Goal: Task Accomplishment & Management: Use online tool/utility

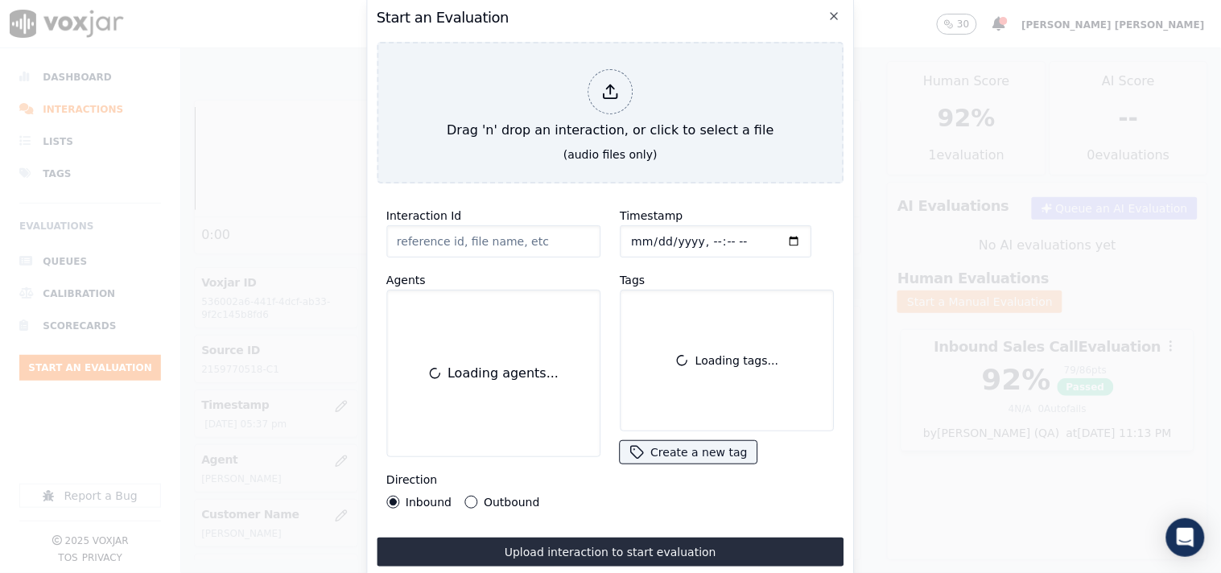
scroll to position [270, 0]
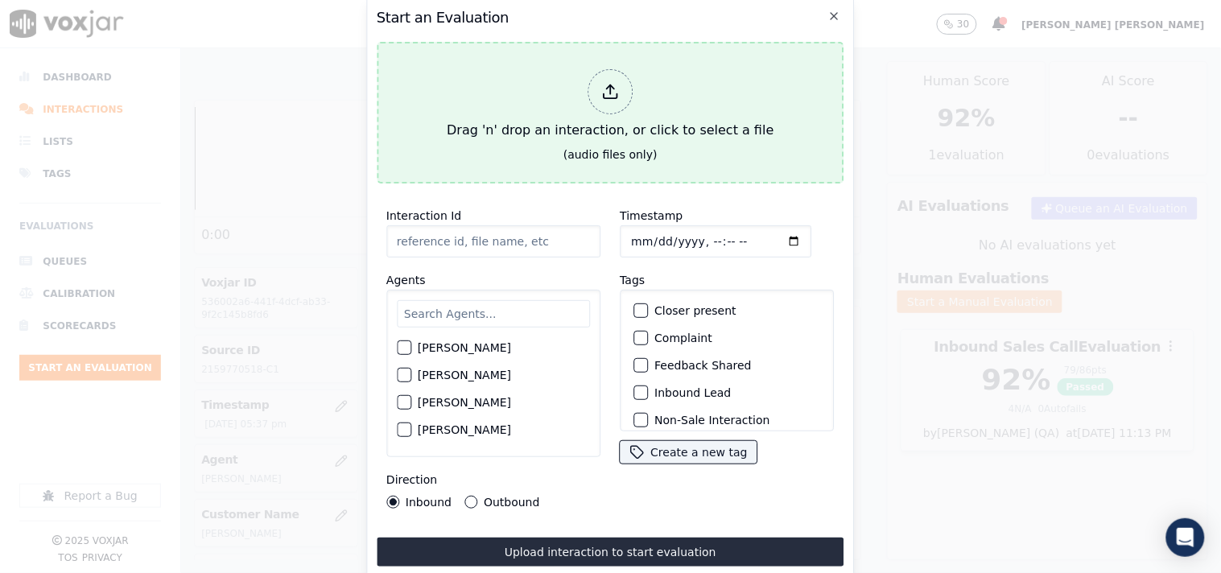
click at [568, 113] on div "Drag 'n' drop an interaction, or click to select a file" at bounding box center [610, 105] width 340 height 84
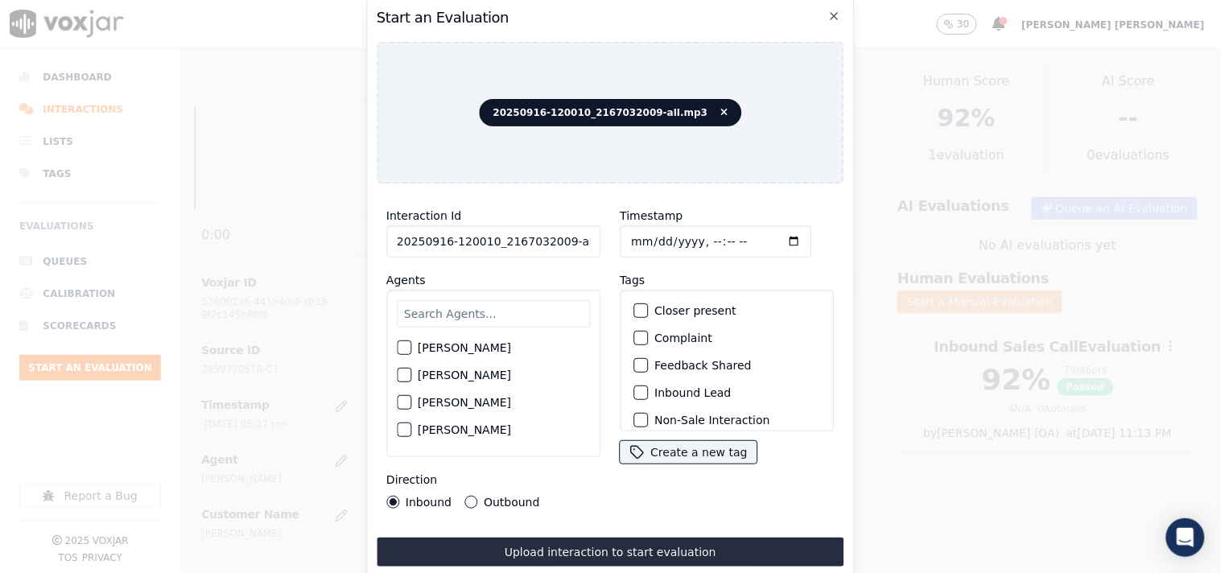
scroll to position [0, 9]
drag, startPoint x: 558, startPoint y: 231, endPoint x: 653, endPoint y: 253, distance: 98.2
click at [653, 253] on div "Interaction Id 20250916-120010_2167032009-all.mp3 Agents [PERSON_NAME] [PERSON_…" at bounding box center [611, 357] width 468 height 322
type input "20250916-120010_2167032009-C1"
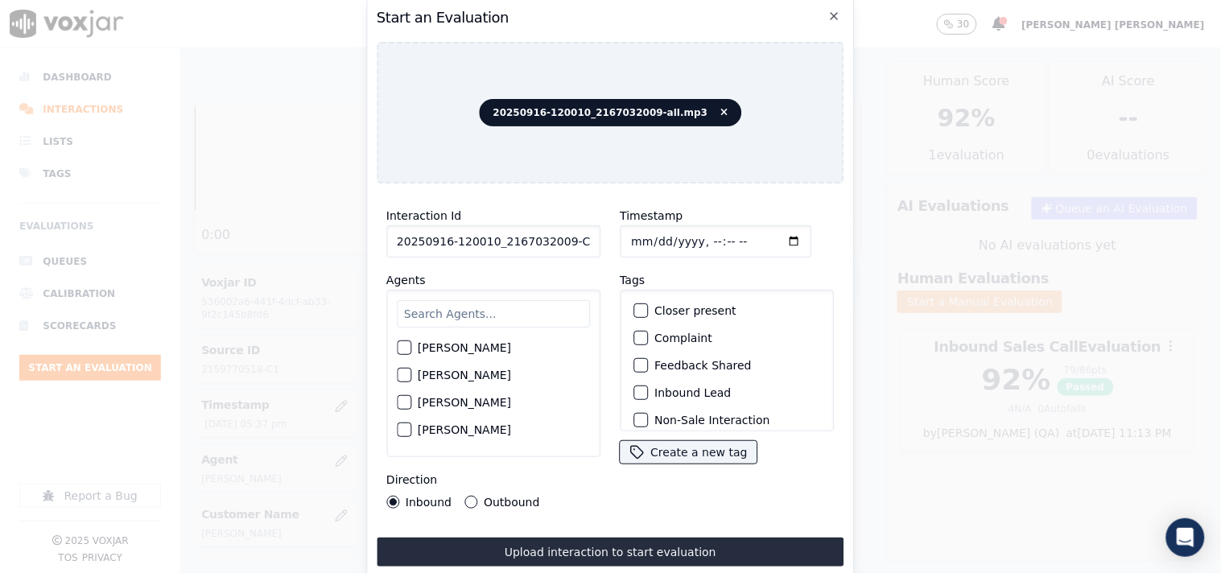
click at [626, 236] on input "Timestamp" at bounding box center [716, 241] width 192 height 32
type input "[DATE]T18:49"
click at [435, 312] on input "text" at bounding box center [493, 313] width 193 height 27
type input "caro"
click at [443, 378] on label "[PERSON_NAME]" at bounding box center [464, 379] width 93 height 11
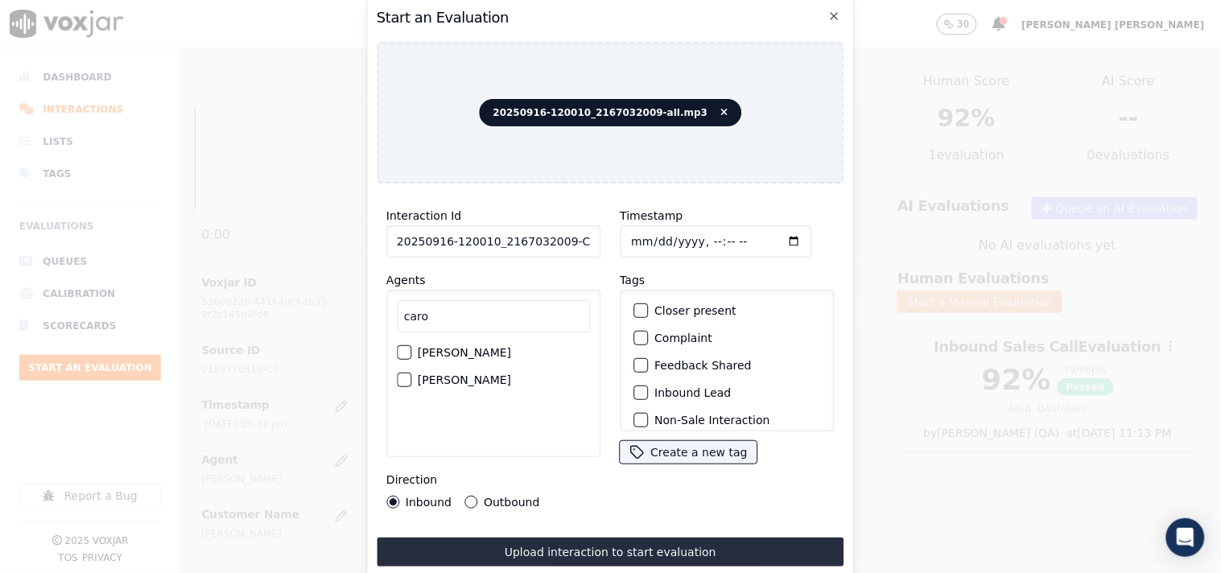
click at [411, 378] on button "[PERSON_NAME]" at bounding box center [404, 380] width 14 height 14
click at [702, 360] on label "Feedback Shared" at bounding box center [702, 365] width 97 height 11
click at [648, 358] on button "Feedback Shared" at bounding box center [640, 365] width 14 height 14
click at [692, 369] on div "Feedback Shared" at bounding box center [727, 365] width 200 height 27
click at [696, 362] on label "Feedback Shared" at bounding box center [702, 365] width 97 height 11
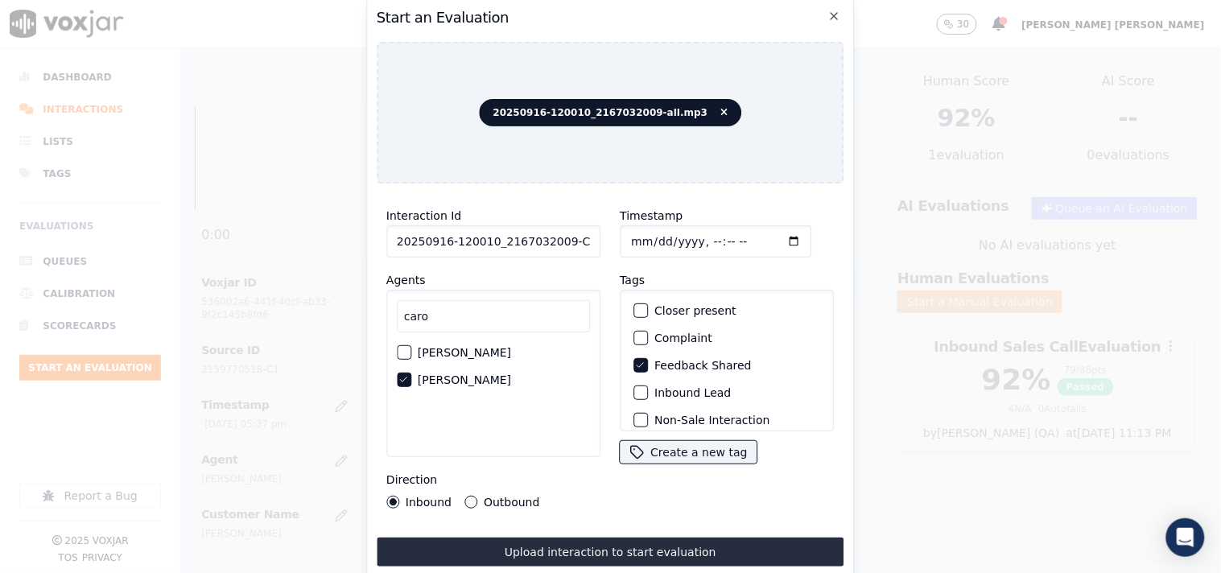
click at [648, 362] on button "Feedback Shared" at bounding box center [640, 365] width 14 height 14
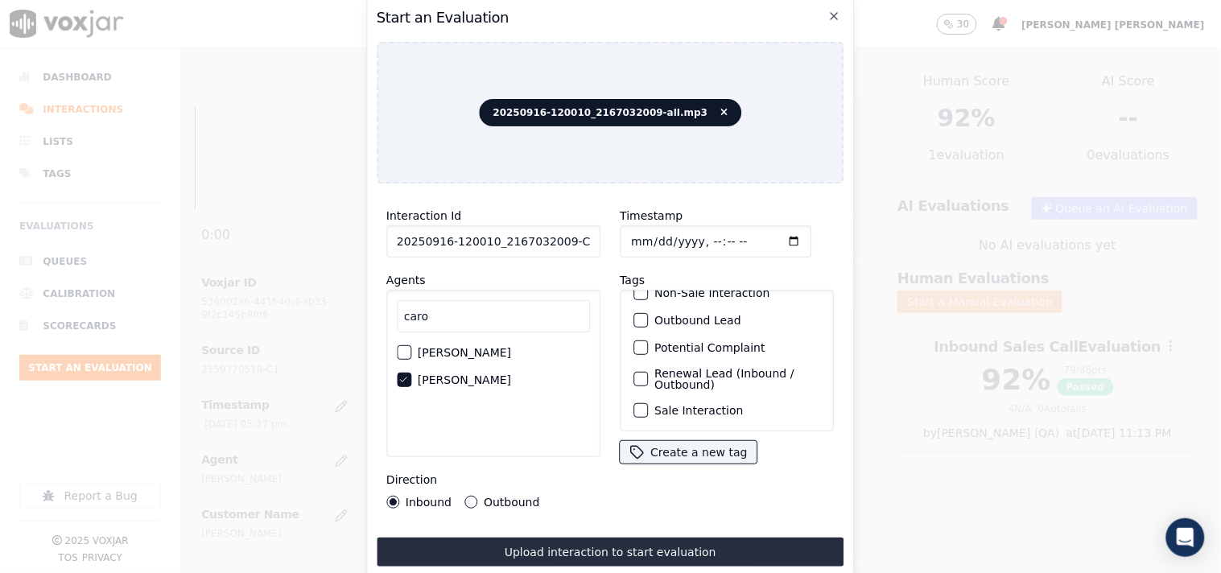
scroll to position [52, 0]
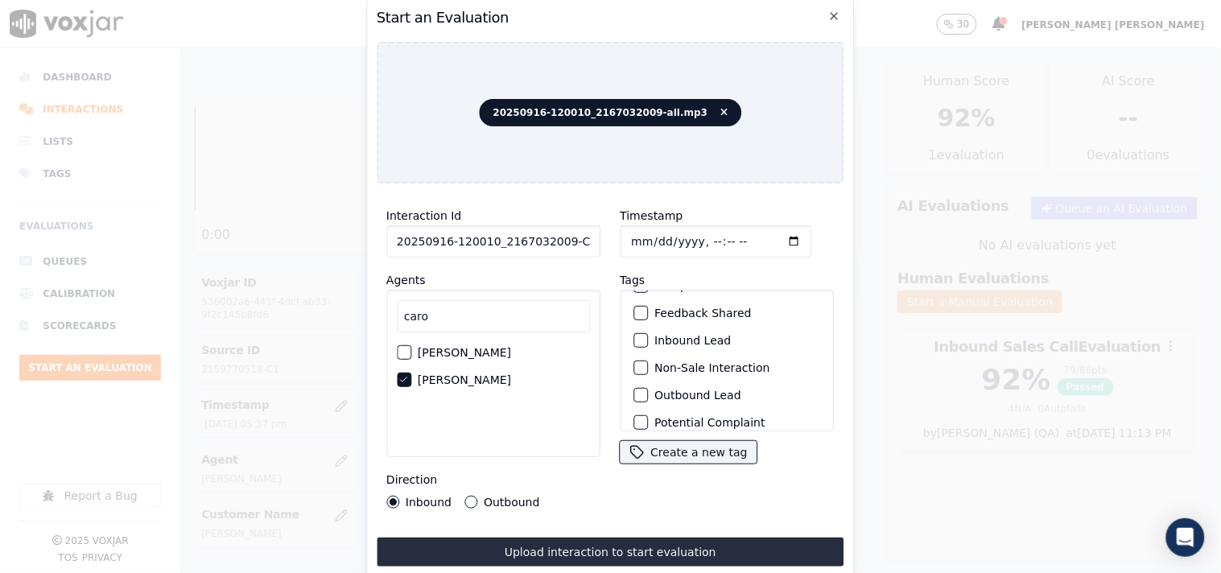
click at [688, 362] on label "Non-Sale Interaction" at bounding box center [711, 367] width 115 height 11
click at [648, 361] on button "Non-Sale Interaction" at bounding box center [640, 368] width 14 height 14
click at [684, 336] on label "Inbound Lead" at bounding box center [692, 340] width 76 height 11
click at [648, 336] on button "Inbound Lead" at bounding box center [640, 340] width 14 height 14
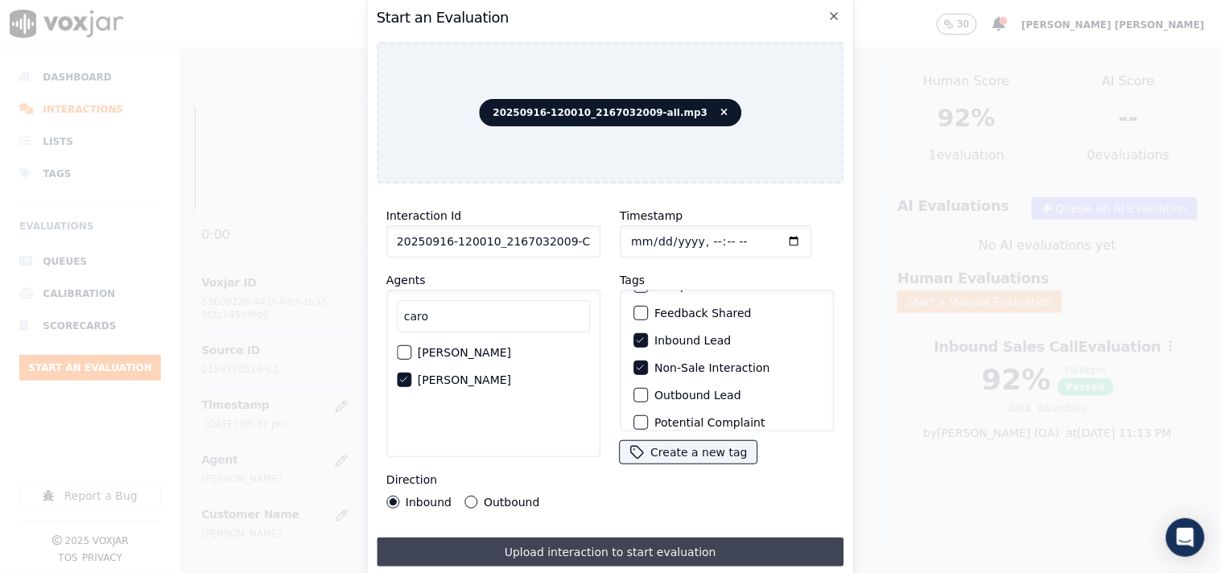
click at [472, 539] on button "Upload interaction to start evaluation" at bounding box center [611, 552] width 468 height 29
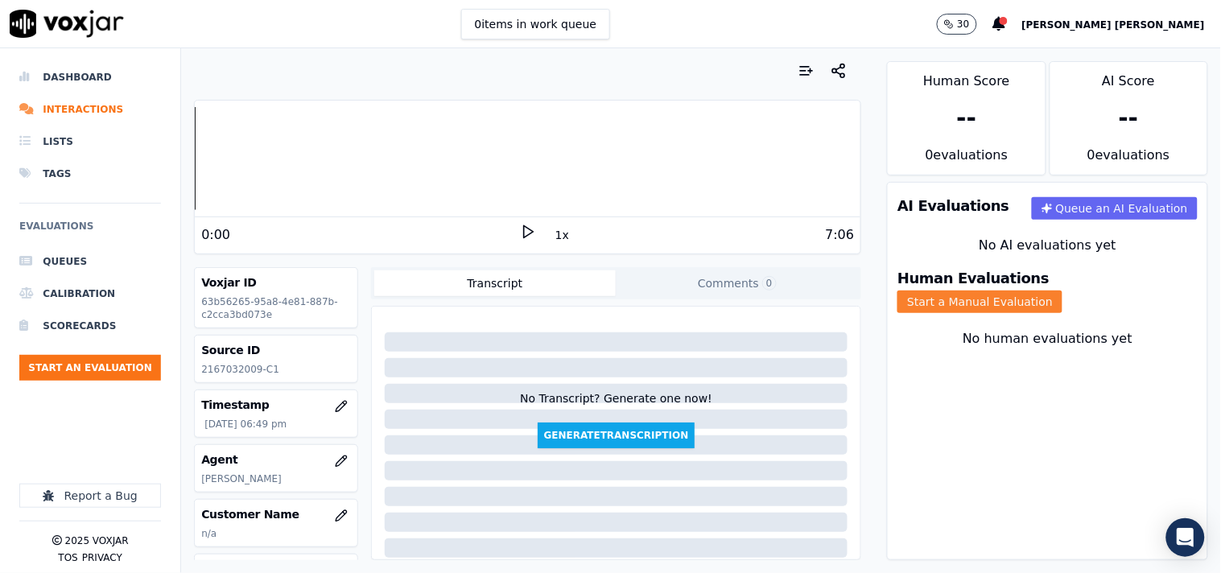
click at [1062, 291] on button "Start a Manual Evaluation" at bounding box center [979, 302] width 165 height 23
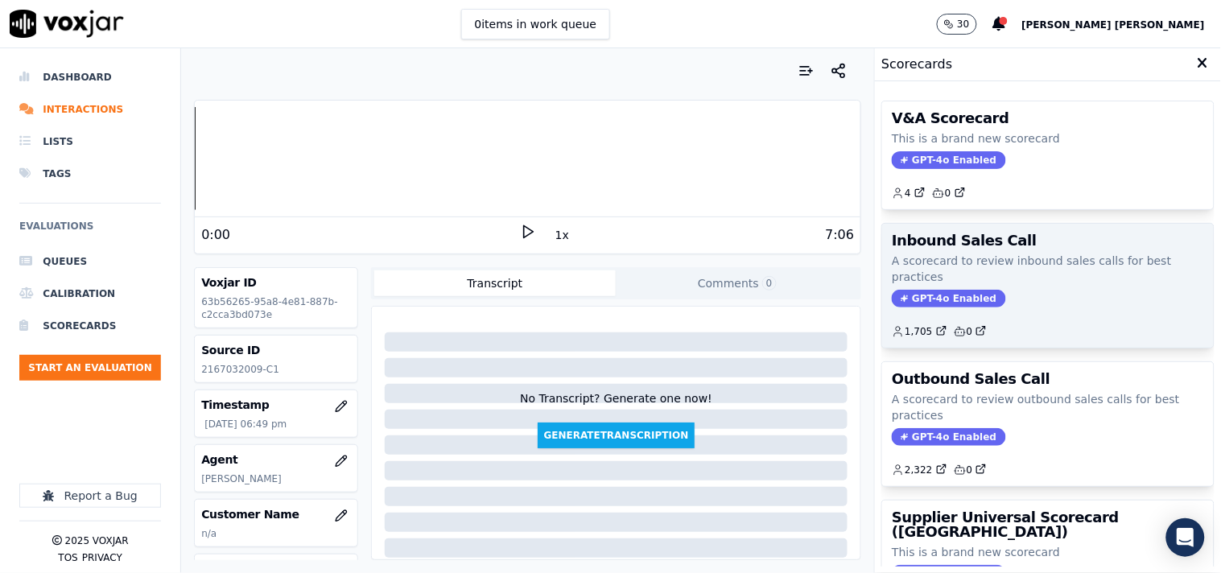
click at [939, 307] on span "GPT-4o Enabled" at bounding box center [948, 299] width 113 height 18
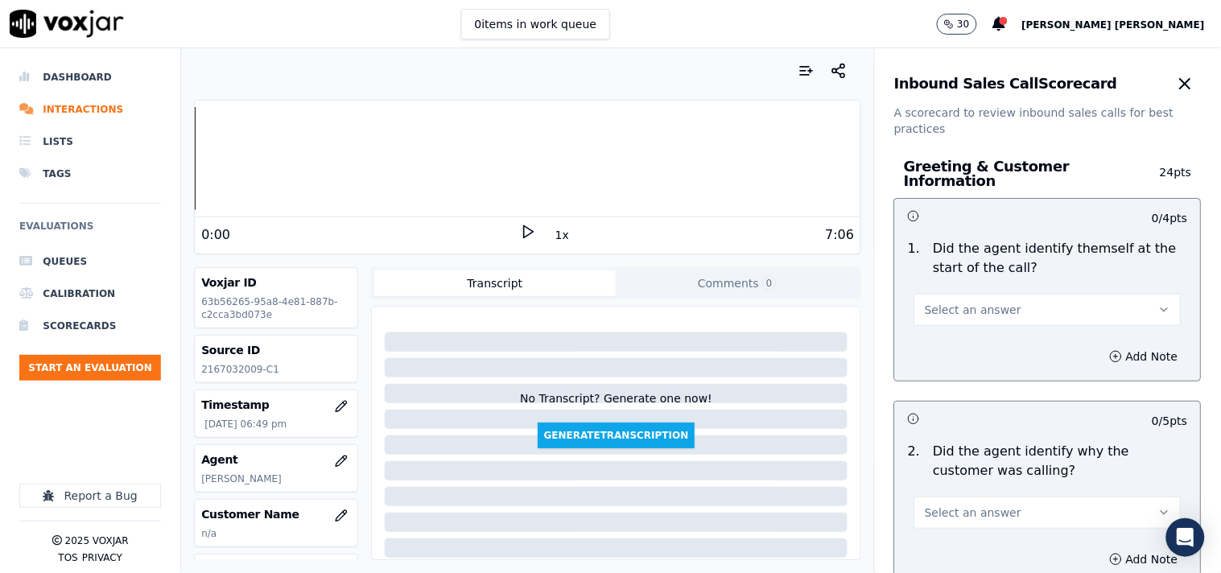
click at [992, 308] on button "Select an answer" at bounding box center [1047, 310] width 267 height 32
click at [980, 336] on div "Yes" at bounding box center [1019, 338] width 237 height 26
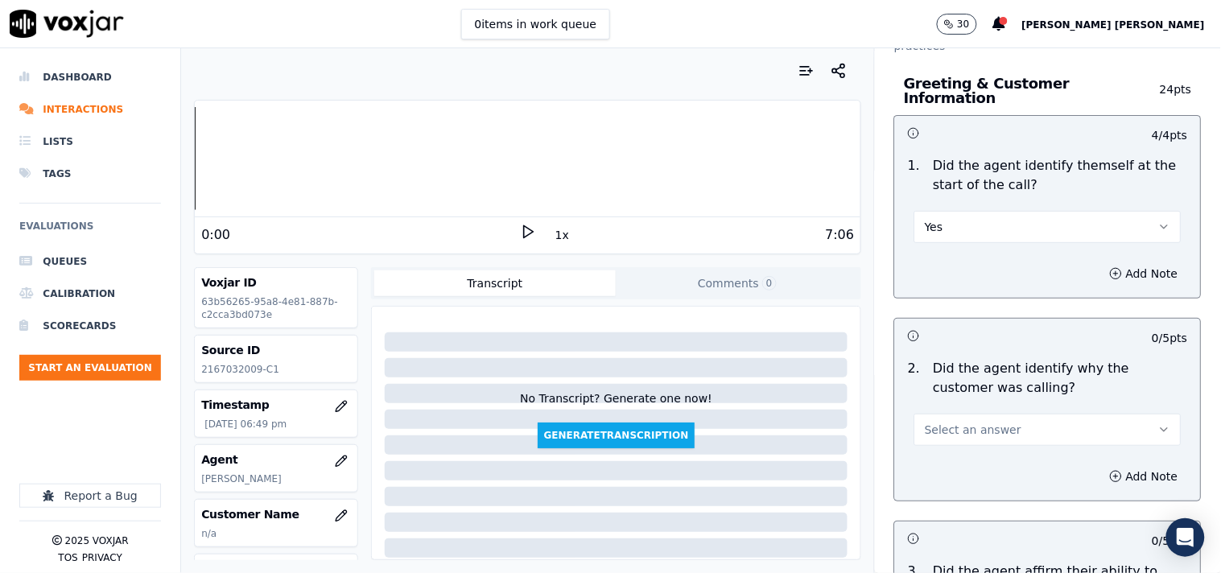
scroll to position [179, 0]
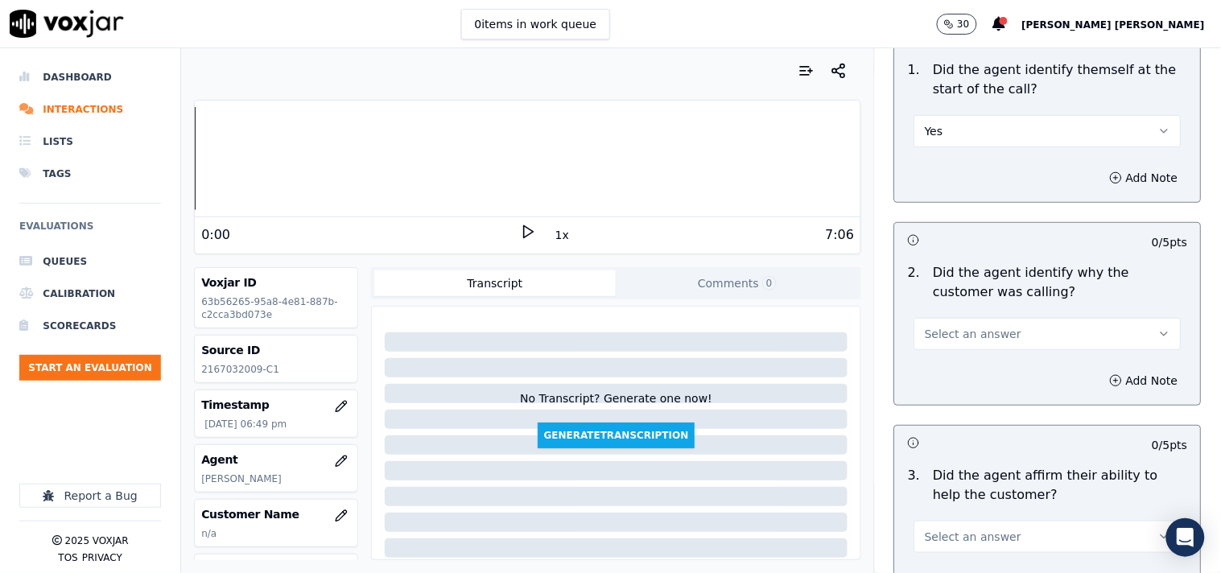
click at [979, 343] on div "2 . Did the agent identify why the customer was calling? Select an answer" at bounding box center [1048, 307] width 306 height 100
click at [986, 333] on span "Select an answer" at bounding box center [973, 334] width 97 height 16
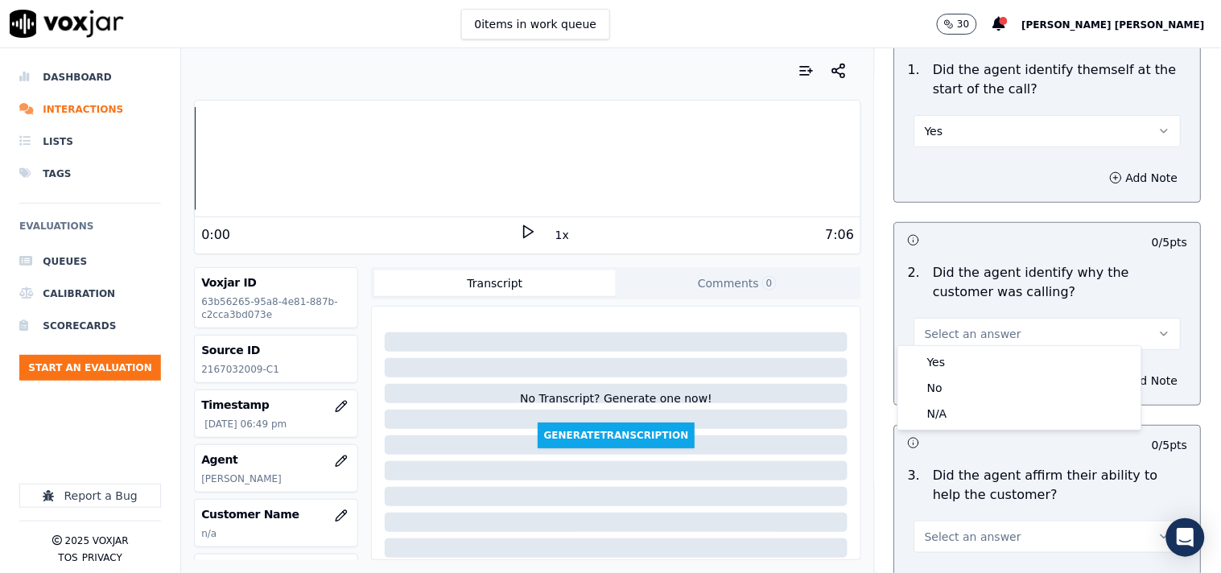
click at [983, 348] on div "Yes No N/A" at bounding box center [1019, 388] width 243 height 84
click at [979, 353] on div "Yes" at bounding box center [1019, 362] width 237 height 26
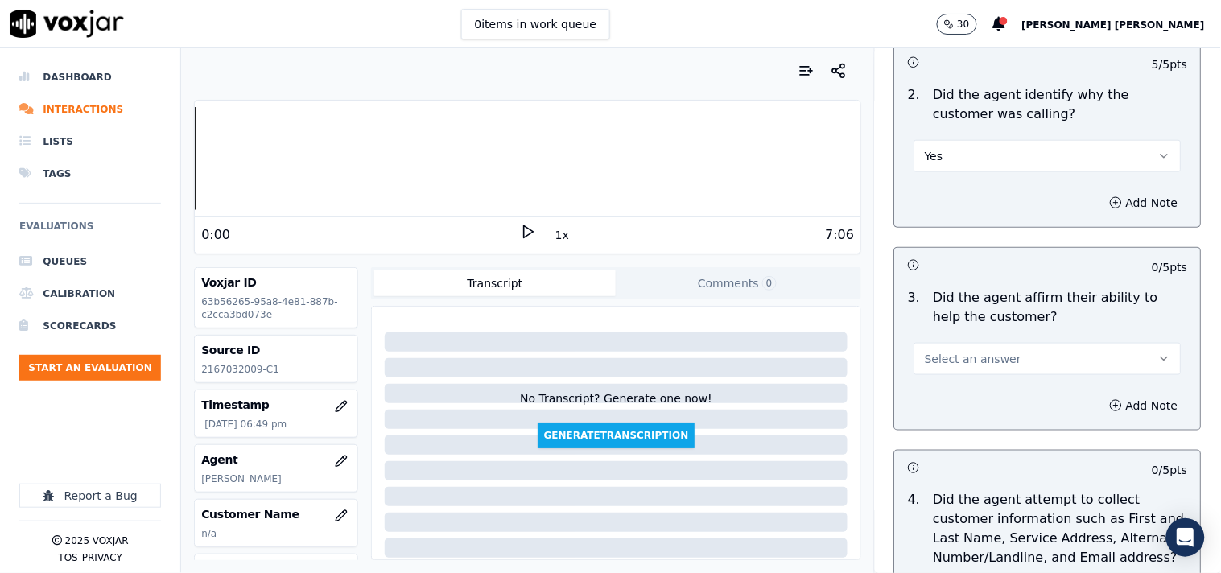
scroll to position [357, 0]
click at [992, 344] on button "Select an answer" at bounding box center [1047, 358] width 267 height 32
click at [1003, 394] on div "Yes" at bounding box center [1019, 386] width 237 height 26
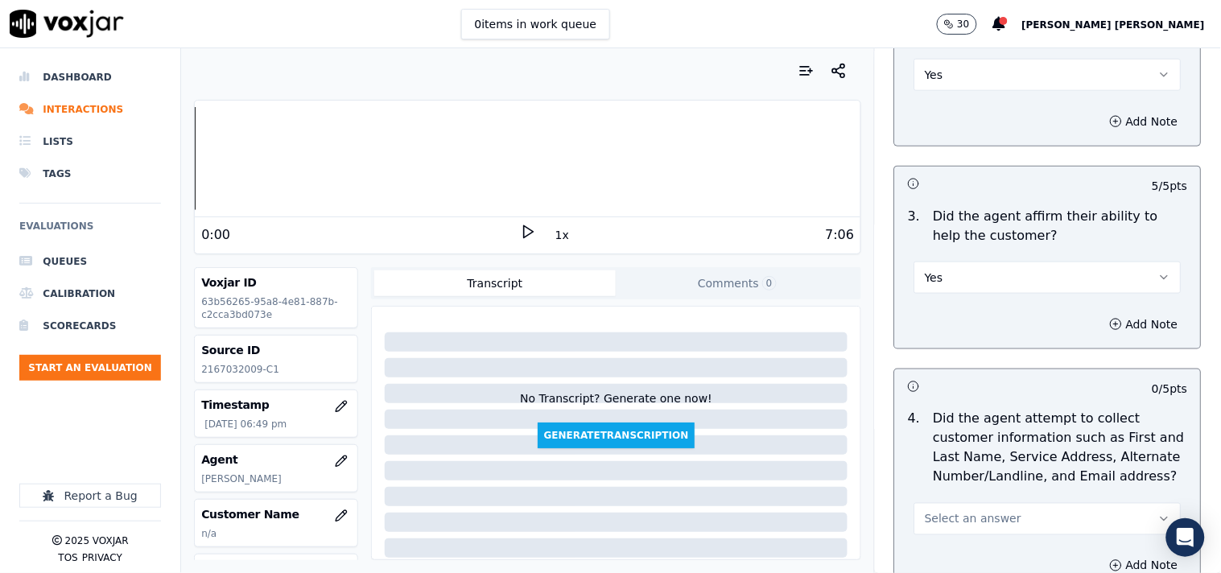
scroll to position [536, 0]
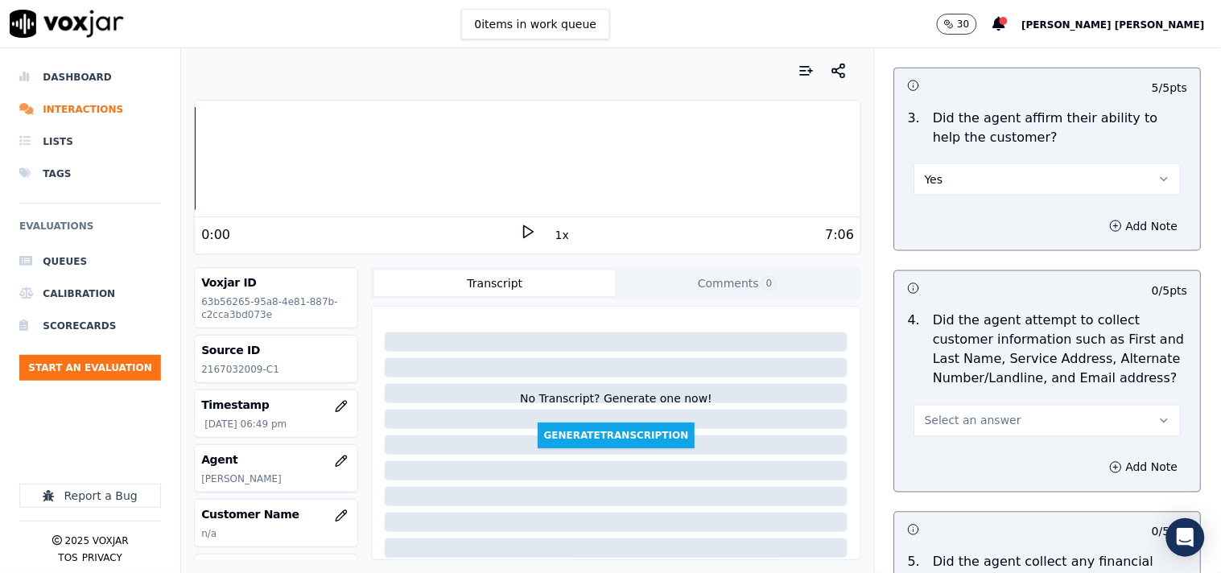
click at [996, 406] on button "Select an answer" at bounding box center [1047, 421] width 267 height 32
click at [967, 472] on div "No" at bounding box center [1019, 475] width 237 height 26
click at [1100, 465] on button "Add Note" at bounding box center [1144, 467] width 88 height 23
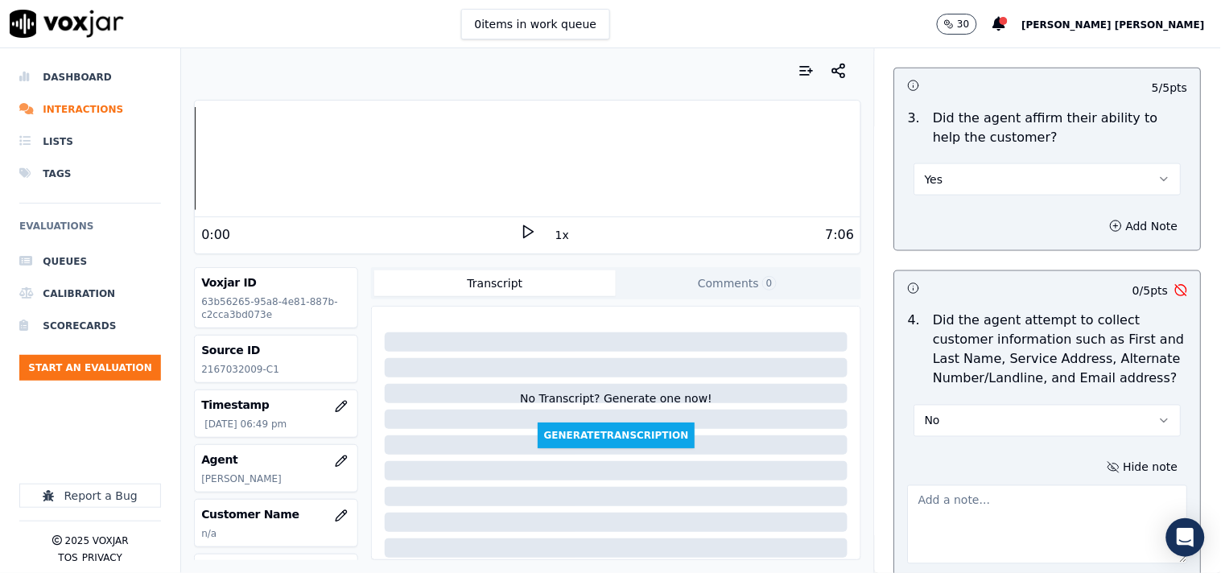
click at [969, 505] on textarea at bounding box center [1048, 524] width 280 height 79
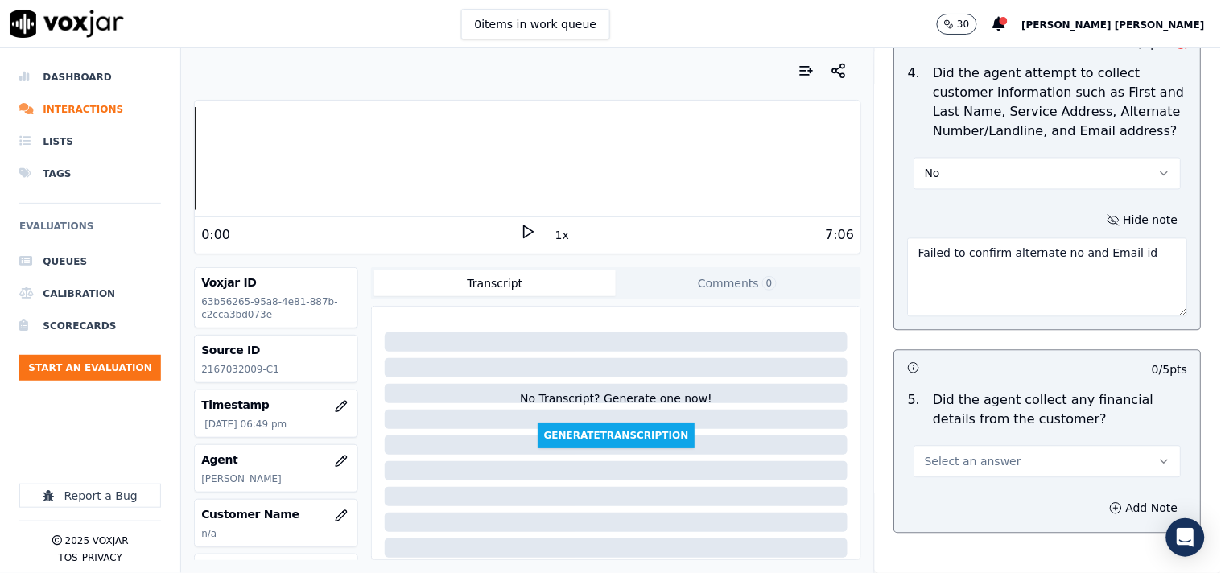
scroll to position [894, 0]
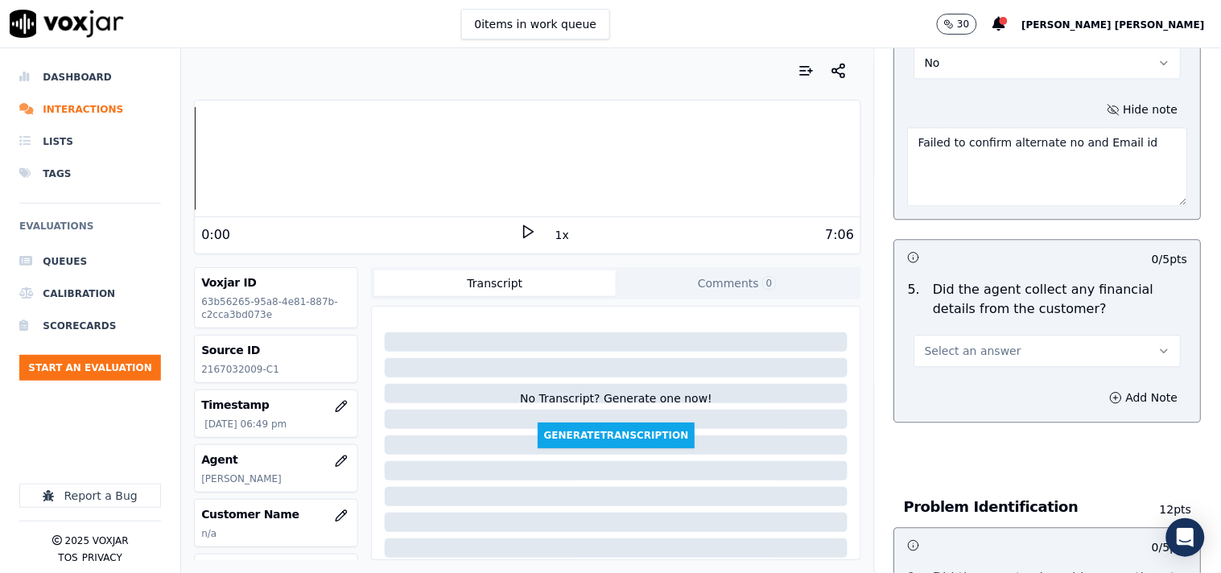
type textarea "Failed to confirm alternate no and Email id"
click at [1029, 348] on button "Select an answer" at bounding box center [1047, 351] width 267 height 32
click at [992, 401] on div "No" at bounding box center [1019, 406] width 237 height 26
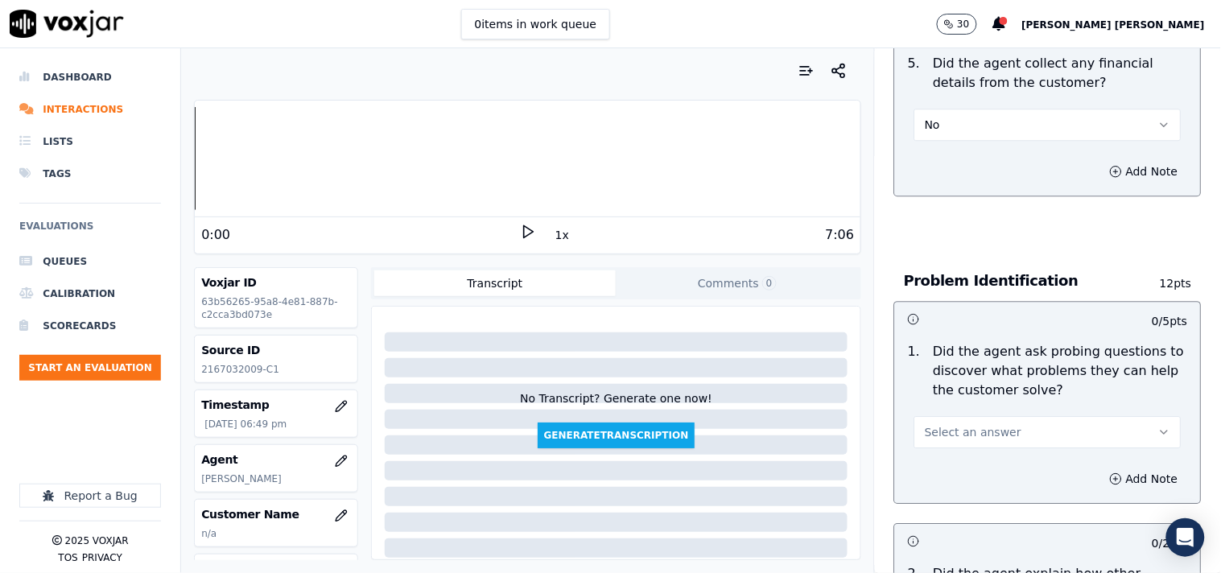
scroll to position [1162, 0]
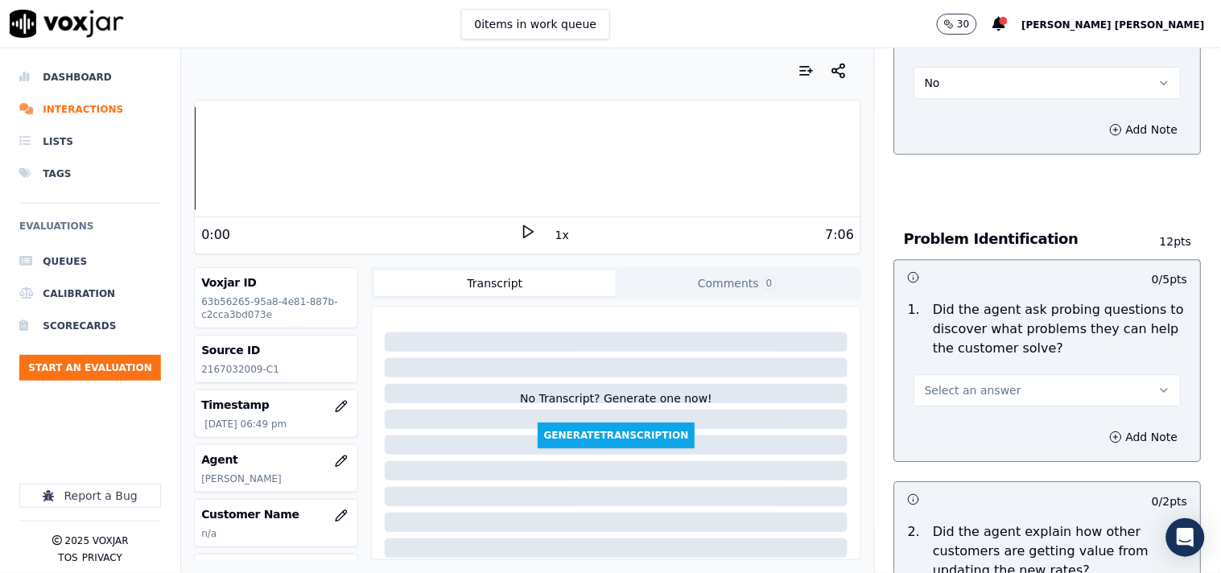
click at [1007, 388] on button "Select an answer" at bounding box center [1047, 390] width 267 height 32
click at [987, 439] on div "No" at bounding box center [1019, 444] width 237 height 26
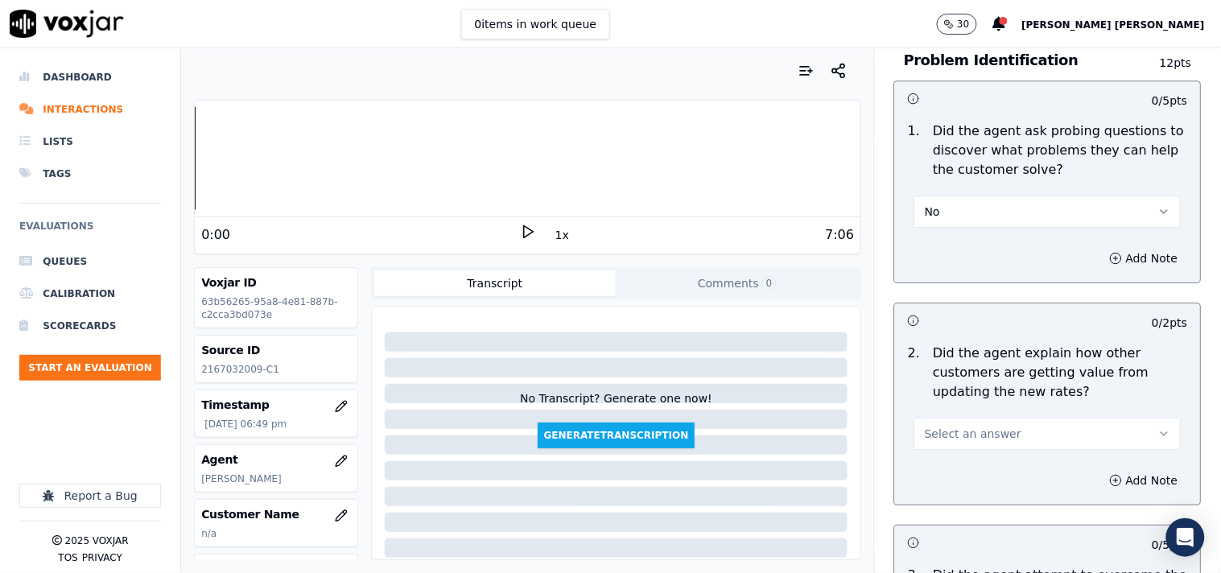
click at [1027, 425] on button "Select an answer" at bounding box center [1047, 434] width 267 height 32
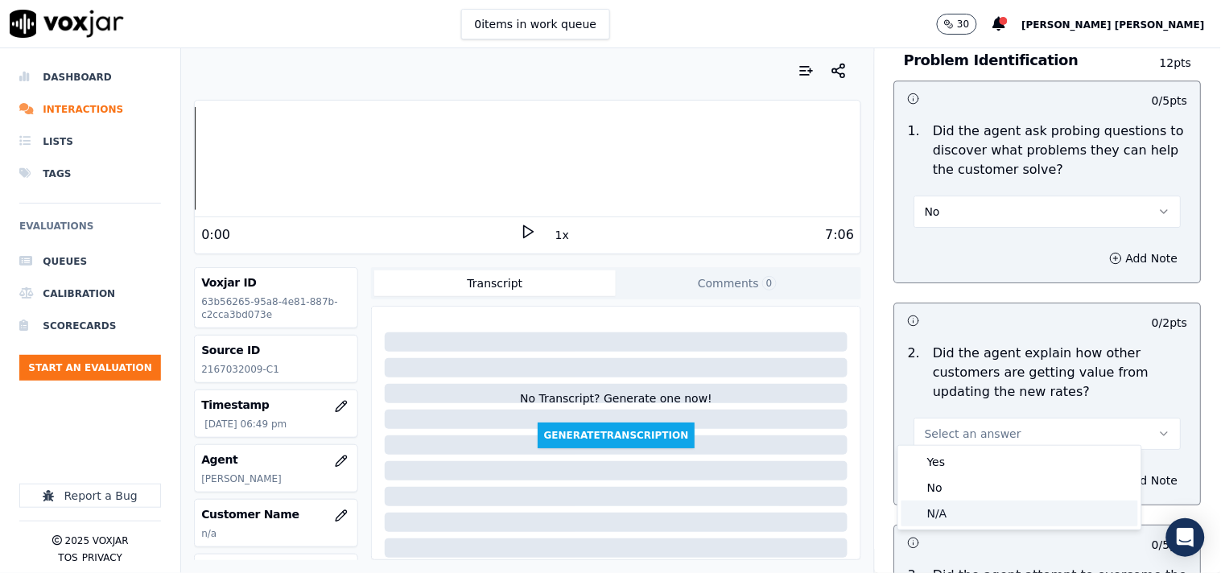
drag, startPoint x: 950, startPoint y: 510, endPoint x: 950, endPoint y: 518, distance: 8.1
click at [950, 518] on div "N/A" at bounding box center [1019, 514] width 237 height 26
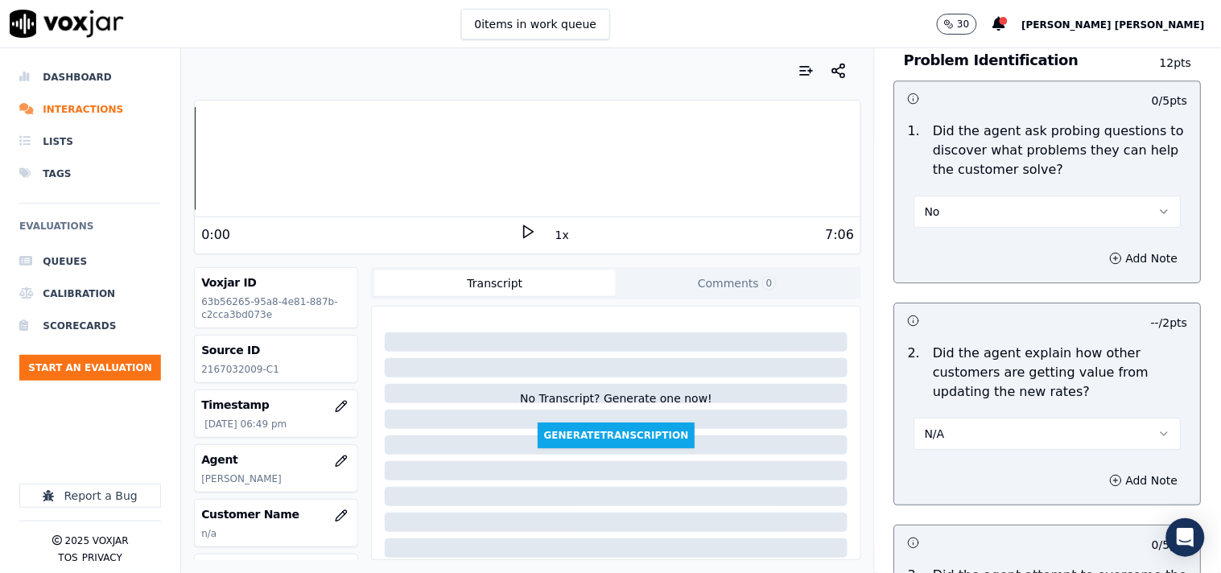
click at [950, 526] on div "0 / 5 pts" at bounding box center [1048, 543] width 306 height 34
click at [1036, 221] on div "1 . Did the agent ask probing questions to discover what problems they can help…" at bounding box center [1048, 174] width 306 height 119
click at [1033, 205] on button "No" at bounding box center [1047, 212] width 267 height 32
click at [1016, 239] on div "Yes" at bounding box center [1019, 240] width 237 height 26
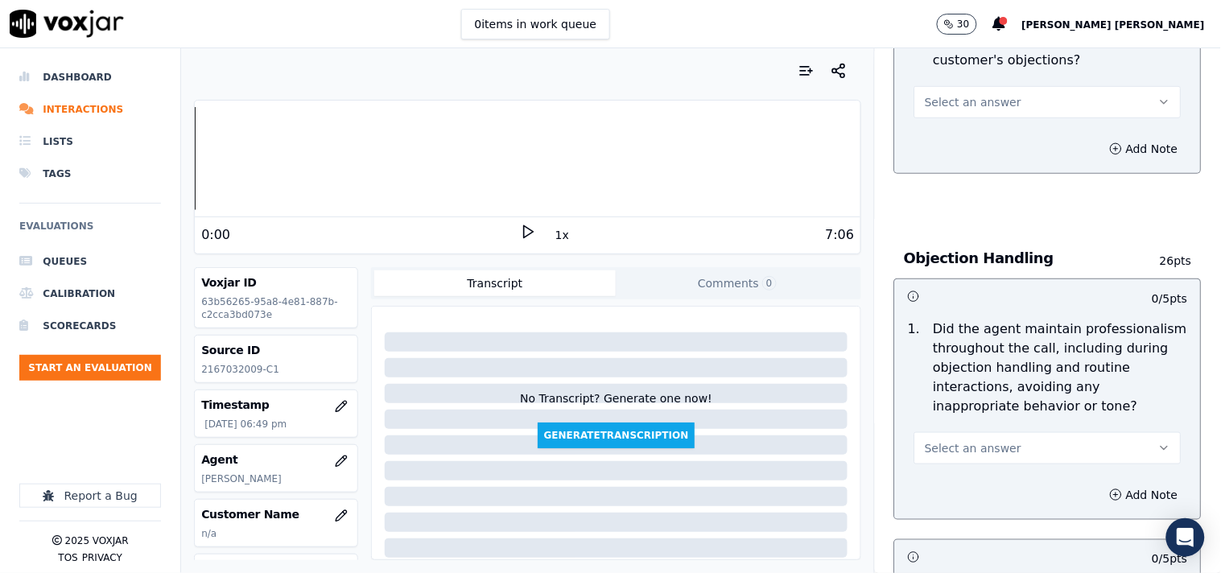
scroll to position [1878, 0]
click at [993, 430] on button "Select an answer" at bounding box center [1047, 446] width 267 height 32
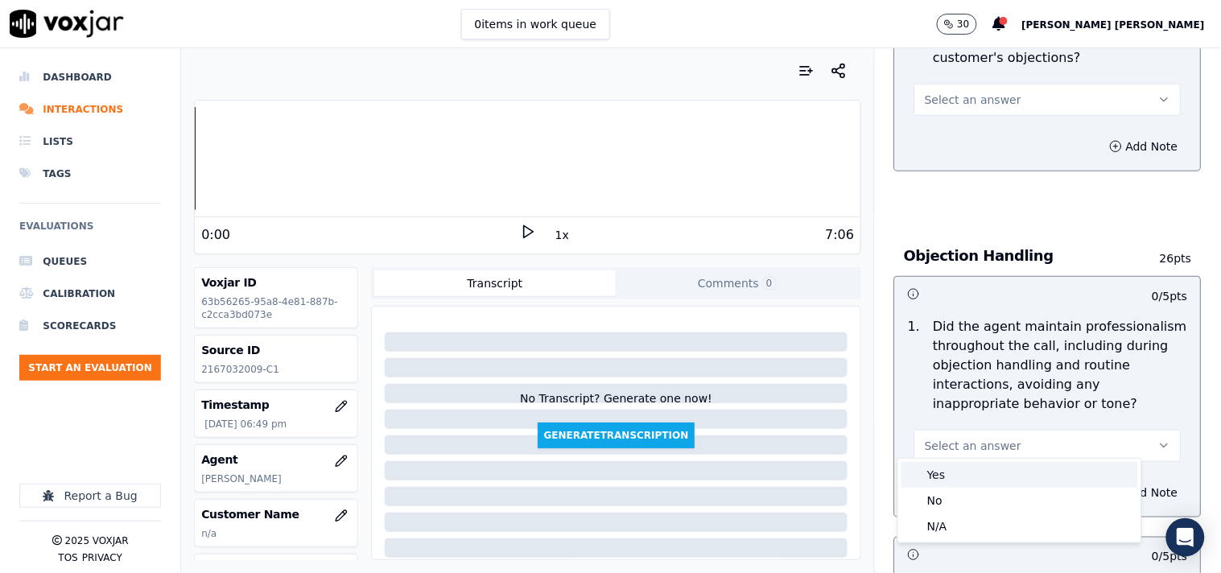
click at [972, 480] on div "Yes" at bounding box center [1019, 475] width 237 height 26
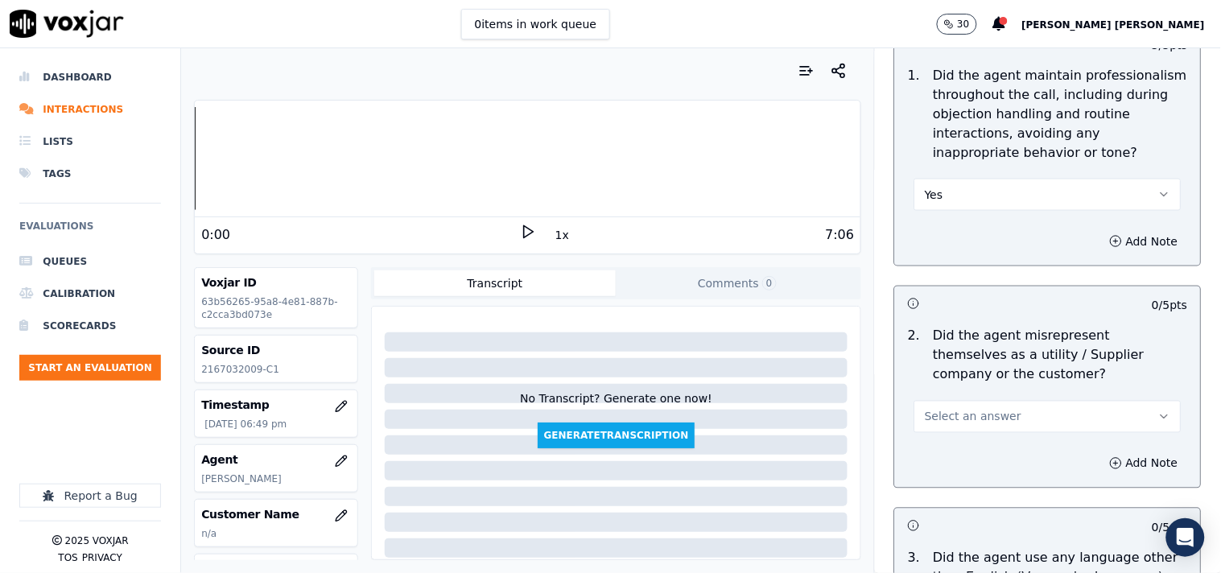
scroll to position [2146, 0]
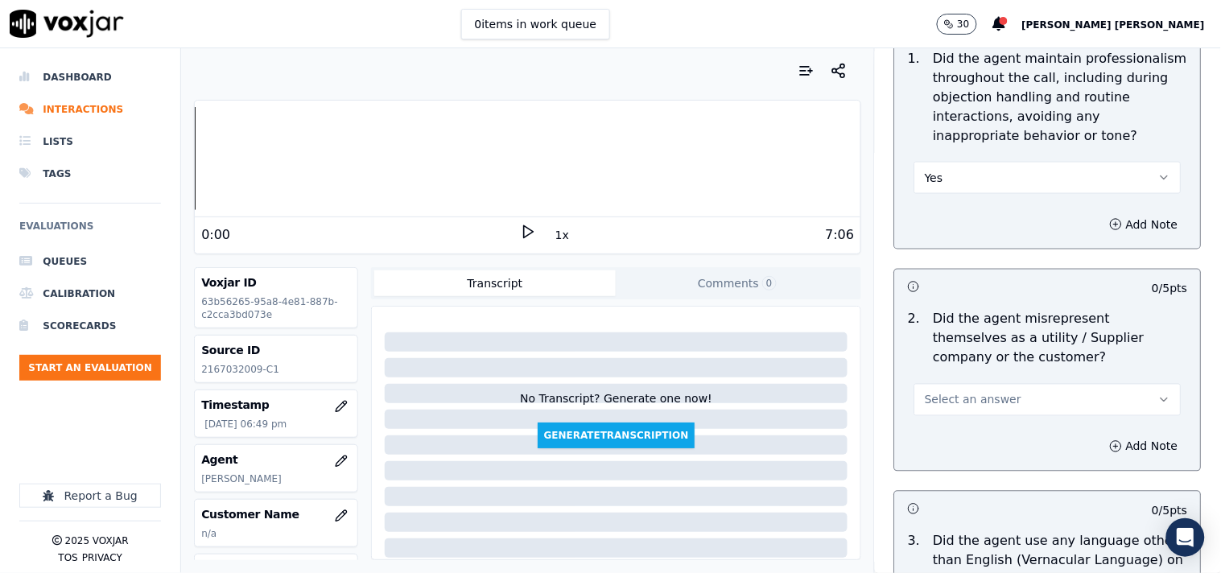
click at [1015, 388] on button "Select an answer" at bounding box center [1047, 400] width 267 height 32
click at [977, 462] on div "No" at bounding box center [1019, 455] width 237 height 26
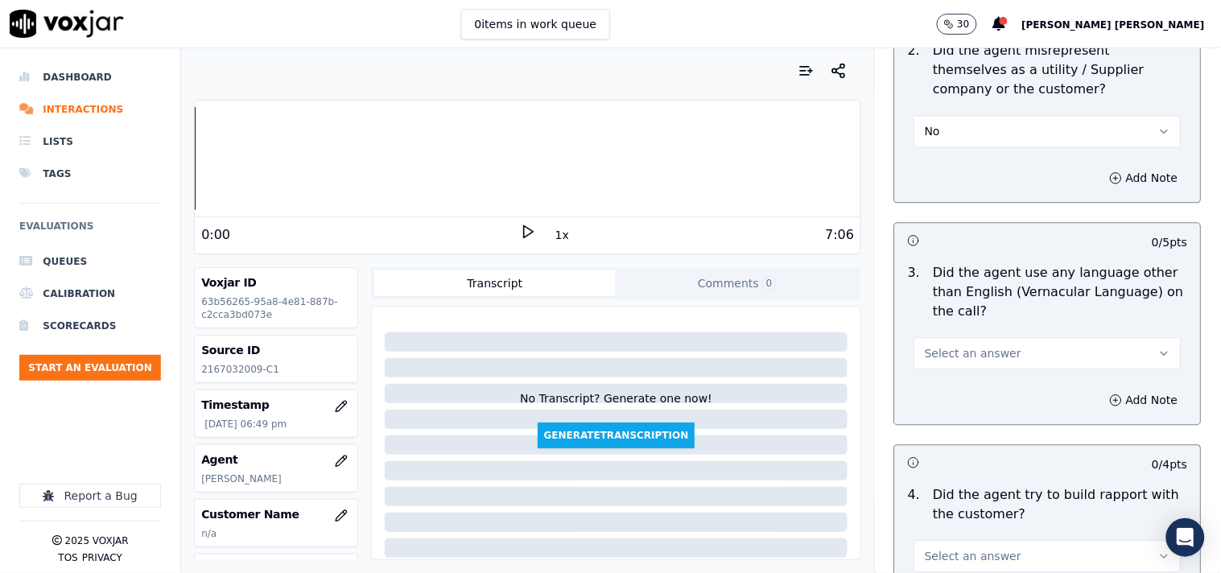
click at [1018, 337] on button "Select an answer" at bounding box center [1047, 353] width 267 height 32
click at [1000, 413] on div "No" at bounding box center [1019, 408] width 237 height 26
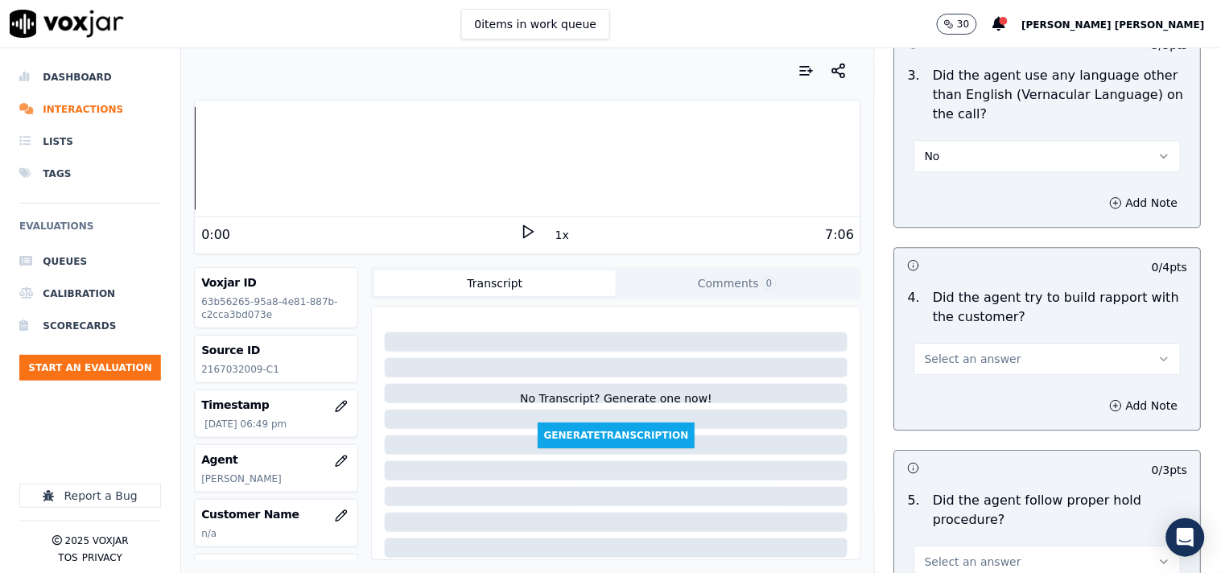
scroll to position [2682, 0]
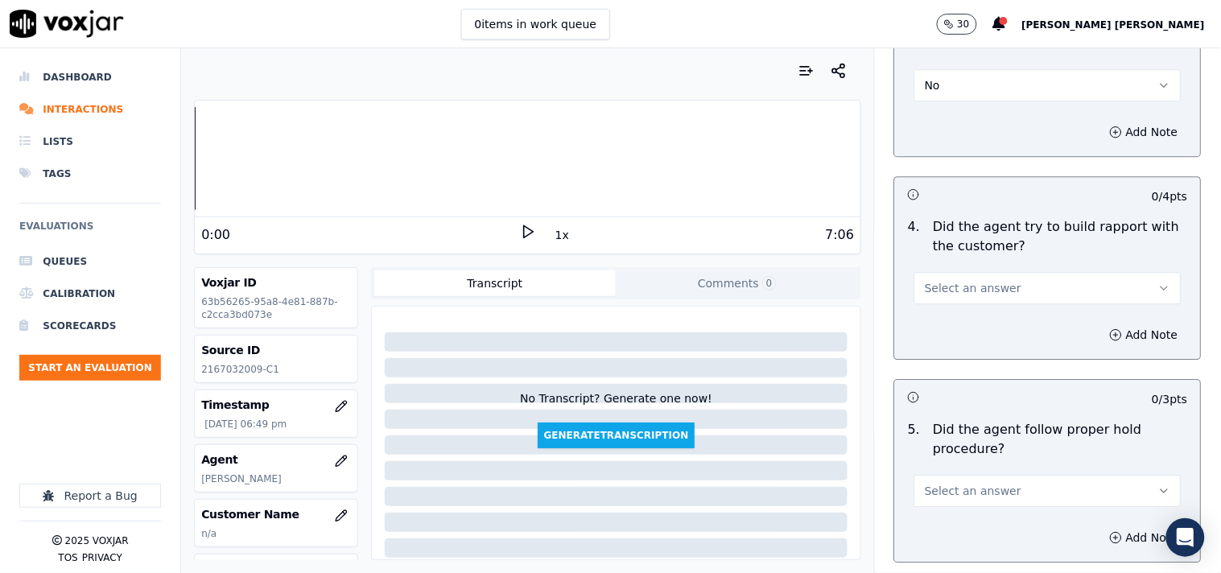
click at [1004, 295] on button "Select an answer" at bounding box center [1047, 288] width 267 height 32
click at [976, 348] on div "No" at bounding box center [1019, 343] width 237 height 26
click at [987, 285] on button "No" at bounding box center [1047, 288] width 267 height 32
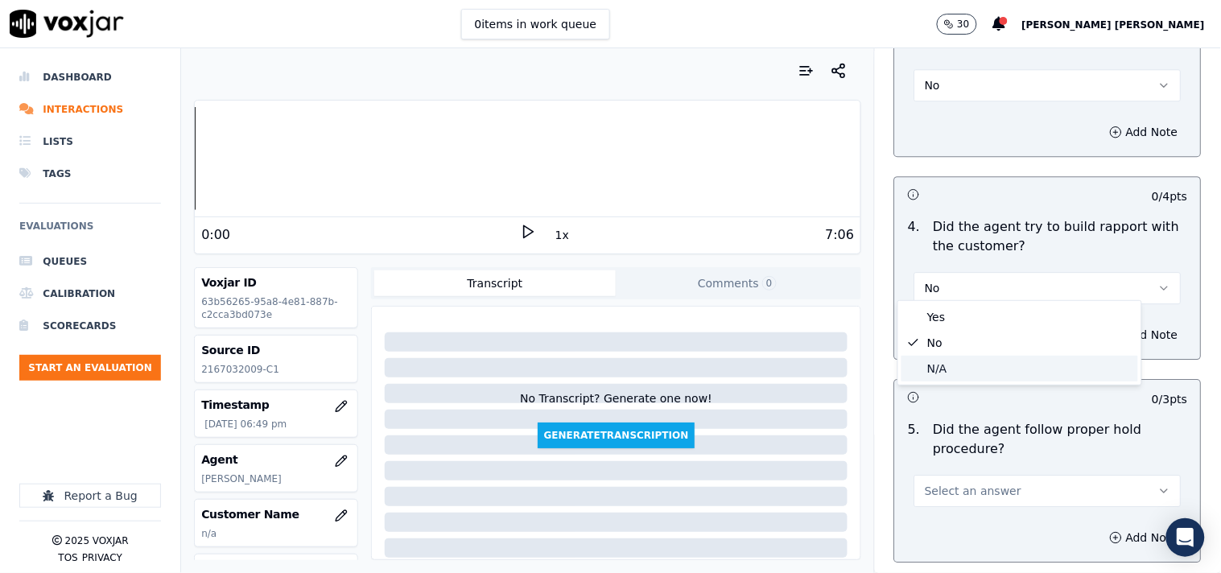
click at [975, 359] on div "N/A" at bounding box center [1019, 369] width 237 height 26
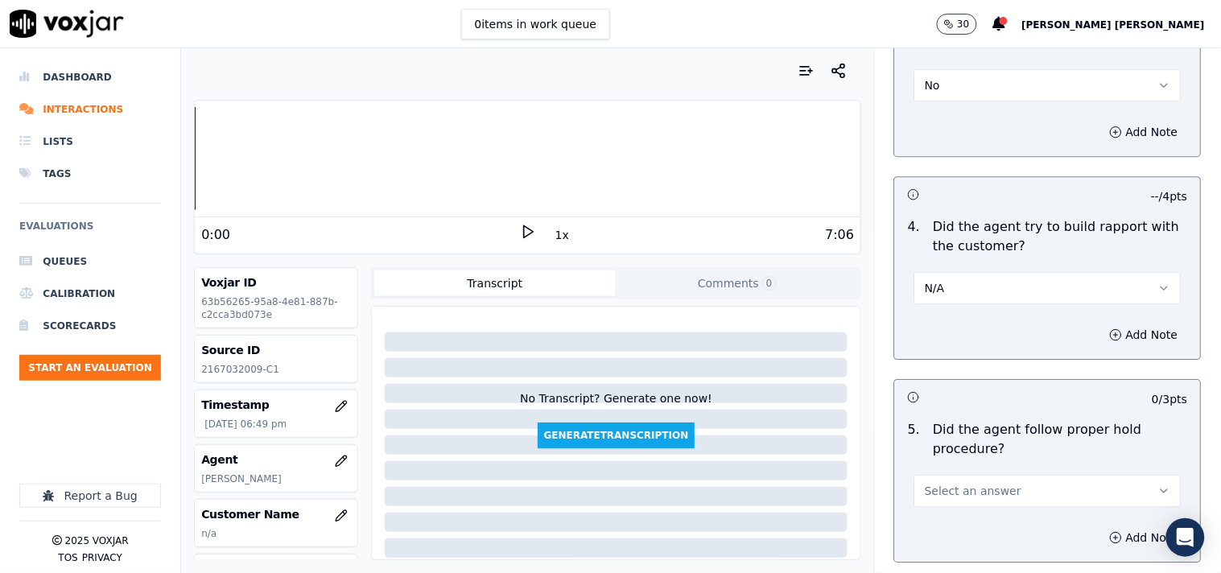
click at [999, 504] on div "5 . Did the agent follow proper hold procedure? Select an answer" at bounding box center [1048, 464] width 306 height 100
click at [1001, 488] on button "Select an answer" at bounding box center [1047, 491] width 267 height 32
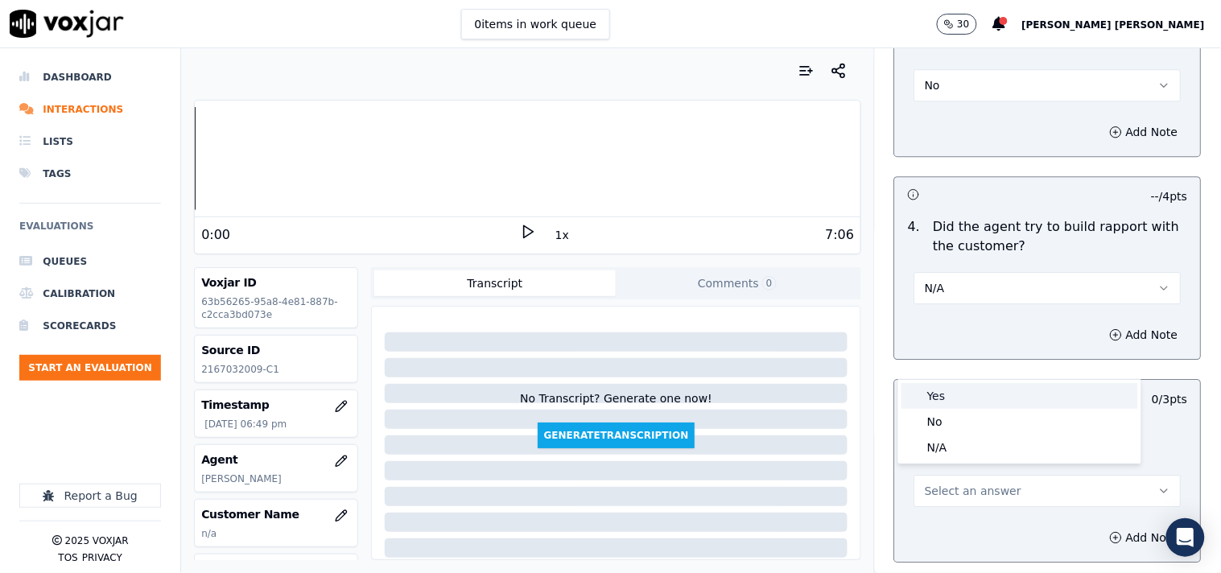
click at [996, 405] on div "Yes" at bounding box center [1019, 396] width 237 height 26
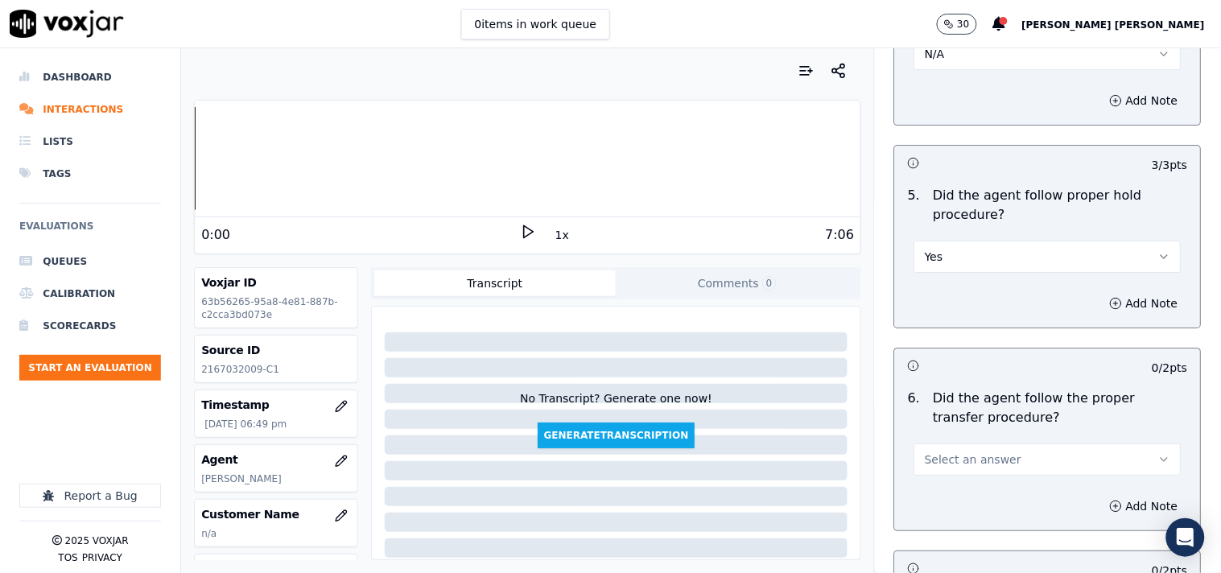
scroll to position [2950, 0]
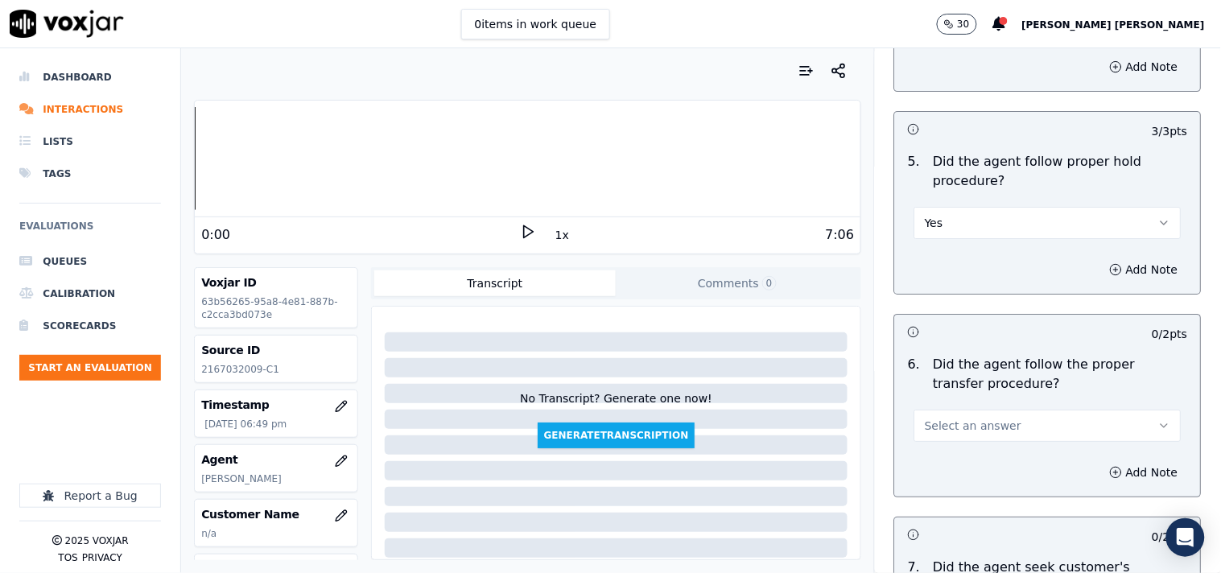
click at [1014, 419] on button "Select an answer" at bounding box center [1047, 426] width 267 height 32
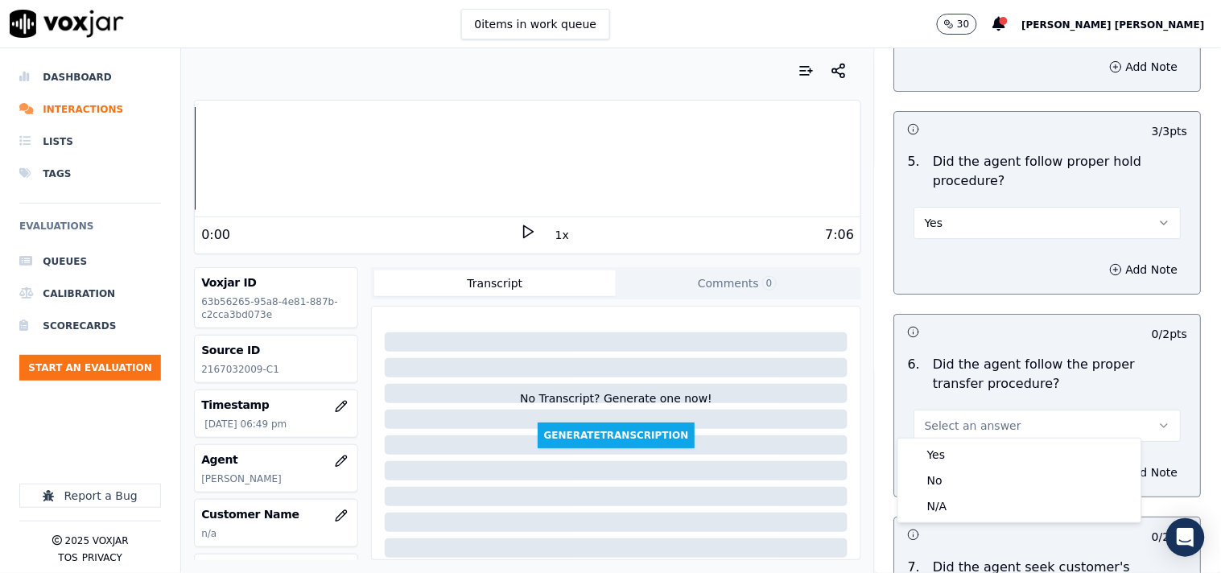
click at [998, 441] on div "Yes No N/A" at bounding box center [1019, 481] width 243 height 84
click at [993, 453] on div "Yes" at bounding box center [1019, 455] width 237 height 26
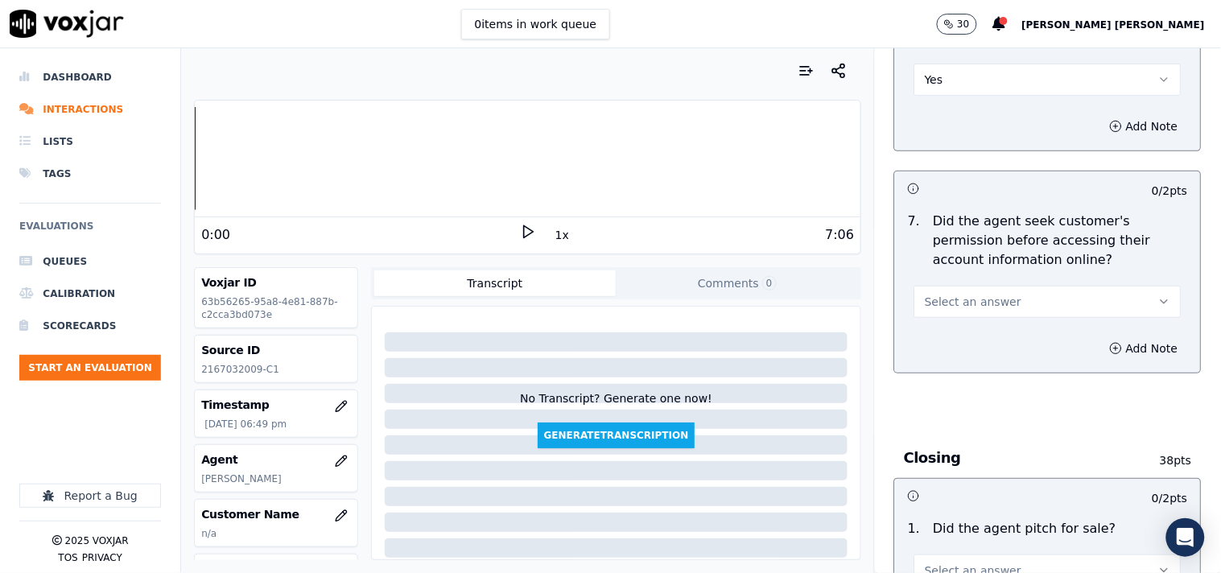
scroll to position [3309, 0]
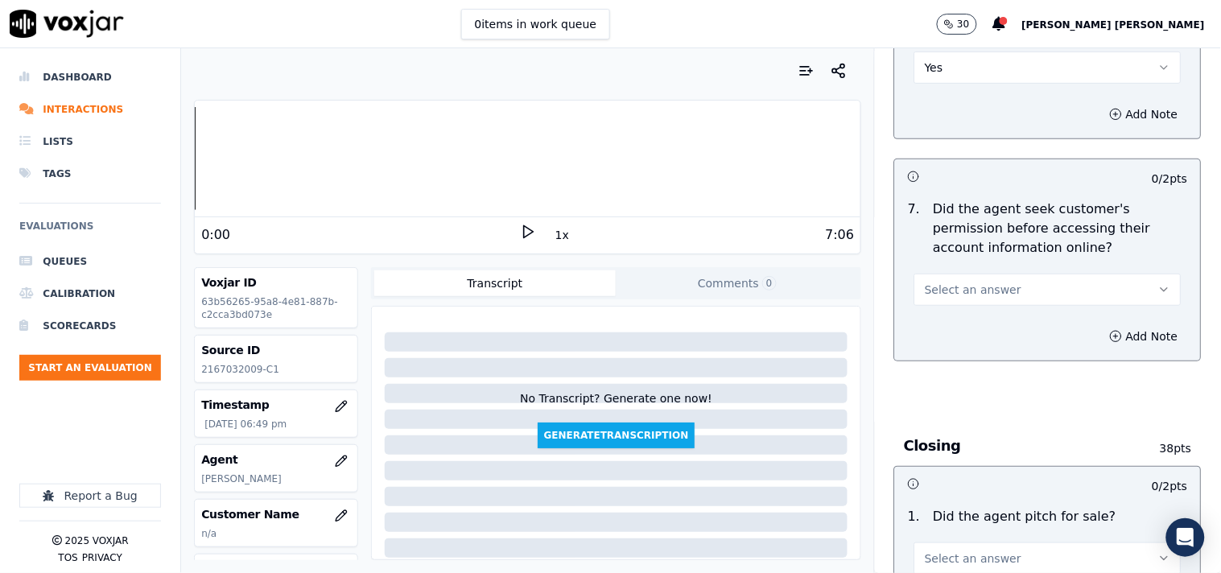
click at [1020, 274] on button "Select an answer" at bounding box center [1047, 290] width 267 height 32
click at [996, 351] on div "No" at bounding box center [1019, 345] width 237 height 26
click at [1100, 338] on button "Add Note" at bounding box center [1144, 336] width 88 height 23
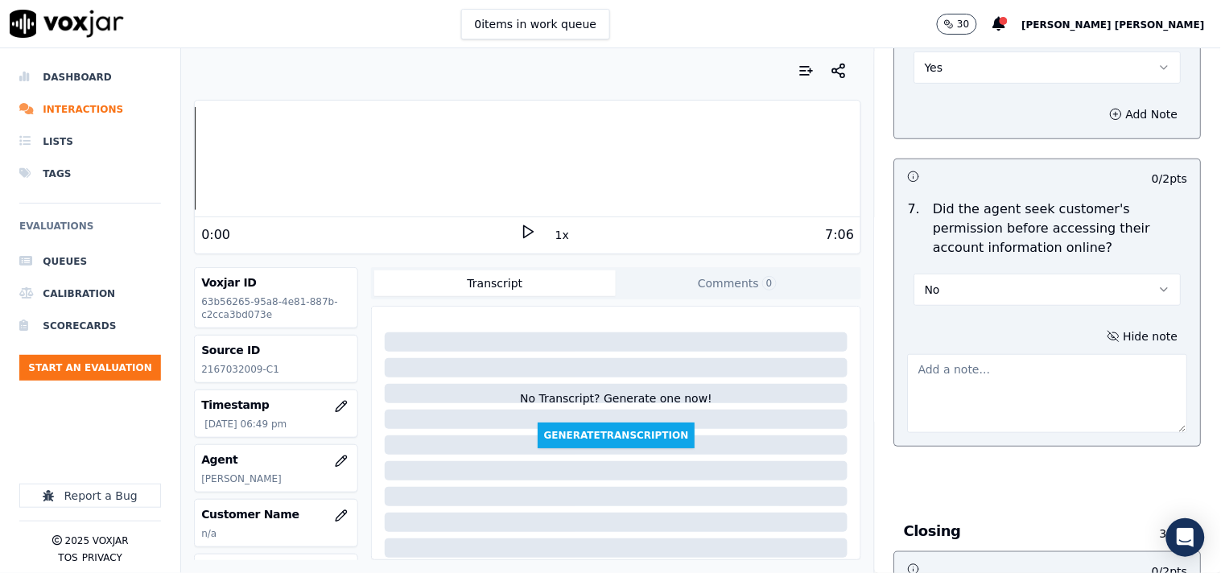
click at [1039, 373] on textarea at bounding box center [1048, 393] width 280 height 79
paste textarea "@08:17 [PERSON_NAME]-Inform the account number to cx ,without taking cx permiss…"
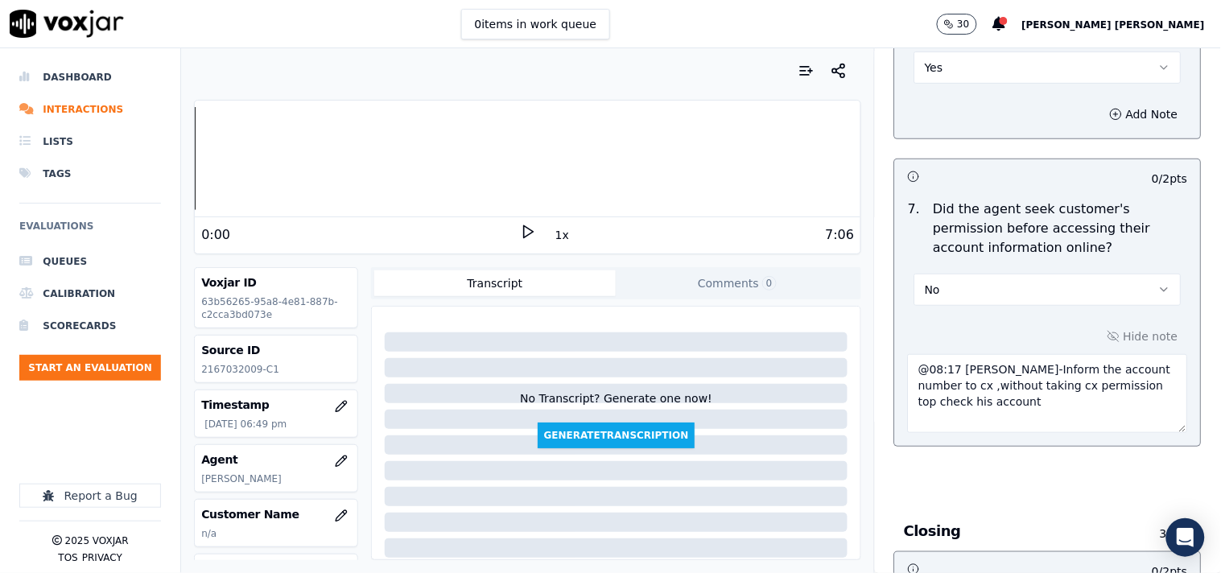
click at [908, 361] on textarea "@08:17 [PERSON_NAME]-Inform the account number to cx ,without taking cx permiss…" at bounding box center [1048, 393] width 280 height 79
paste textarea "@08:17 [PERSON_NAME]-Inform the account number to cx ,without taking cx permiss…"
paste textarea "Call id-20250916-124707"
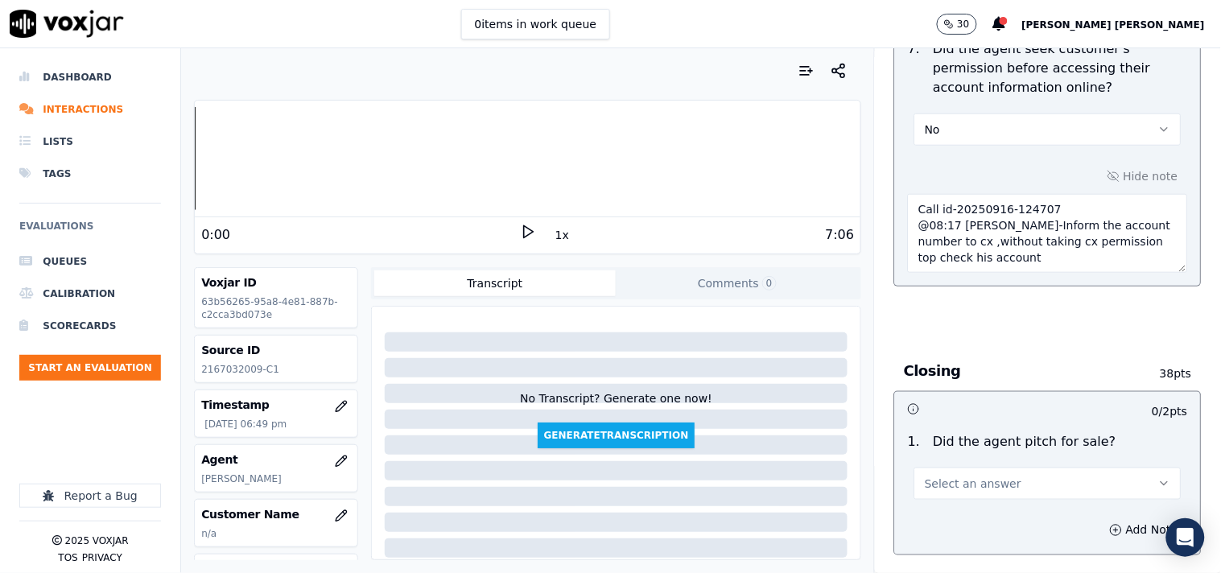
scroll to position [3577, 0]
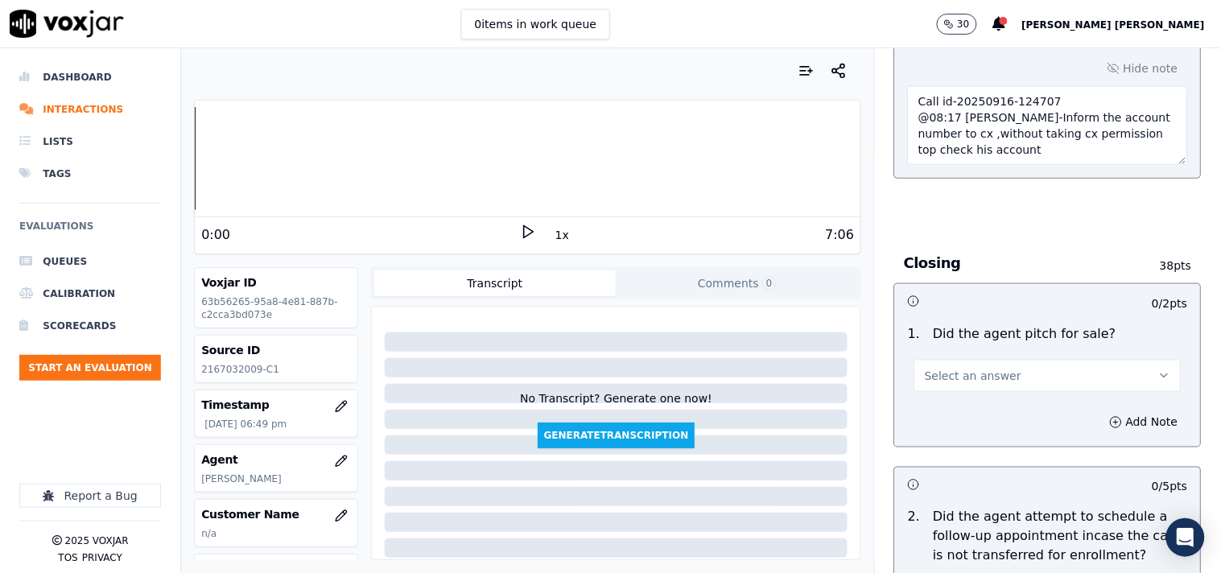
type textarea "Call id-20250916-124707 @08:17 [PERSON_NAME]-Inform the account number to cx ,w…"
click at [980, 375] on span "Select an answer" at bounding box center [973, 376] width 97 height 16
click at [969, 406] on div "Yes" at bounding box center [1019, 406] width 237 height 26
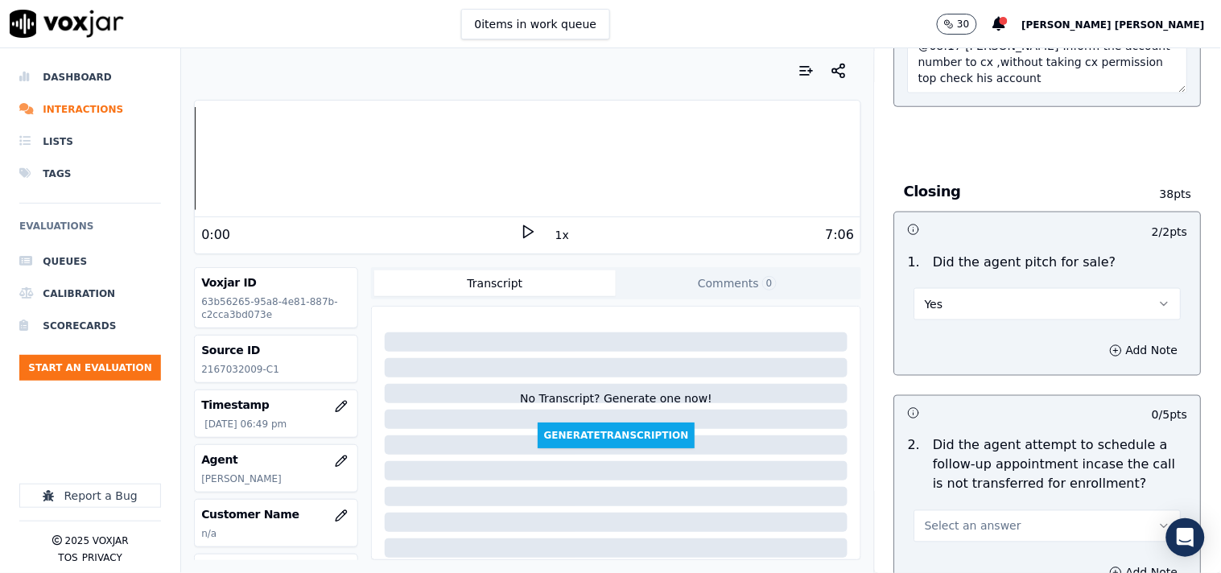
scroll to position [3845, 0]
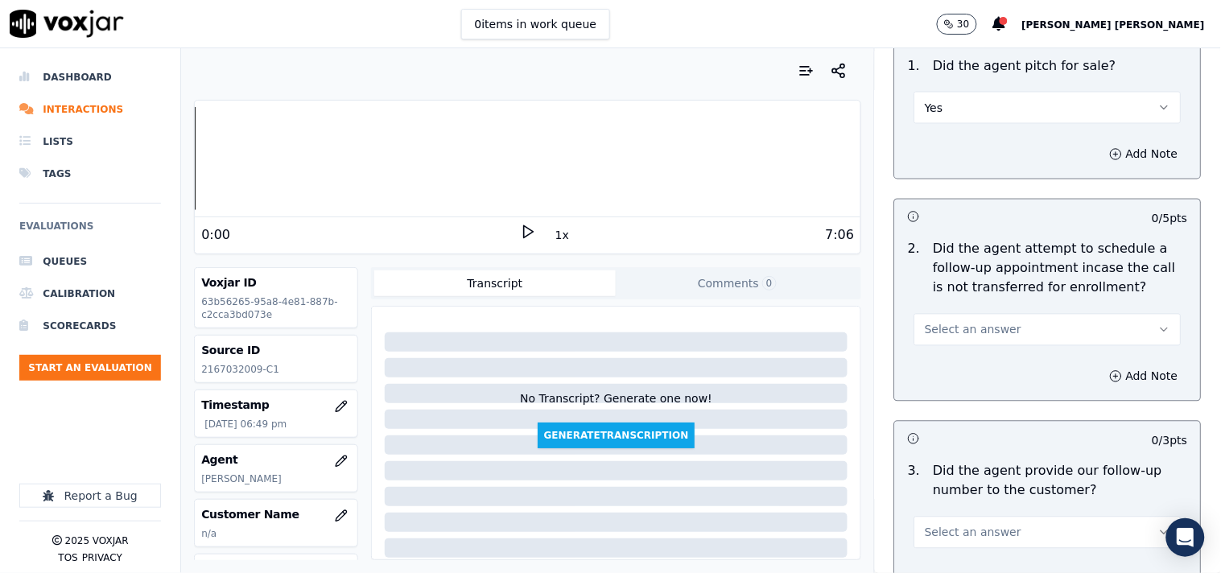
click at [980, 322] on span "Select an answer" at bounding box center [973, 330] width 97 height 16
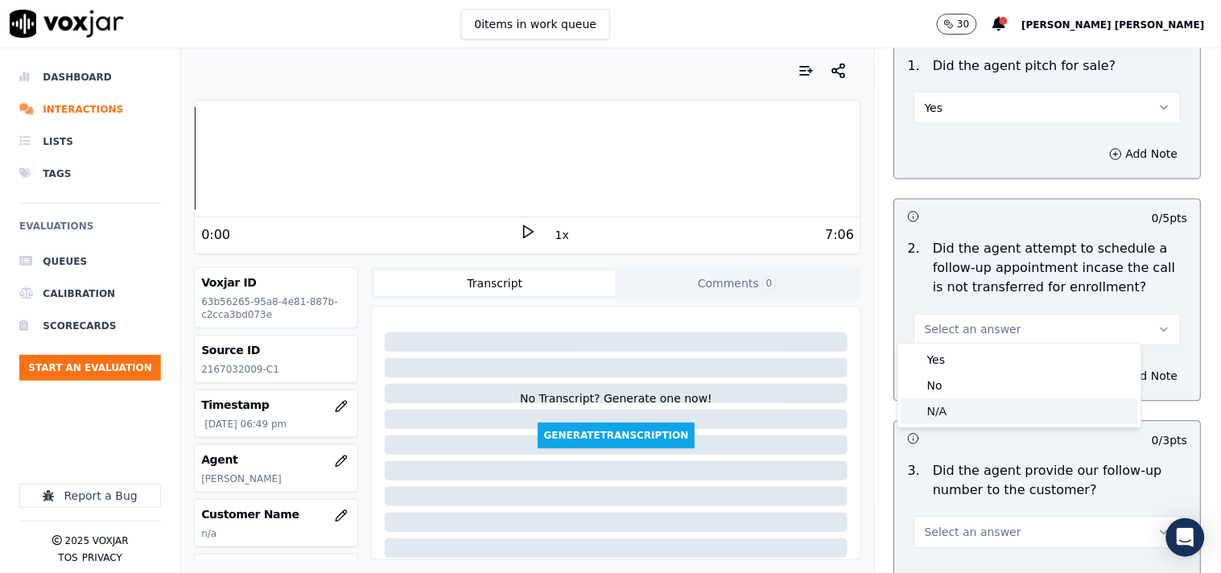
click at [967, 404] on div "N/A" at bounding box center [1019, 411] width 237 height 26
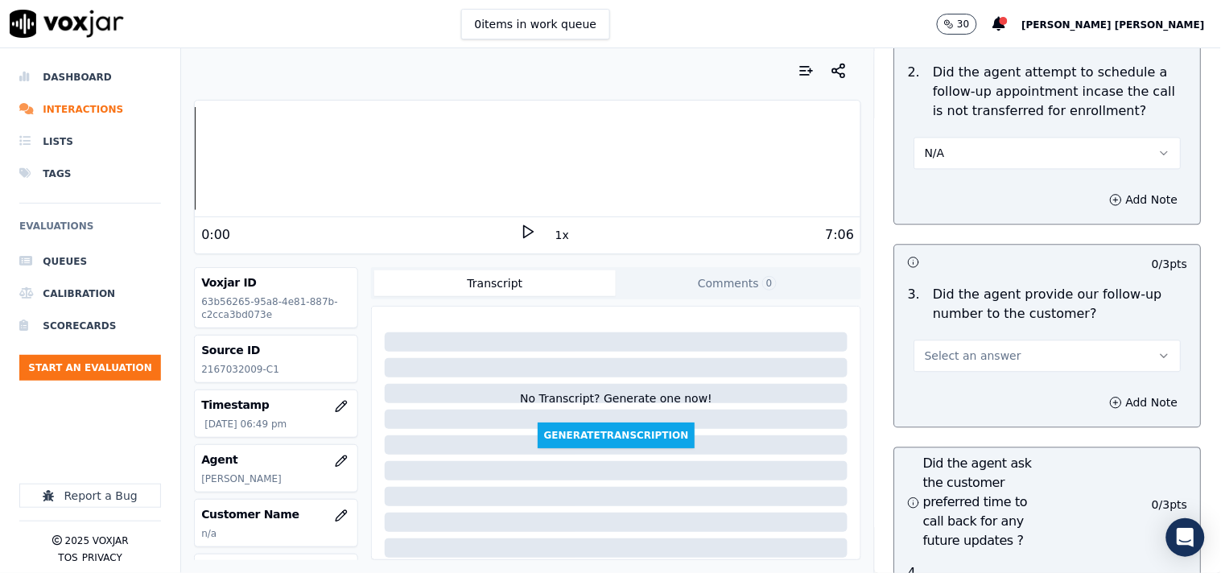
scroll to position [4024, 0]
click at [1012, 358] on button "Select an answer" at bounding box center [1047, 353] width 267 height 32
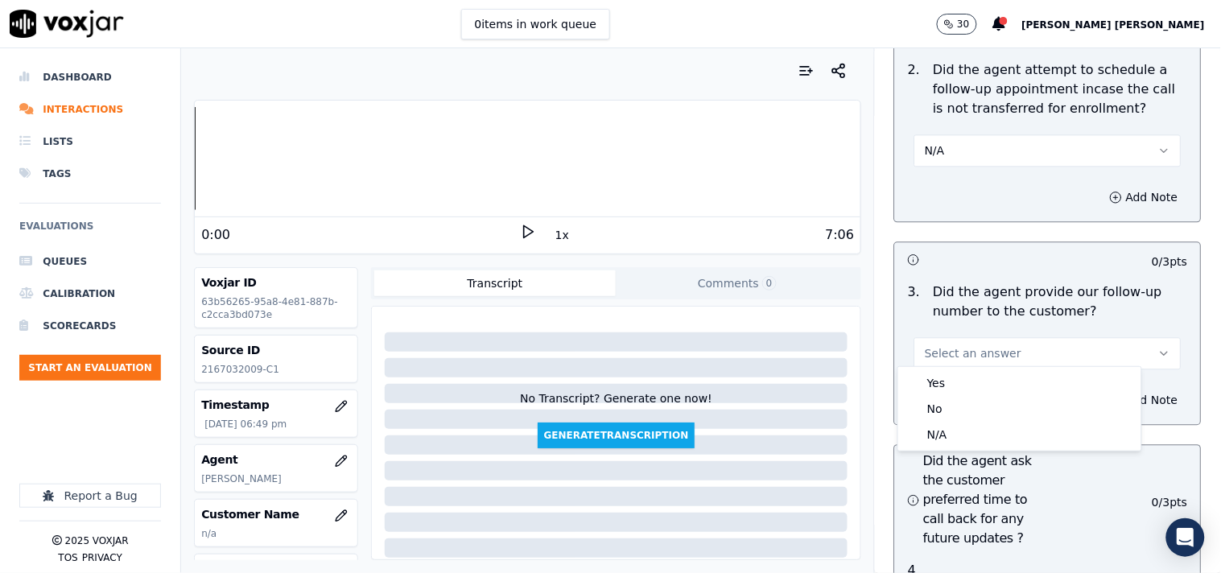
click at [1000, 379] on div "Yes" at bounding box center [1019, 383] width 237 height 26
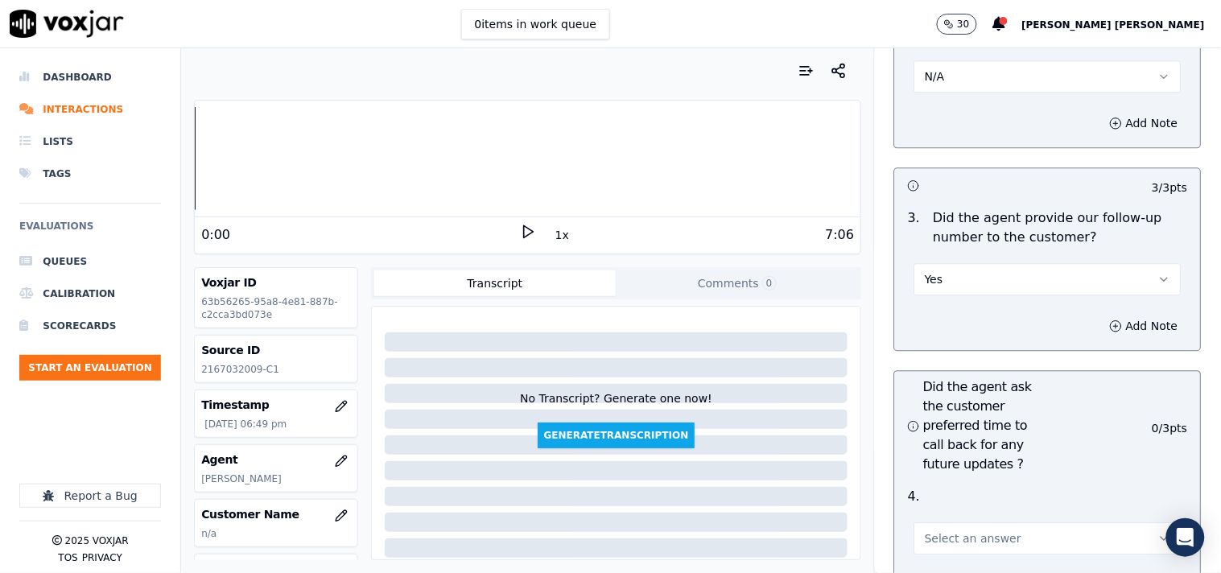
scroll to position [4292, 0]
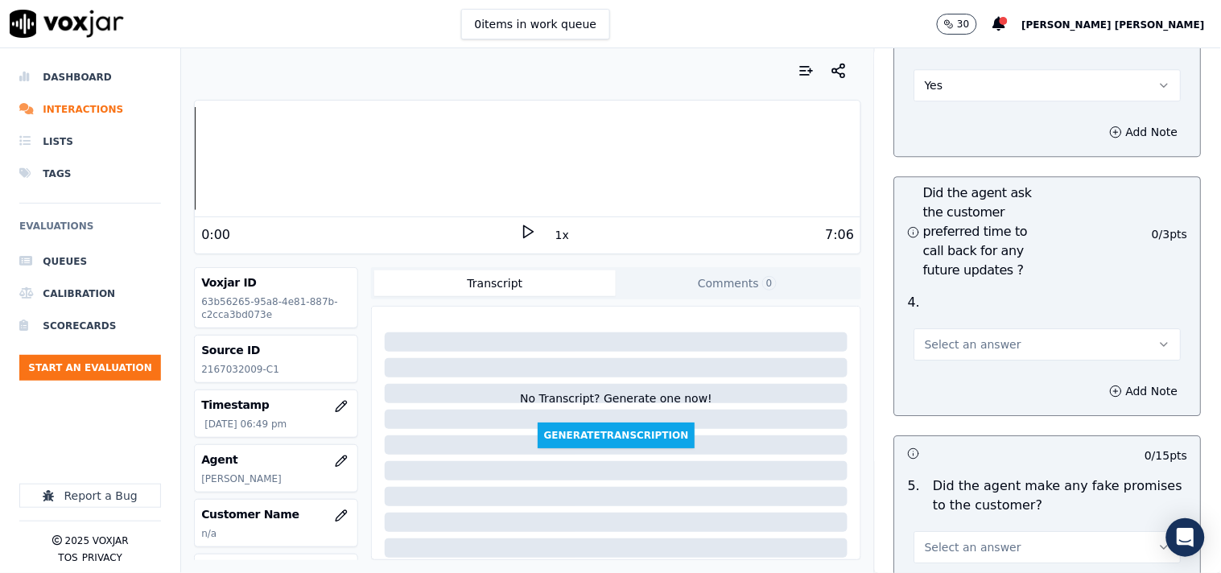
click at [1000, 340] on button "Select an answer" at bounding box center [1047, 344] width 267 height 32
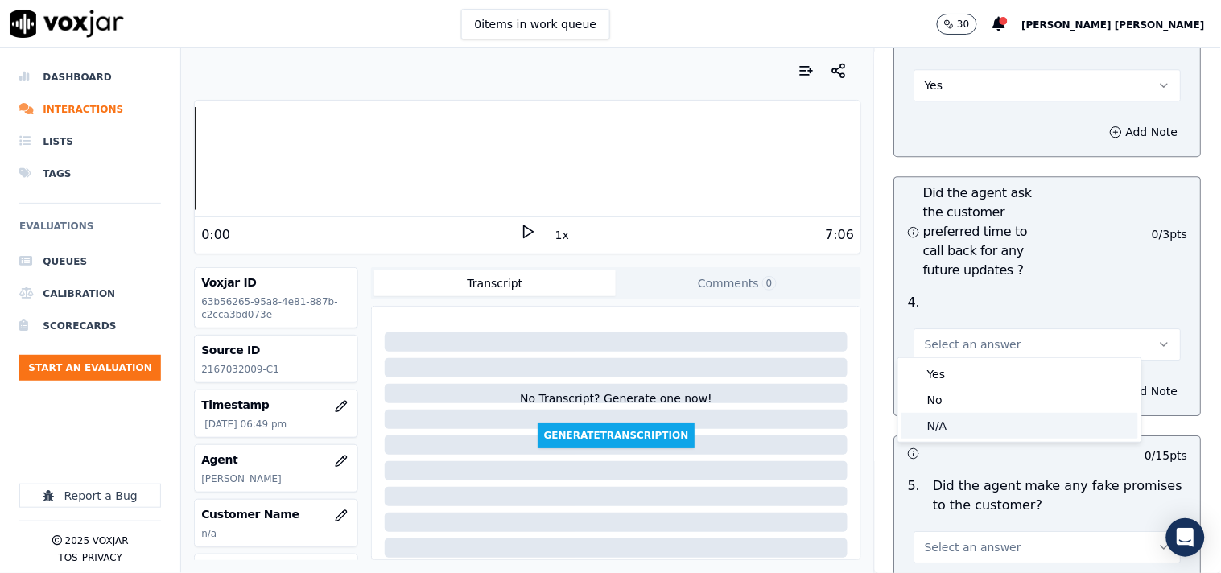
click at [977, 418] on div "N/A" at bounding box center [1019, 426] width 237 height 26
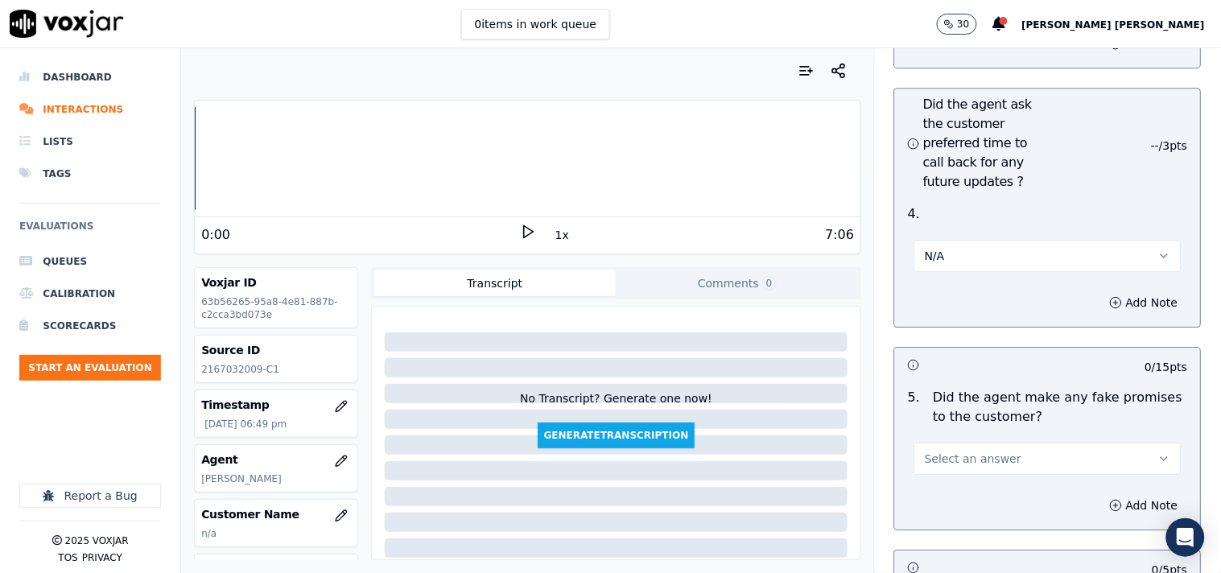
scroll to position [4381, 0]
click at [983, 442] on button "Select an answer" at bounding box center [1047, 458] width 267 height 32
click at [979, 504] on div "No" at bounding box center [1019, 514] width 237 height 26
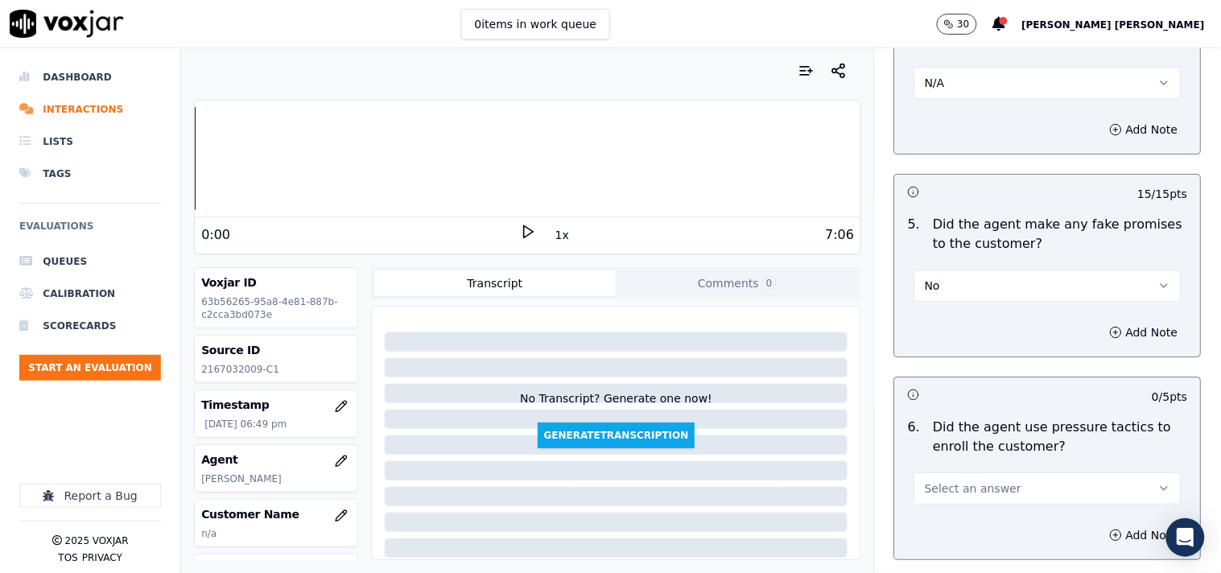
scroll to position [4649, 0]
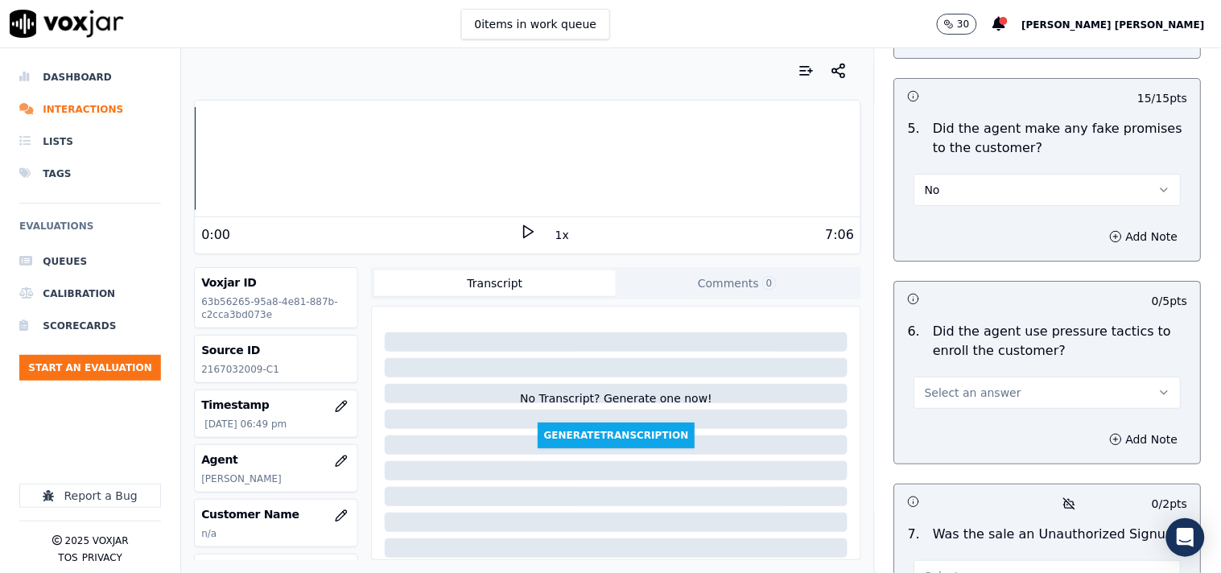
click at [1017, 377] on button "Select an answer" at bounding box center [1047, 393] width 267 height 32
drag, startPoint x: 1011, startPoint y: 405, endPoint x: 1009, endPoint y: 444, distance: 39.5
click at [1009, 444] on div "Yes No N/A" at bounding box center [1019, 448] width 245 height 85
click at [1009, 444] on div "No" at bounding box center [1019, 448] width 237 height 26
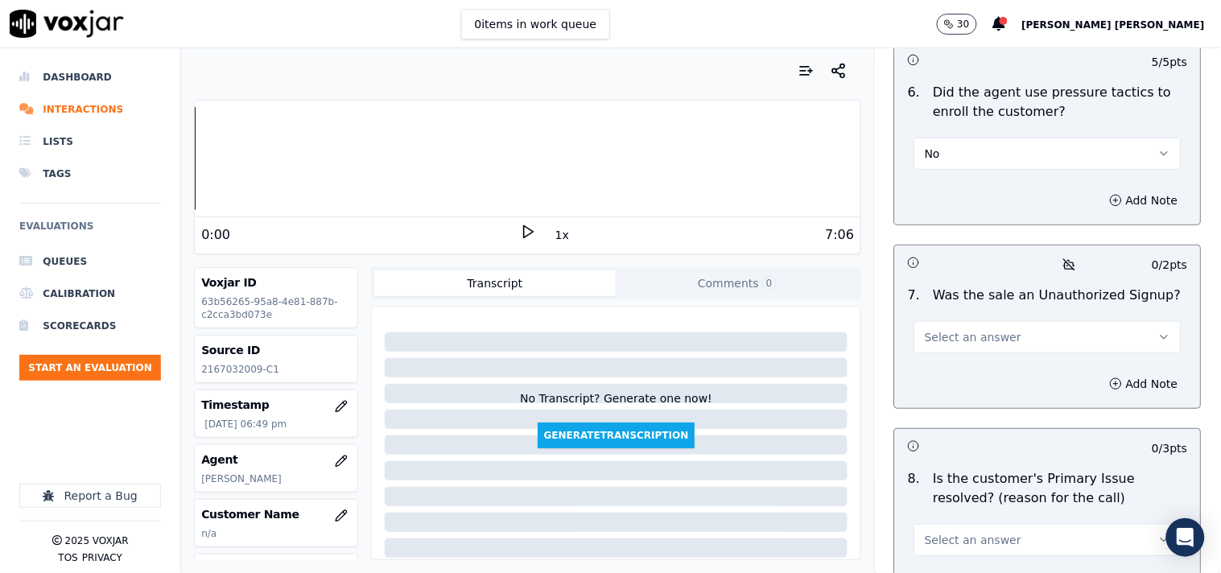
scroll to position [4918, 0]
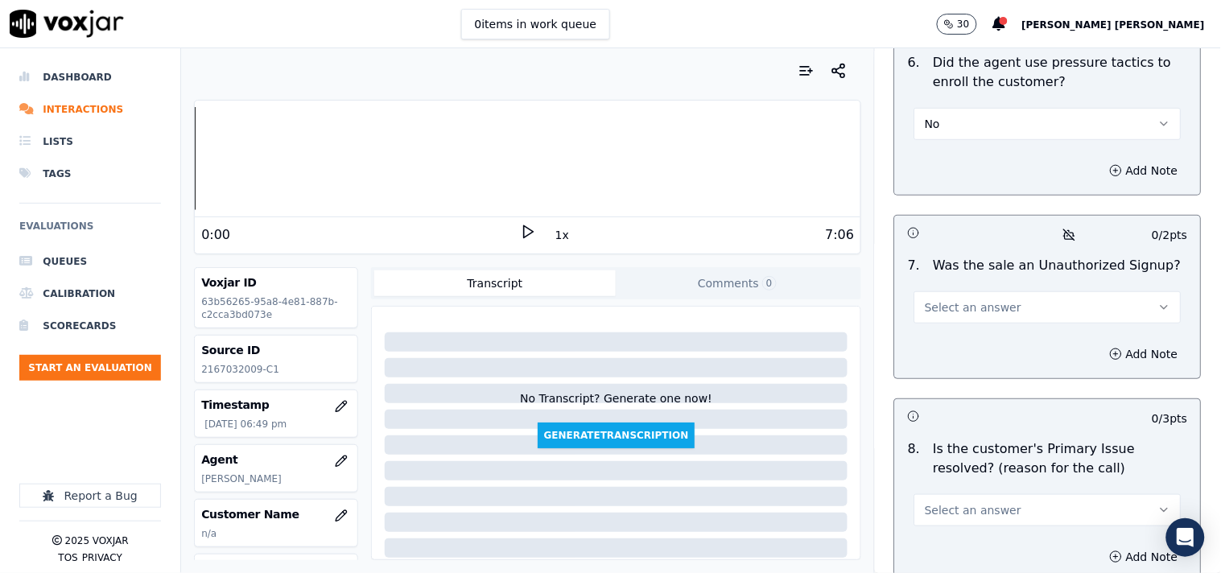
click at [955, 303] on span "Select an answer" at bounding box center [973, 307] width 97 height 16
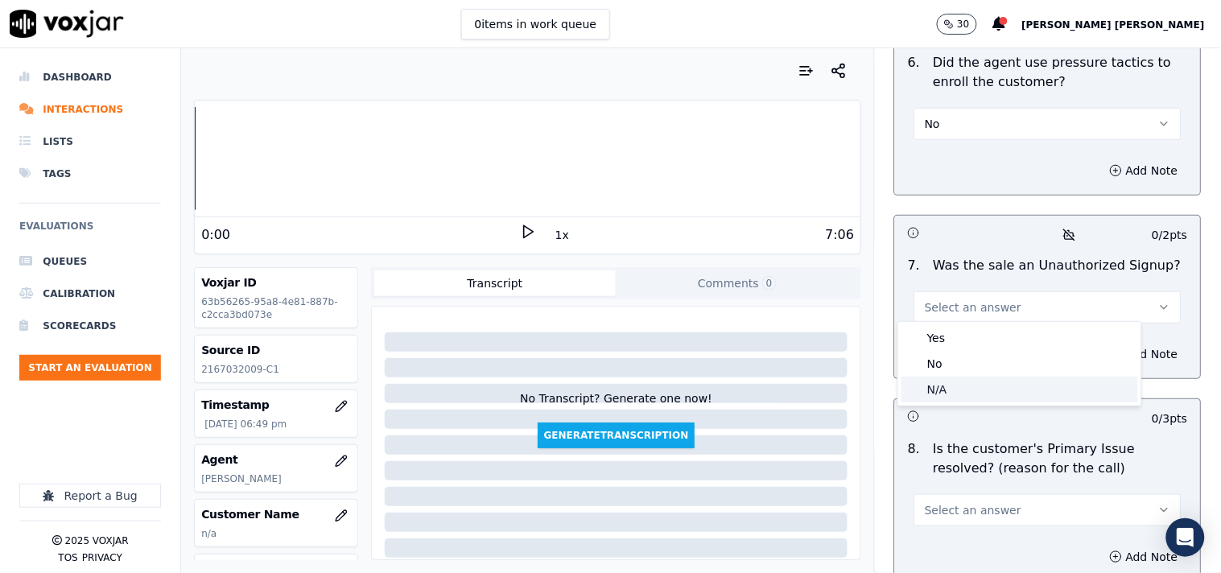
click at [962, 385] on div "N/A" at bounding box center [1019, 390] width 237 height 26
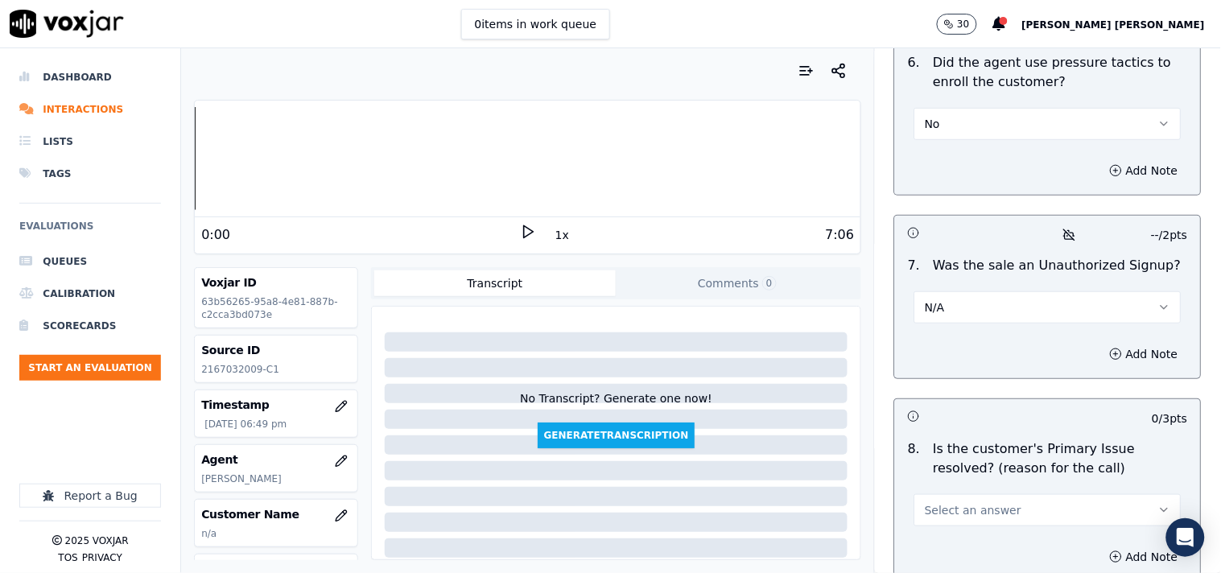
click at [992, 502] on button "Select an answer" at bounding box center [1047, 510] width 267 height 32
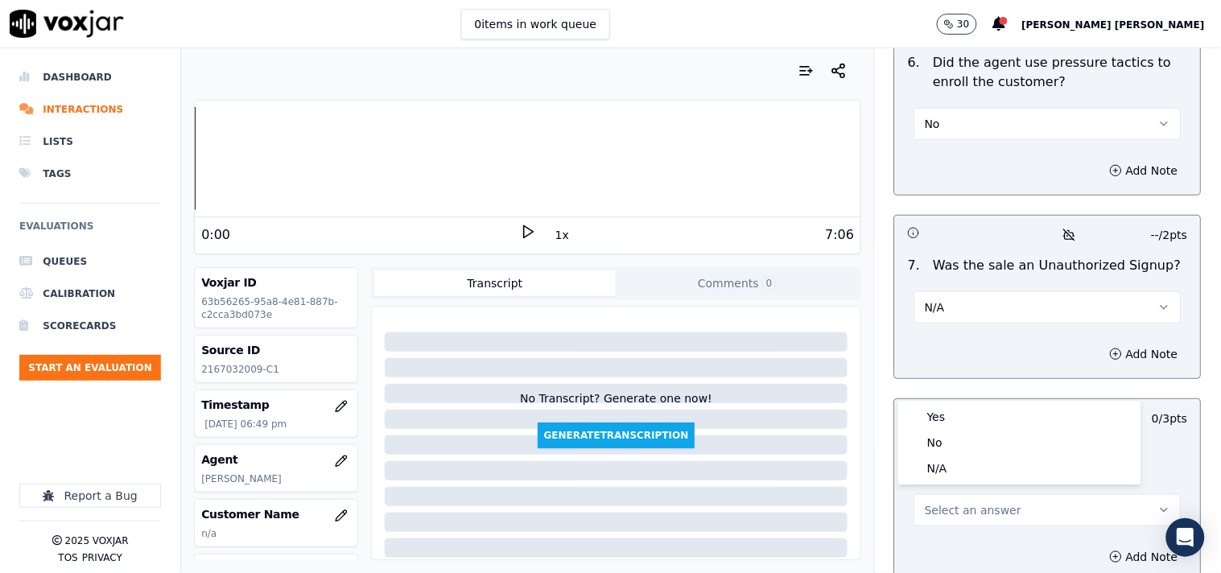
drag, startPoint x: 954, startPoint y: 421, endPoint x: 955, endPoint y: 520, distance: 99.0
click at [955, 520] on body "0 items in work queue 30 [PERSON_NAME] [PERSON_NAME] Dashboard Interactions Lis…" at bounding box center [610, 286] width 1221 height 573
click at [959, 520] on button "Select an answer" at bounding box center [1047, 510] width 267 height 32
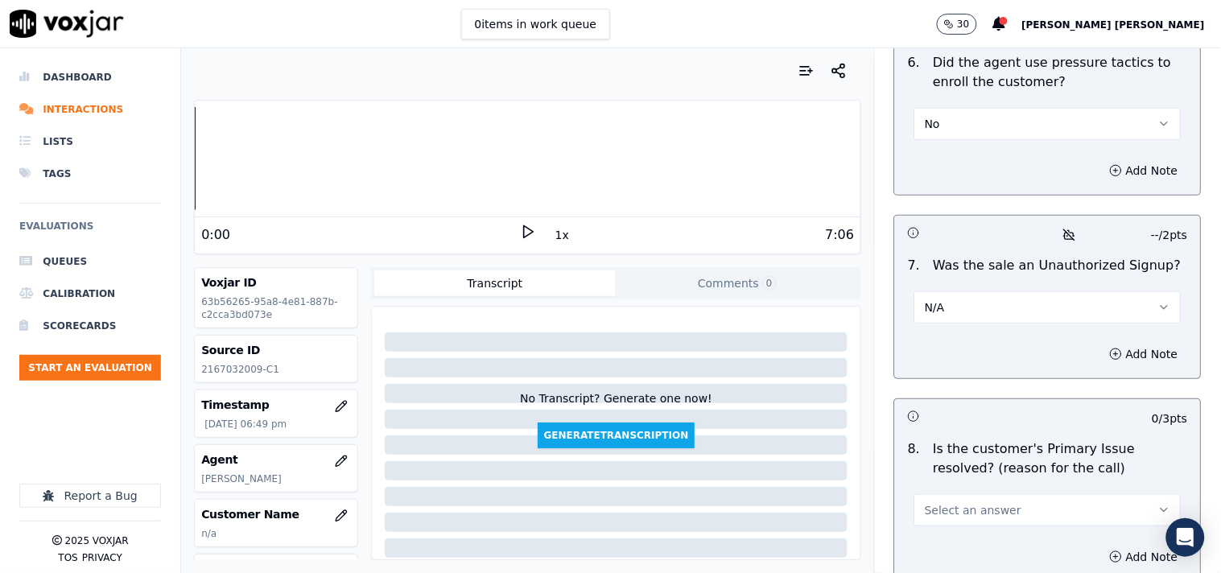
click at [1014, 491] on div "Select an answer" at bounding box center [1047, 508] width 267 height 35
drag, startPoint x: 1009, startPoint y: 501, endPoint x: 1019, endPoint y: 485, distance: 18.1
click at [1010, 501] on button "Select an answer" at bounding box center [1047, 510] width 267 height 32
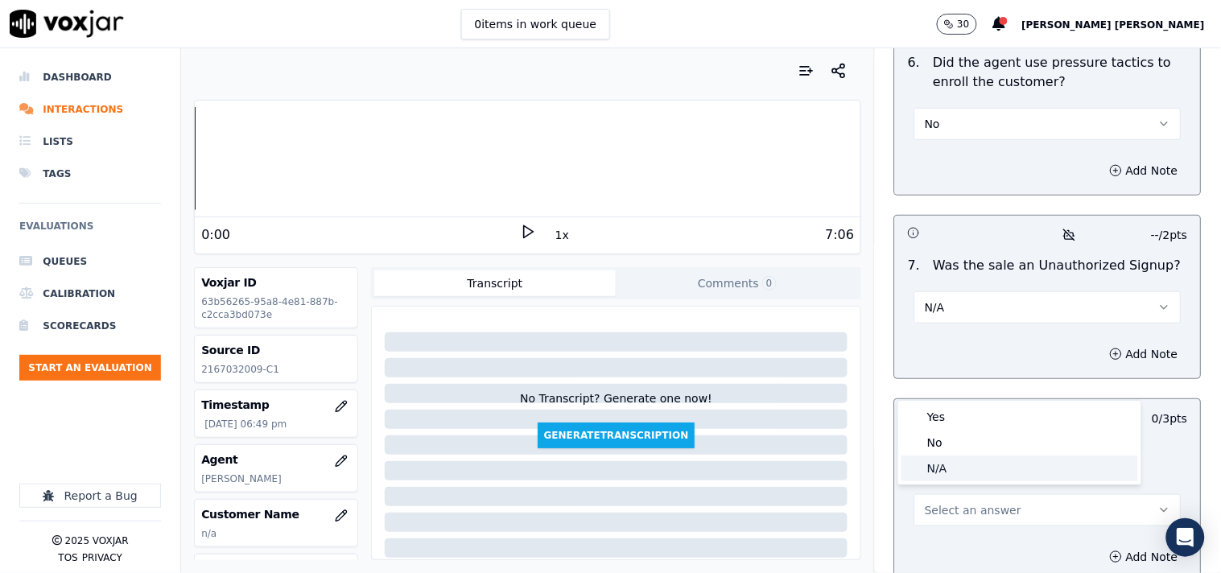
click at [1025, 476] on div "N/A" at bounding box center [1019, 469] width 237 height 26
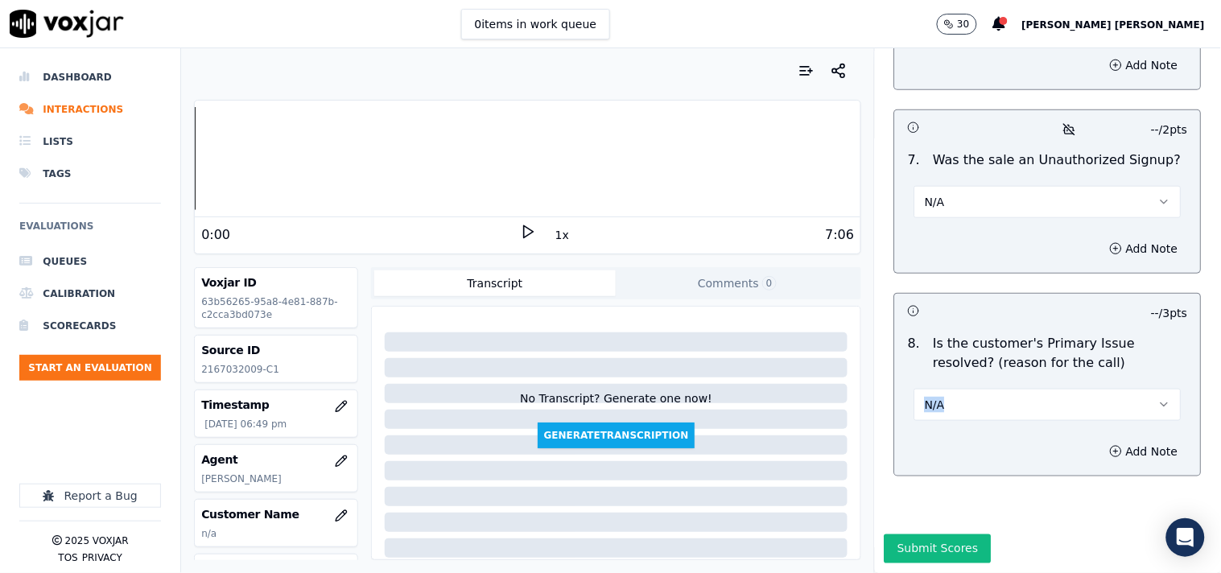
scroll to position [5057, 0]
click at [1100, 237] on button "Add Note" at bounding box center [1144, 248] width 88 height 23
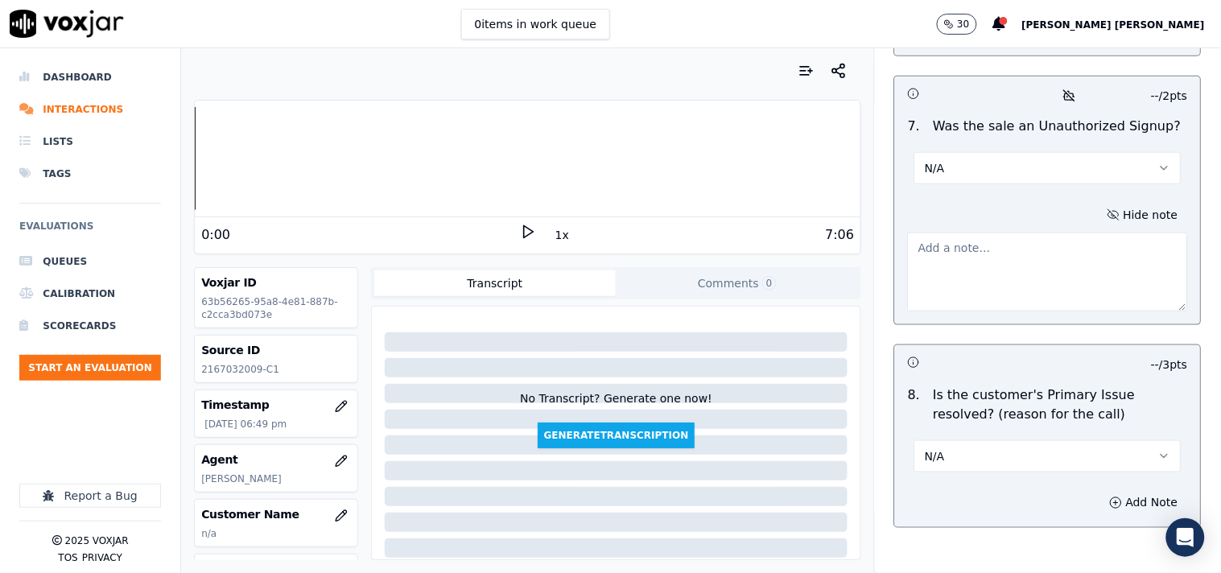
click at [1010, 280] on textarea at bounding box center [1048, 272] width 280 height 79
paste textarea "Call id-20250916-124707 After the CTS verification whil [PERSON_NAME] try to tr…"
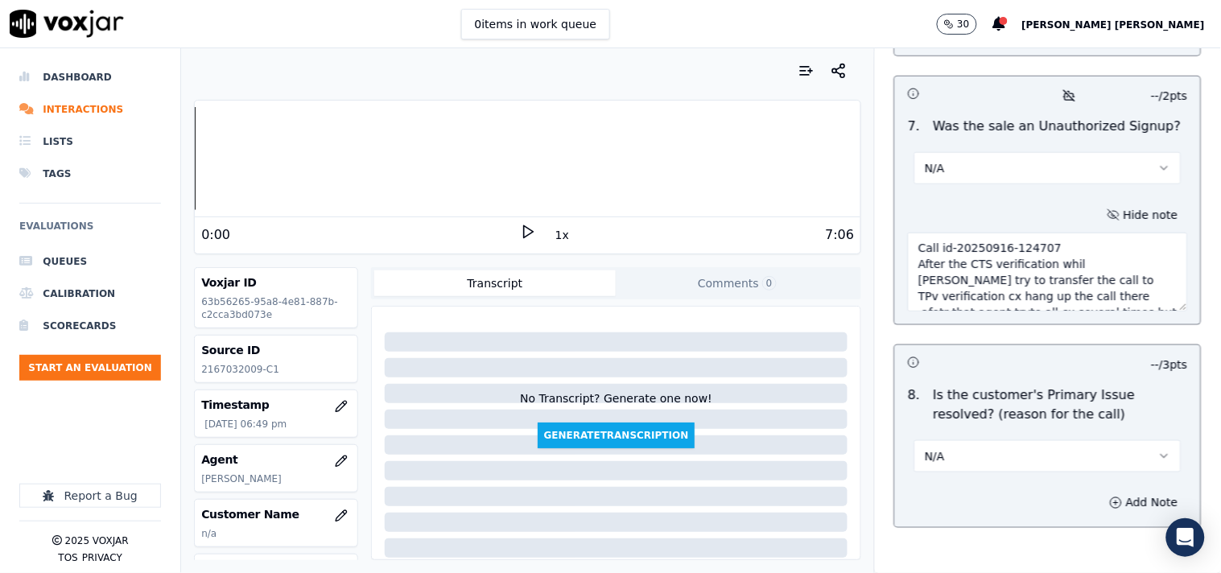
scroll to position [25, 0]
click at [1082, 267] on textarea "Call id-20250916-124707 After the CTS verification whil [PERSON_NAME] try to tr…" at bounding box center [1048, 272] width 280 height 79
click at [1010, 250] on textarea "Call id-20250916-124707 After the CTS verification while [PERSON_NAME] try to t…" at bounding box center [1048, 272] width 280 height 79
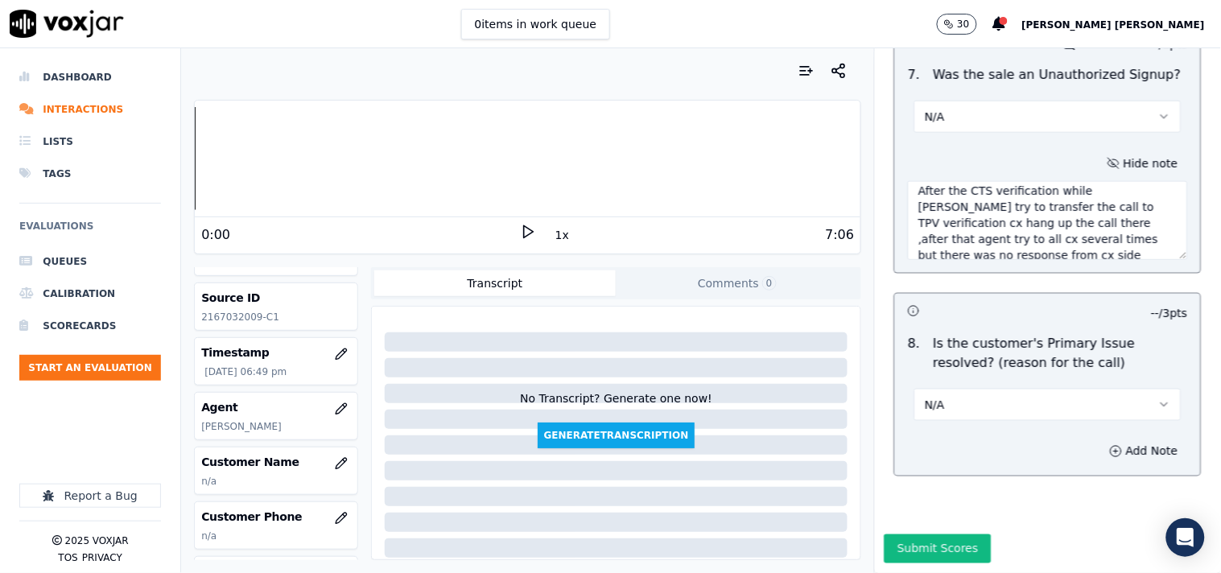
scroll to position [89, 0]
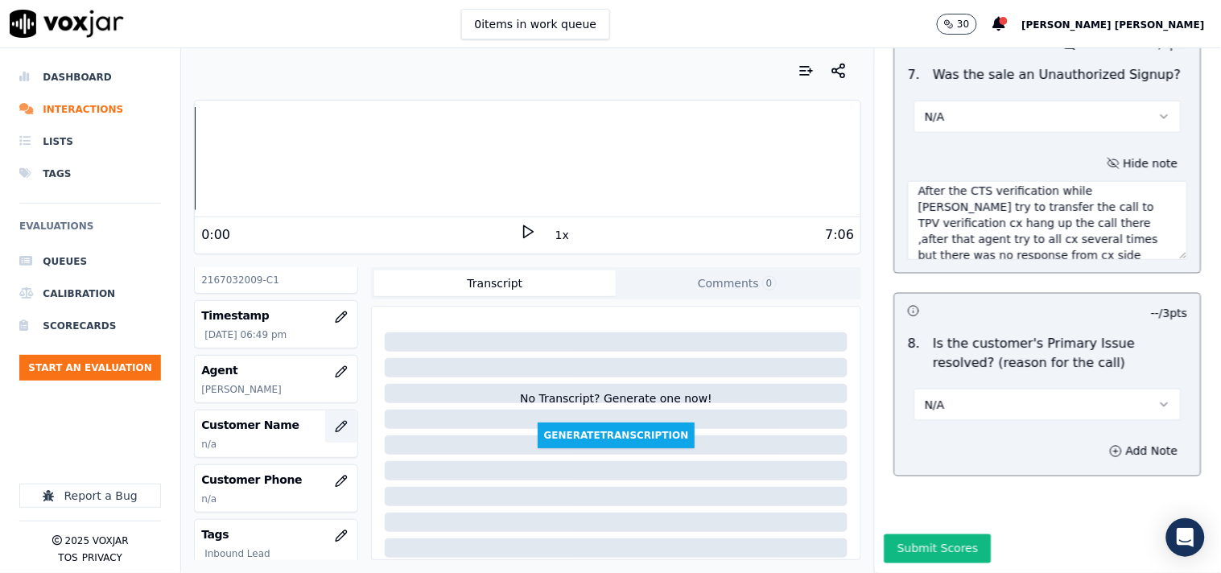
type textarea "Call id-20250916-124707 After the CTS verification while [PERSON_NAME] try to t…"
click at [325, 432] on button "button" at bounding box center [341, 426] width 32 height 32
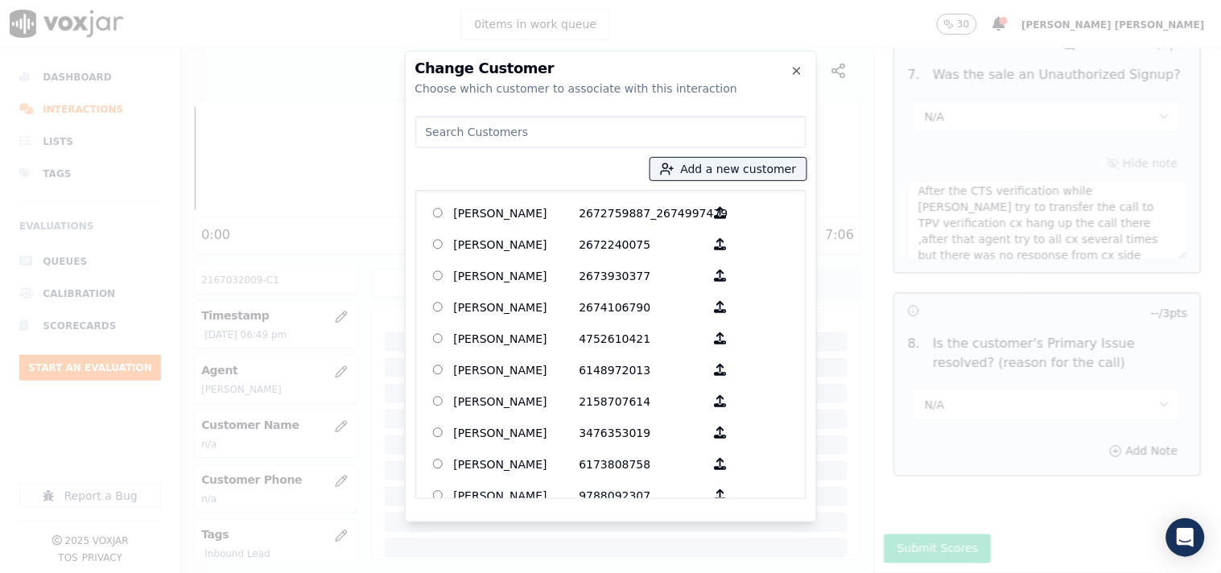
paste input "[PERSON_NAME]"
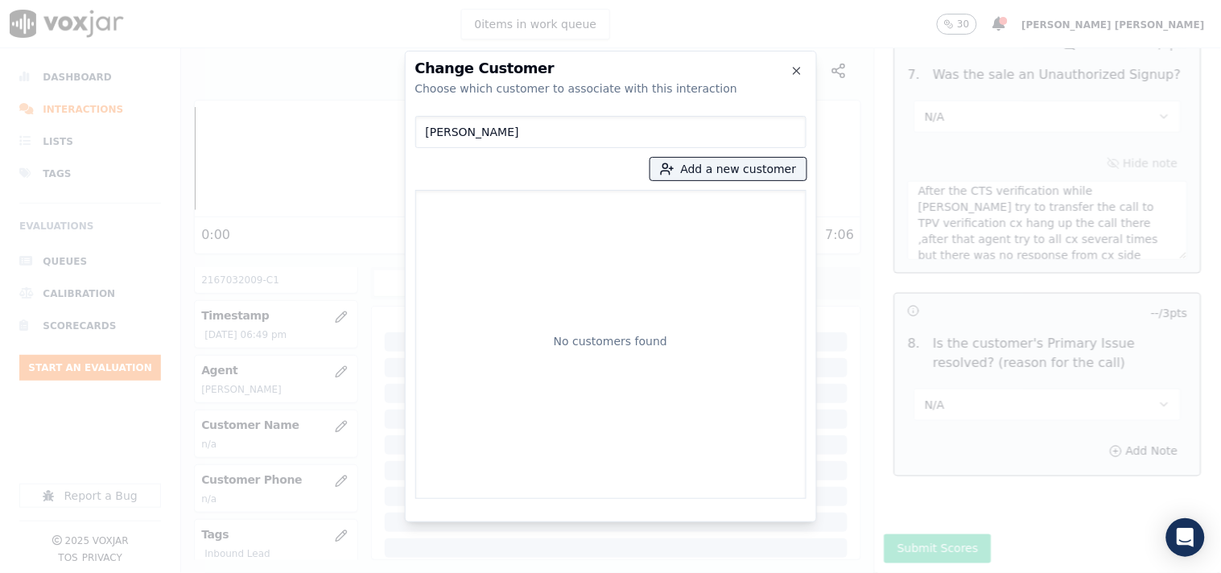
type input "[PERSON_NAME]"
click at [685, 191] on div "No customers found" at bounding box center [610, 344] width 391 height 309
click at [699, 173] on button "Add a new customer" at bounding box center [728, 169] width 156 height 23
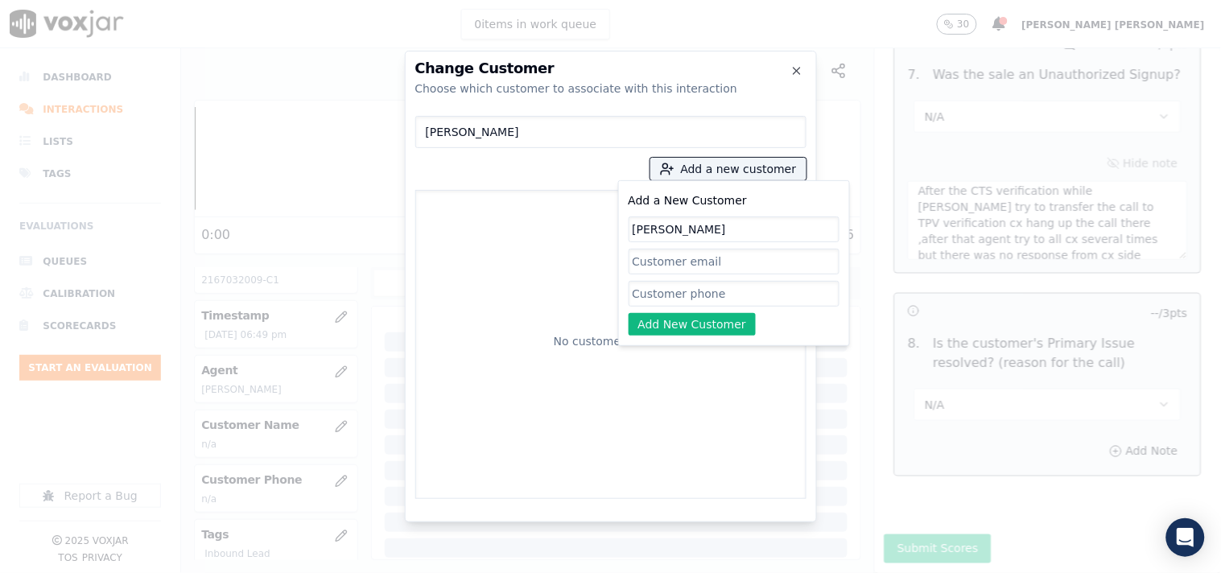
type input "[PERSON_NAME]"
drag, startPoint x: 684, startPoint y: 291, endPoint x: 677, endPoint y: 286, distance: 8.7
click at [684, 291] on input "Add a New Customer" at bounding box center [734, 294] width 211 height 26
paste input "2167032009"
type input "2167032009"
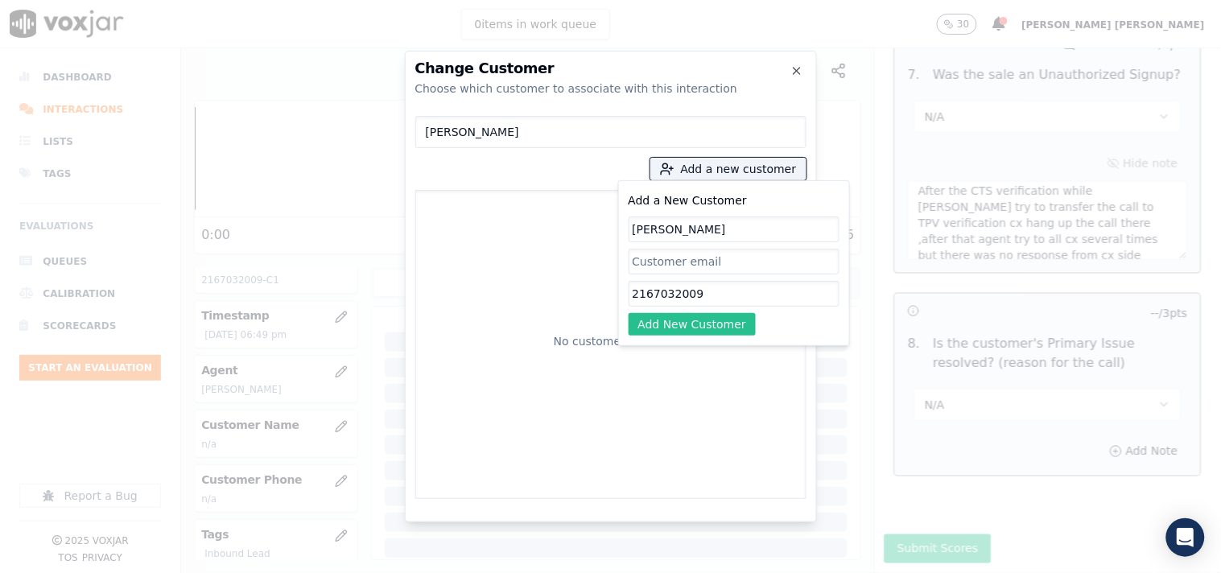
click at [716, 315] on button "Add New Customer" at bounding box center [693, 324] width 128 height 23
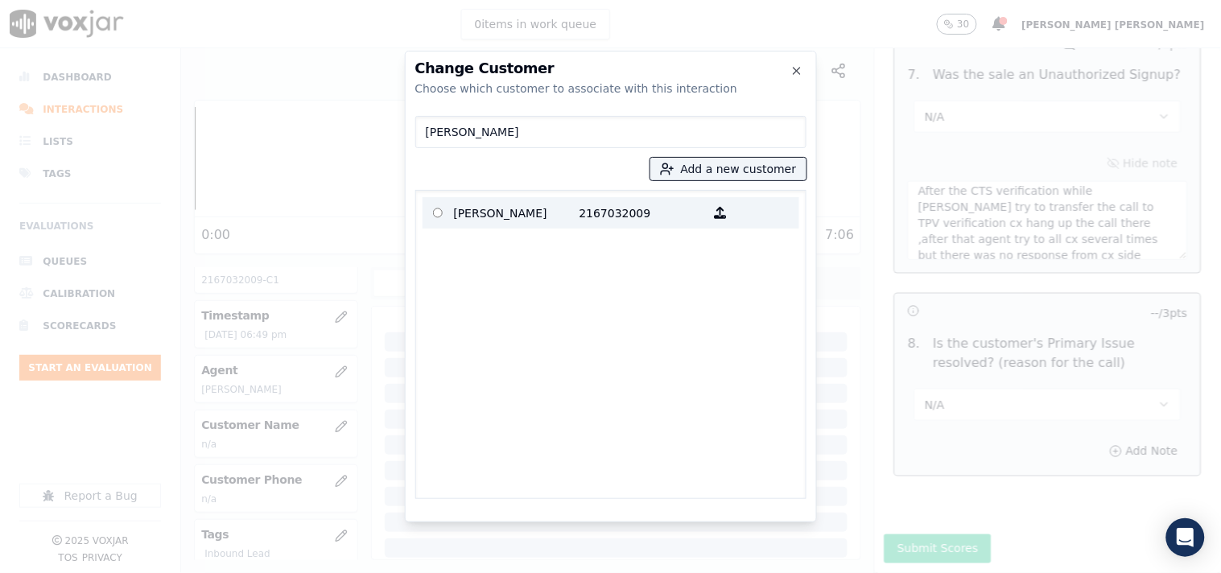
click at [631, 212] on p "2167032009" at bounding box center [642, 212] width 126 height 25
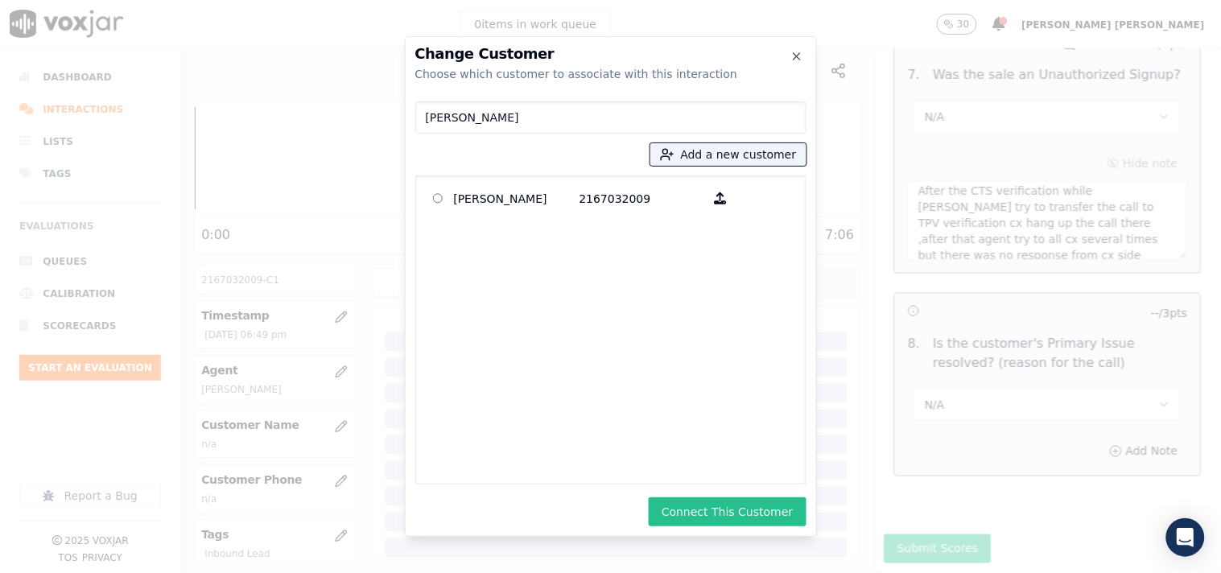
click at [702, 509] on button "Connect This Customer" at bounding box center [727, 511] width 157 height 29
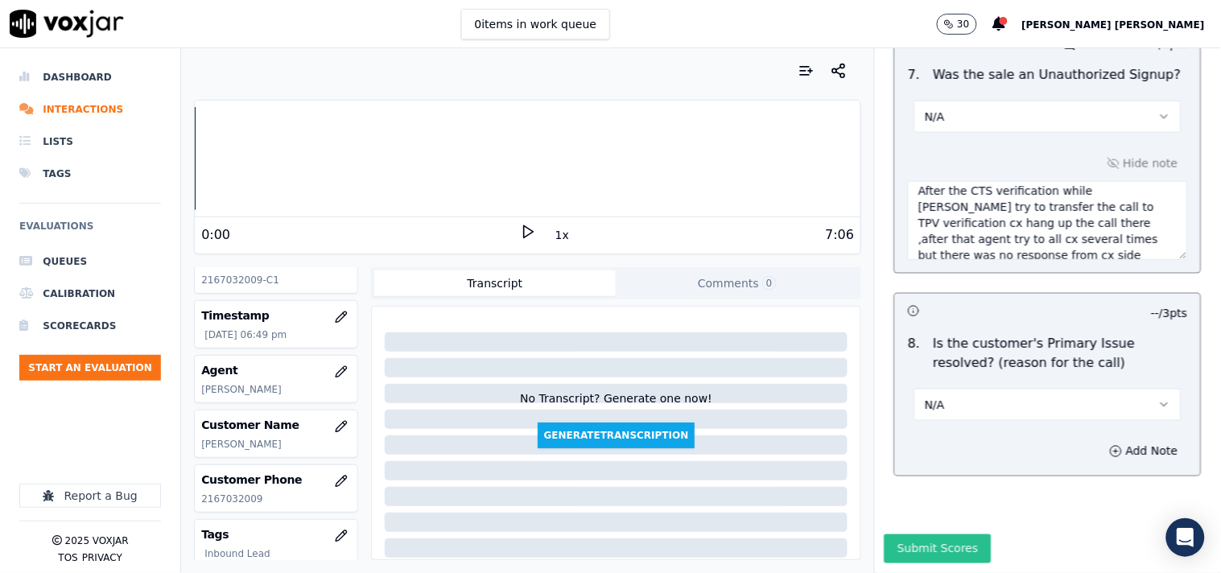
click at [932, 534] on button "Submit Scores" at bounding box center [937, 548] width 107 height 29
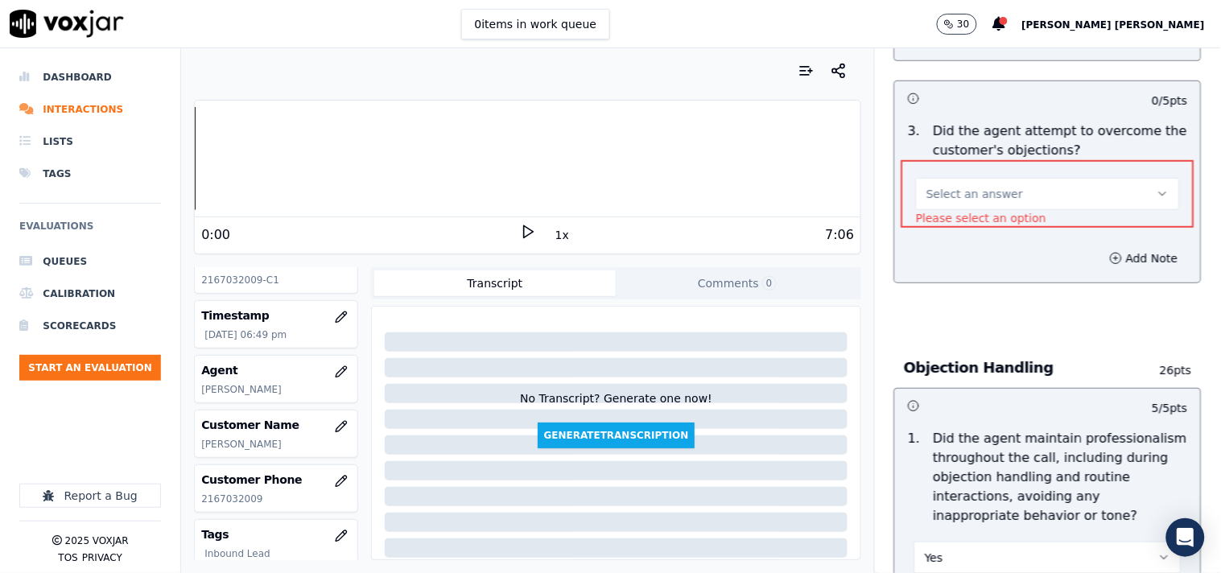
scroll to position [1784, 0]
click at [1010, 179] on button "Select an answer" at bounding box center [1048, 195] width 264 height 32
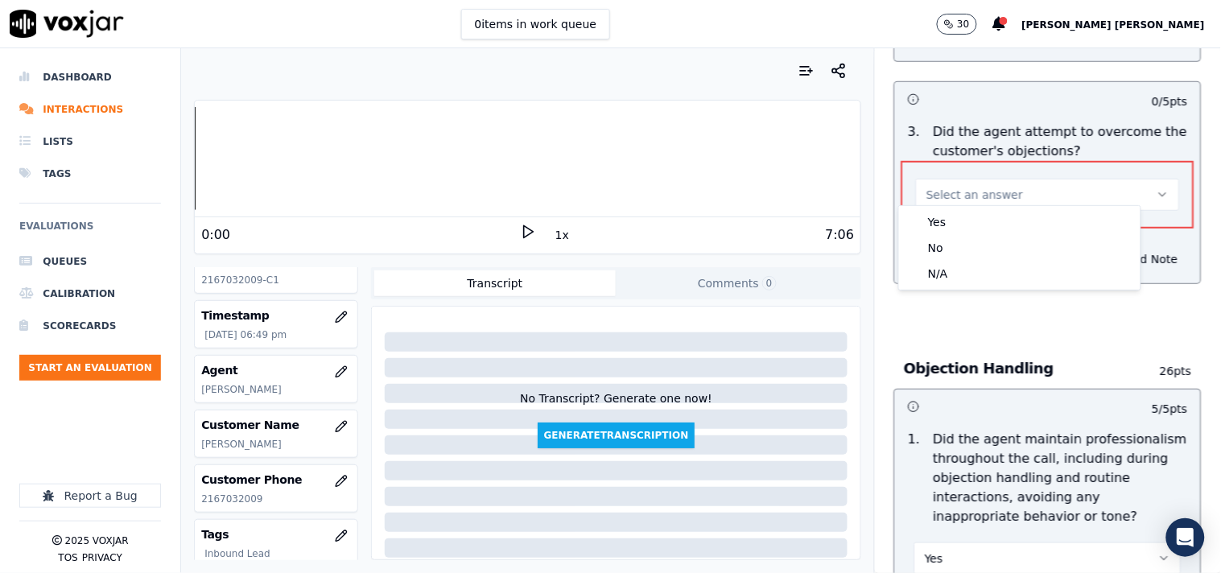
click at [992, 208] on div "Yes No N/A" at bounding box center [1019, 248] width 241 height 84
click at [994, 226] on div "Yes" at bounding box center [1019, 222] width 235 height 26
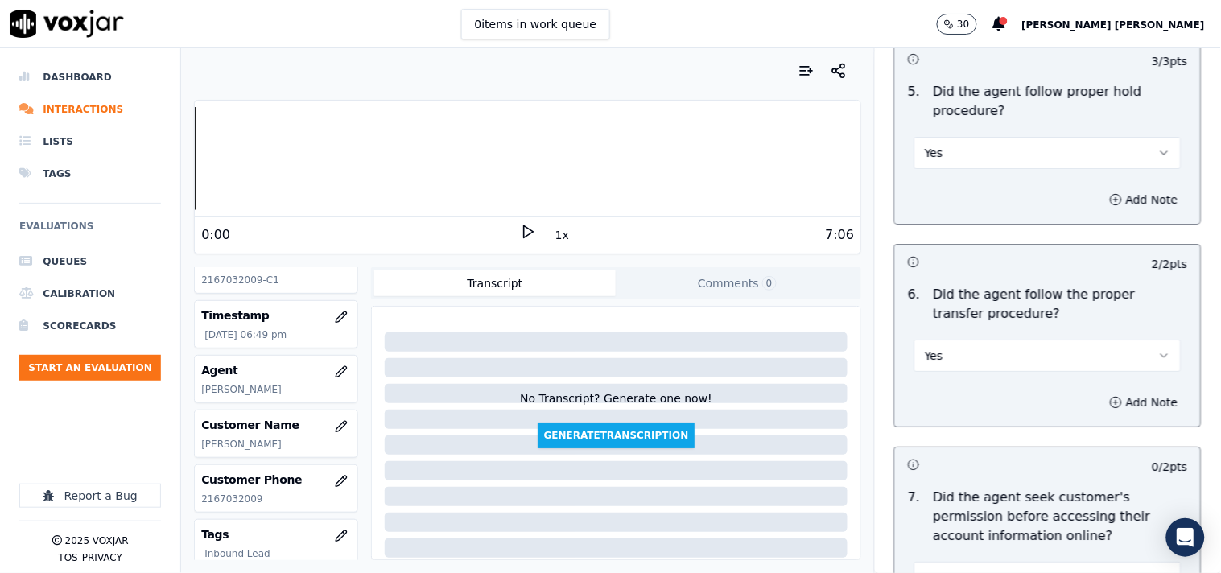
scroll to position [5143, 0]
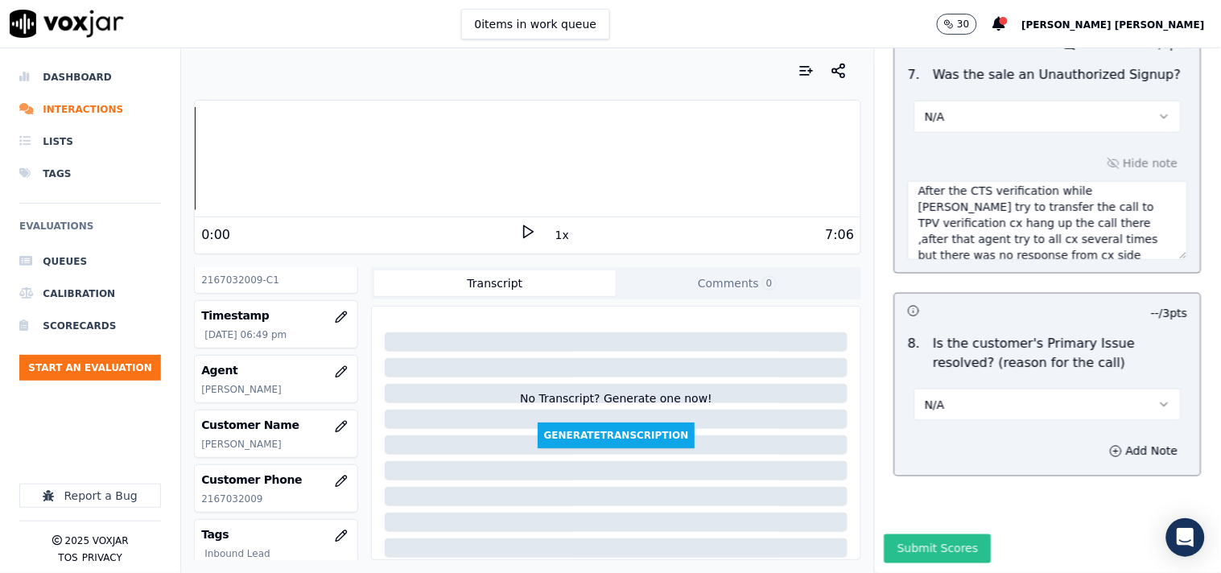
click at [913, 534] on button "Submit Scores" at bounding box center [937, 548] width 107 height 29
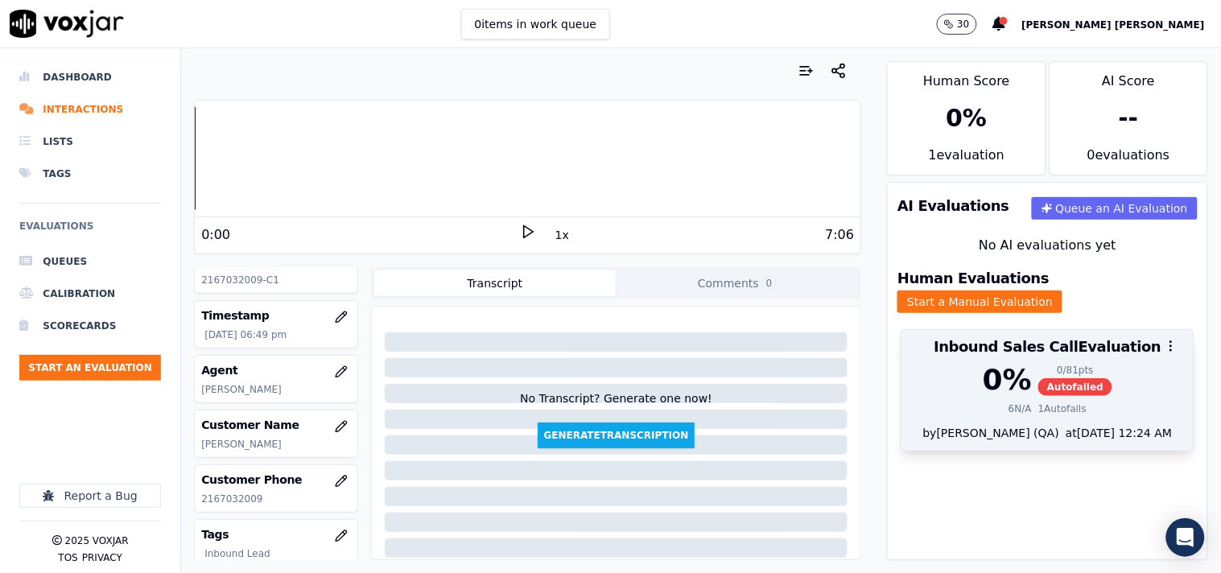
click at [1059, 425] on div "at [DATE] 12:24 AM" at bounding box center [1115, 433] width 113 height 16
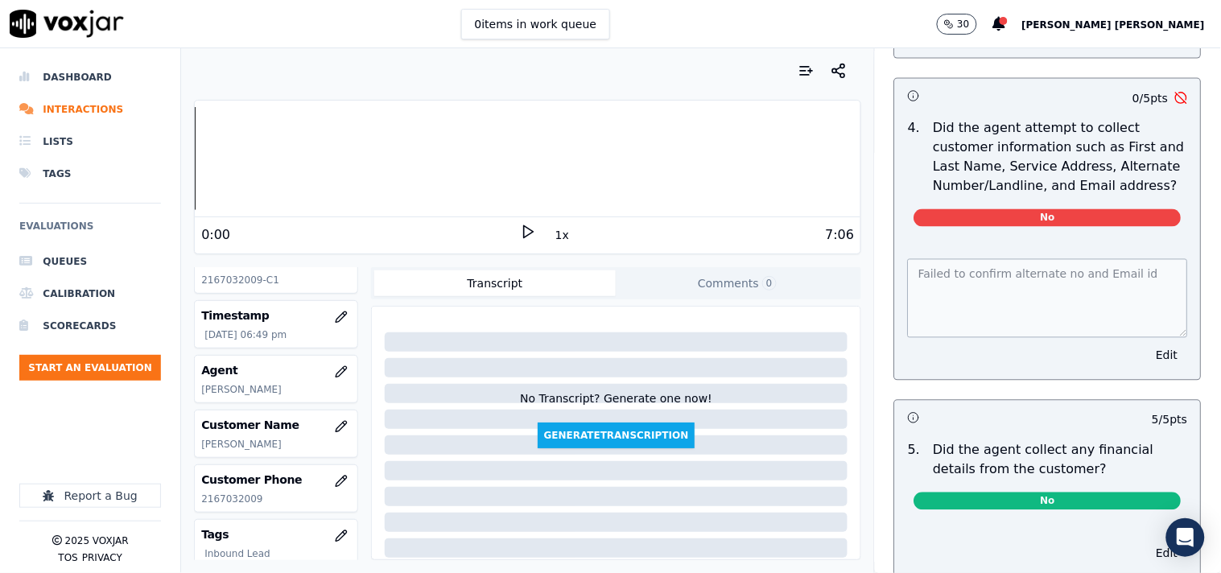
scroll to position [715, 0]
click at [1147, 347] on button "Edit" at bounding box center [1167, 355] width 41 height 23
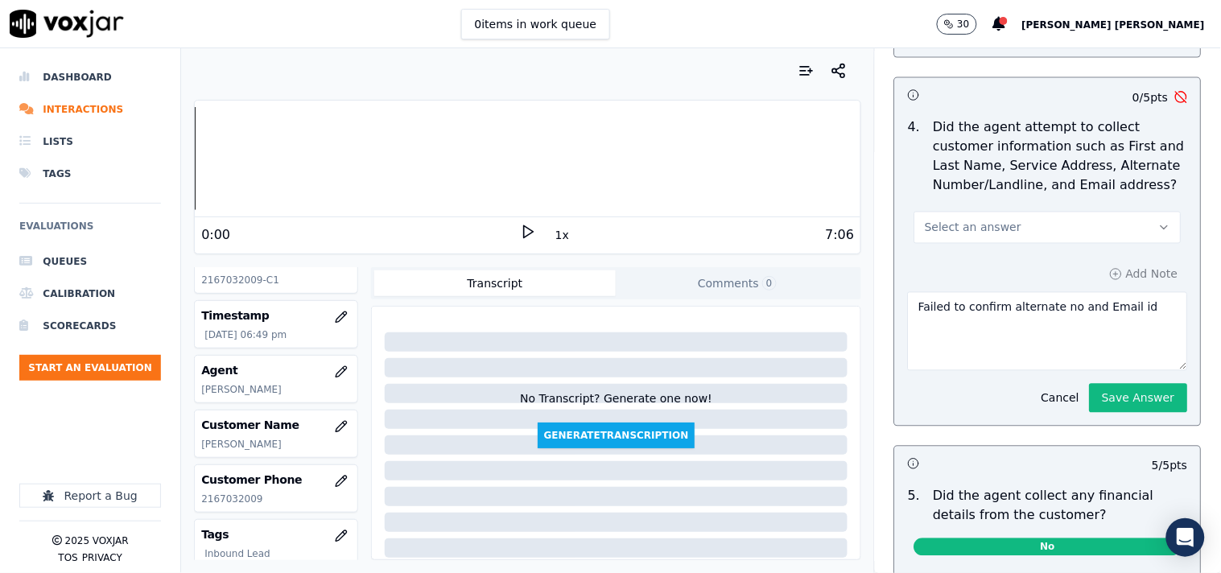
click at [1086, 233] on button "Select an answer" at bounding box center [1047, 228] width 267 height 32
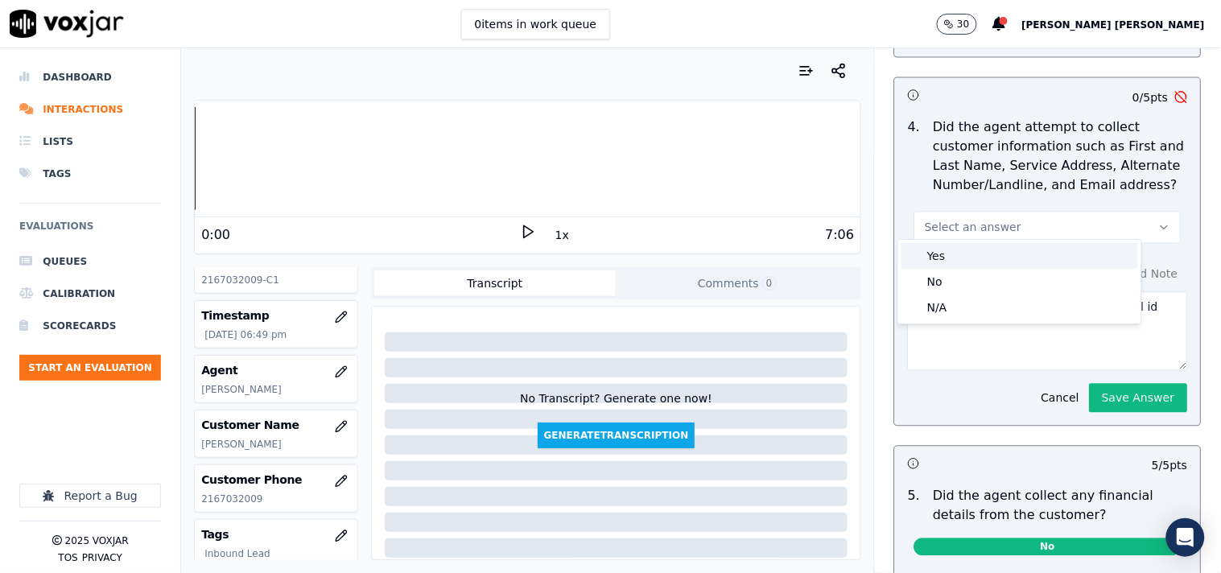
click at [1019, 256] on div "Yes" at bounding box center [1019, 256] width 237 height 26
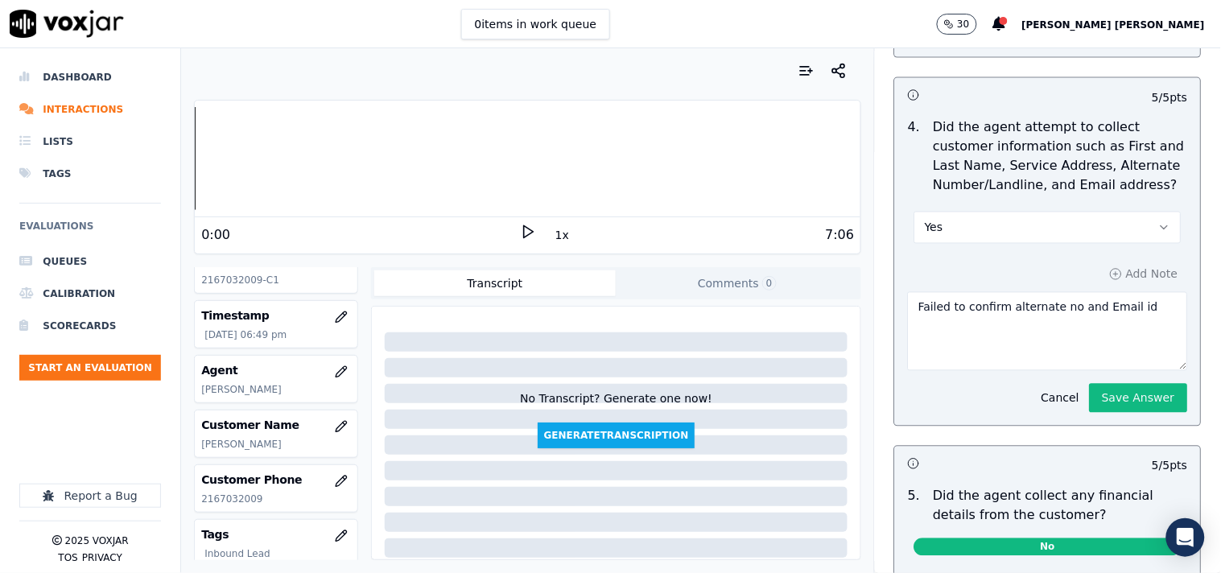
drag, startPoint x: 1116, startPoint y: 295, endPoint x: 855, endPoint y: 299, distance: 261.6
click at [855, 299] on div "Your browser does not support the audio element. 0:00 1x 7:06 Voxjar ID 63b5626…" at bounding box center [701, 310] width 1040 height 525
click at [1117, 394] on div "4 / 4 pts 1 . Did the agent identify themself at the start of the call? Yes Edi…" at bounding box center [1047, 53] width 307 height 1141
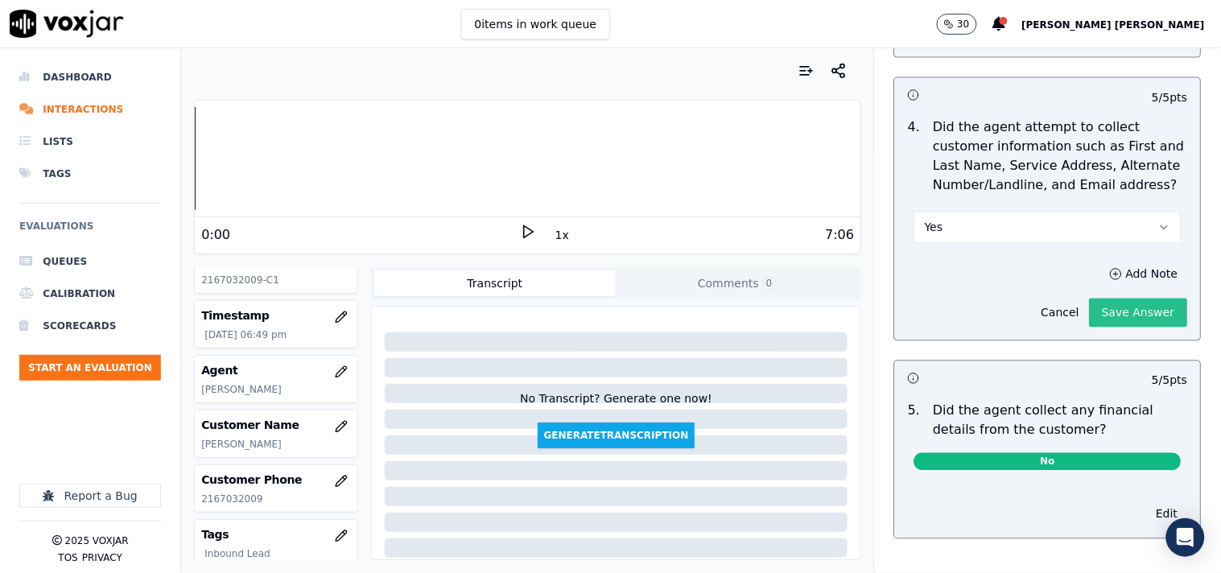
click at [1103, 317] on button "Save Answer" at bounding box center [1139, 313] width 98 height 29
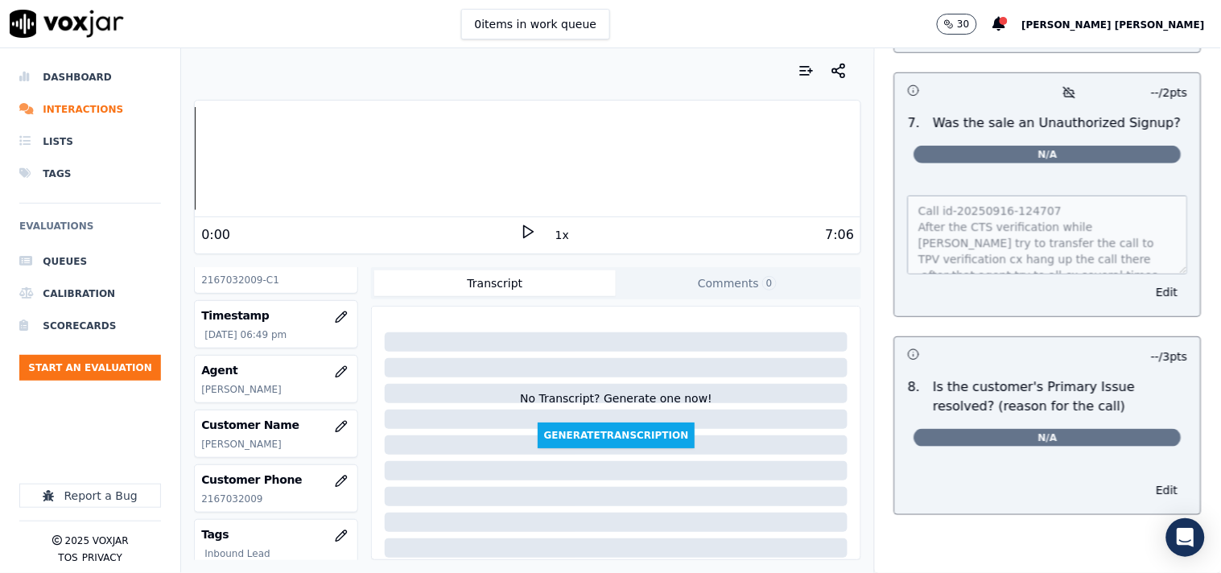
scroll to position [0, 0]
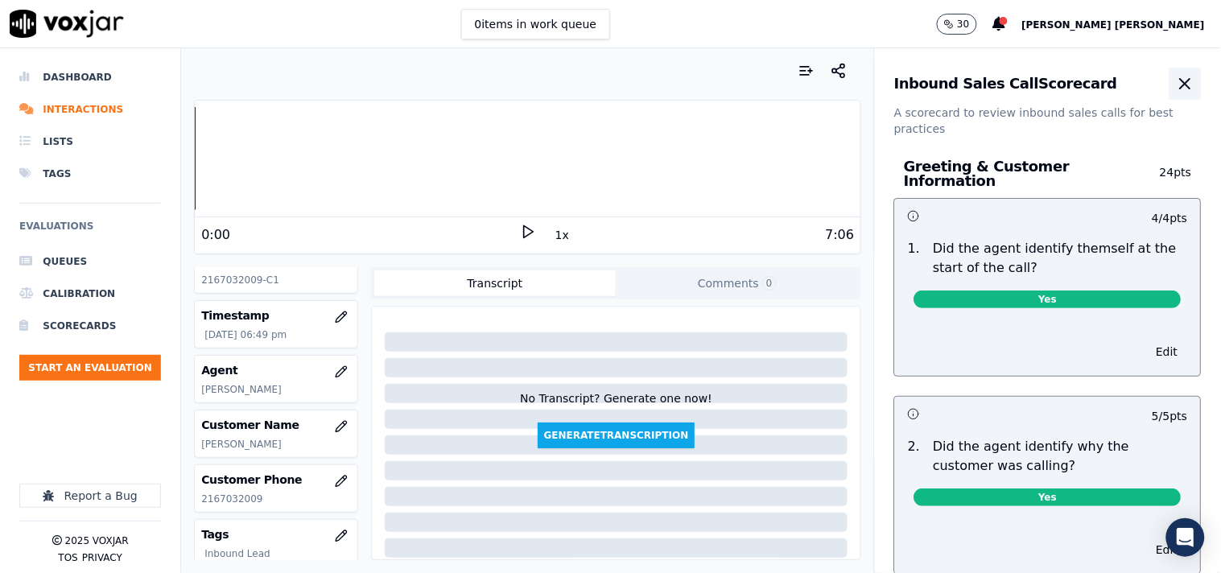
click at [1176, 83] on icon "button" at bounding box center [1185, 83] width 19 height 19
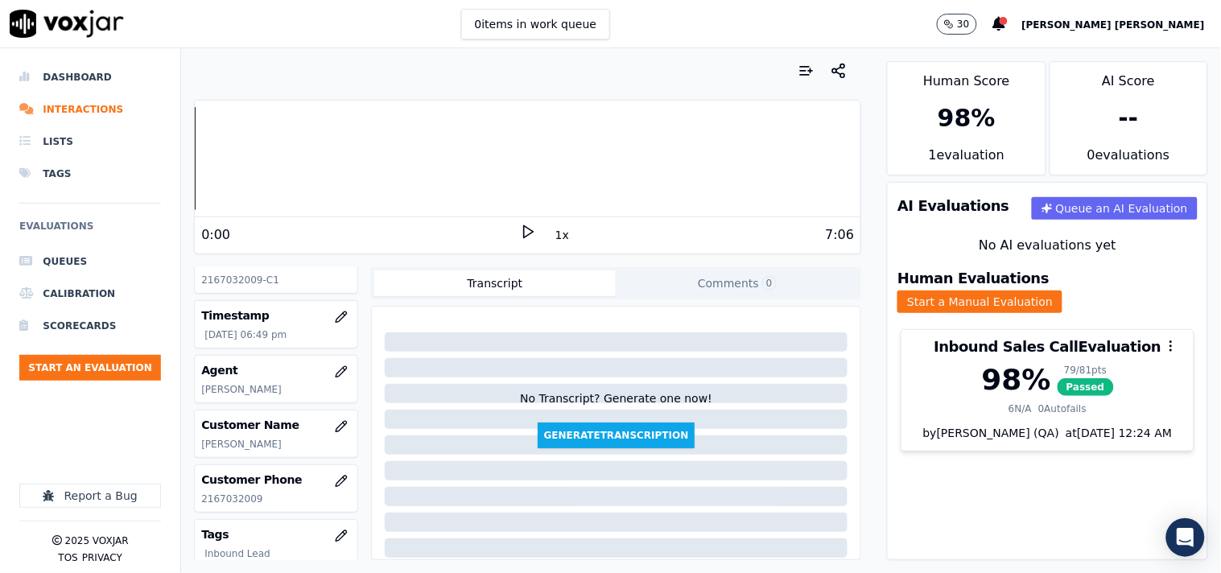
click at [996, 460] on div "AI Evaluations Queue an AI Evaluation No AI evaluations yet Human Evaluations S…" at bounding box center [1047, 371] width 321 height 378
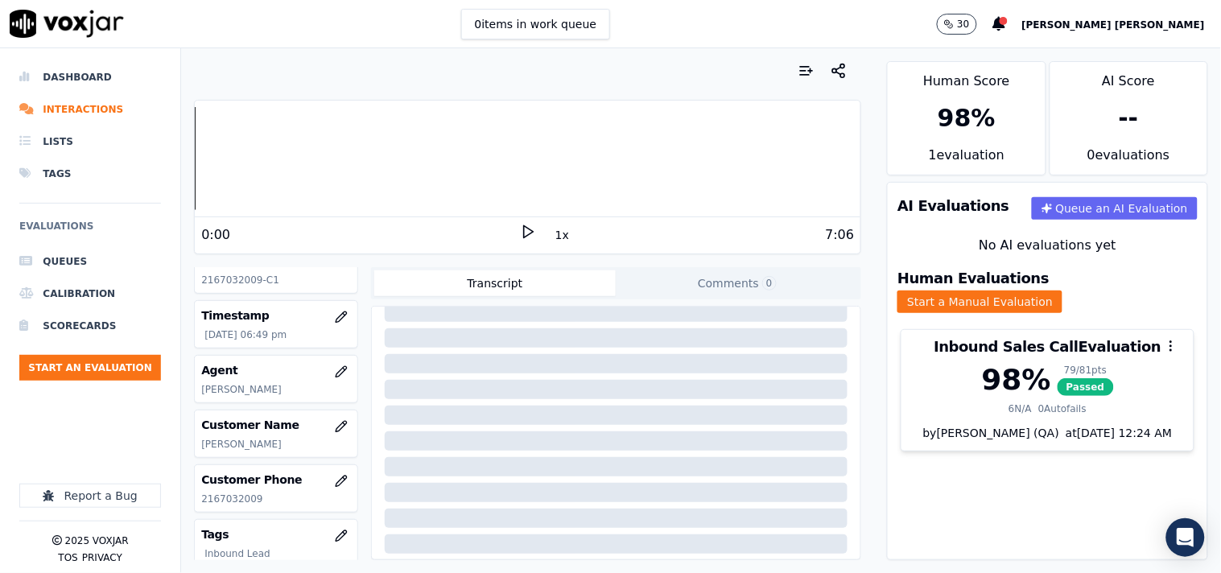
scroll to position [270, 0]
click at [126, 381] on ul "Queues Calibration Scorecards Start an Evaluation" at bounding box center [90, 319] width 142 height 148
click at [143, 370] on button "Start an Evaluation" at bounding box center [90, 368] width 142 height 26
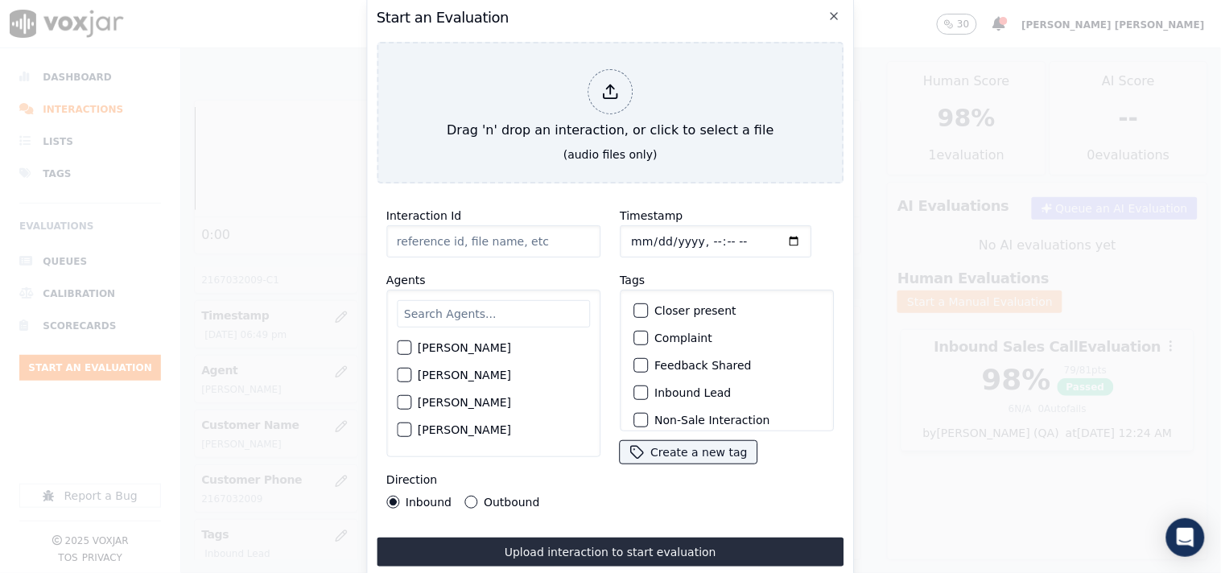
click at [629, 242] on input "Timestamp" at bounding box center [716, 241] width 192 height 32
type input "[DATE]T19:16"
click at [483, 229] on input "Interaction Id" at bounding box center [493, 241] width 214 height 32
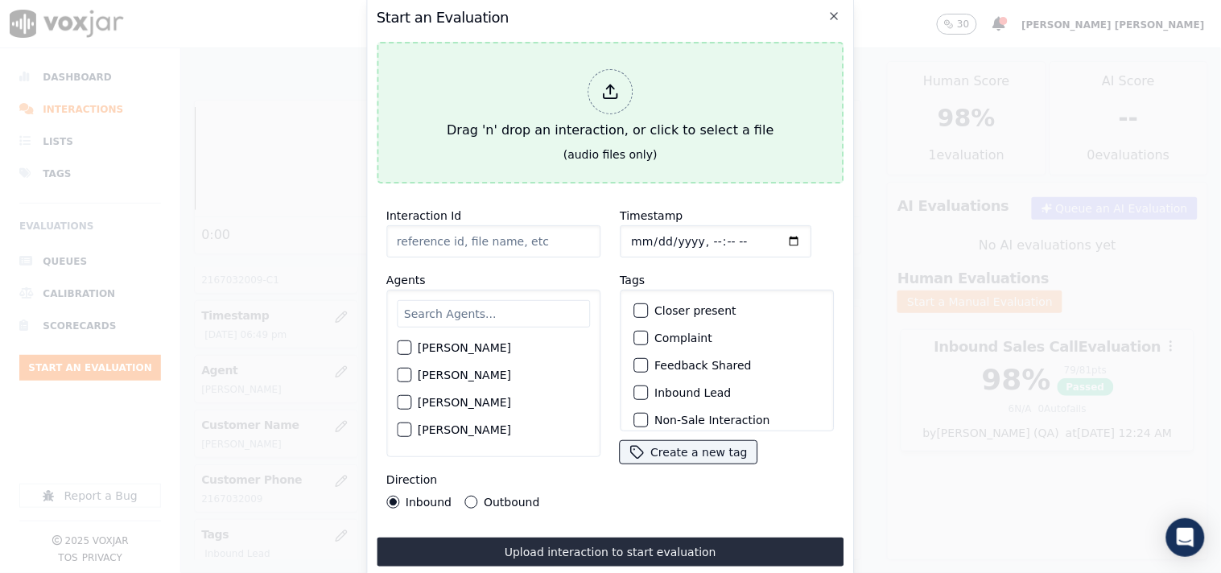
click at [613, 105] on div at bounding box center [610, 91] width 45 height 45
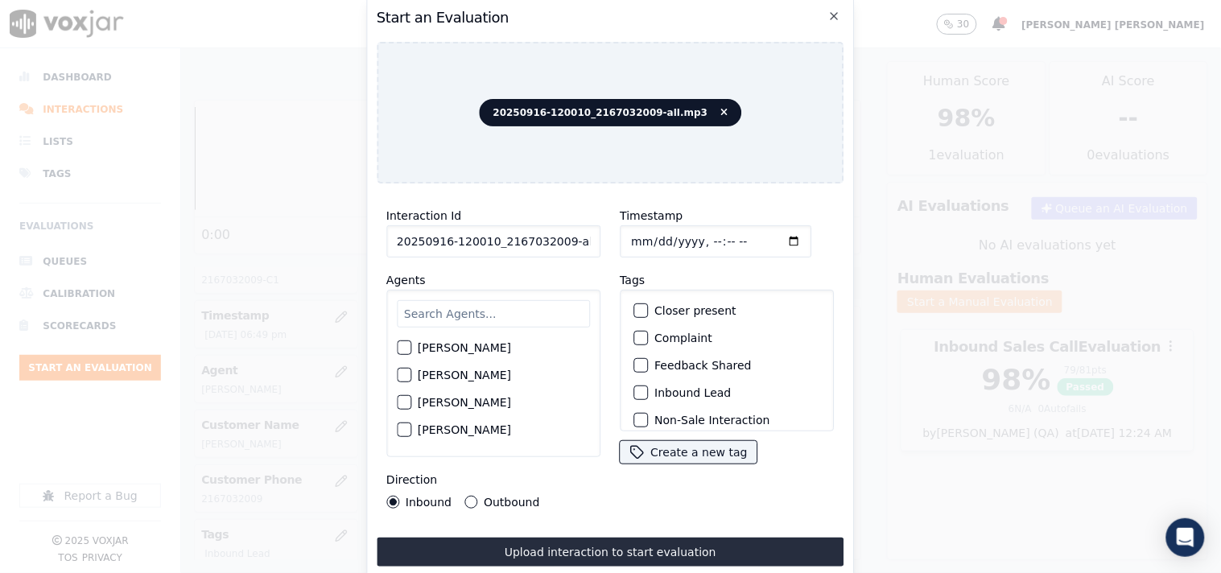
scroll to position [0, 9]
drag, startPoint x: 552, startPoint y: 232, endPoint x: 624, endPoint y: 240, distance: 72.1
click at [624, 240] on div "Interaction Id 20250916-120010_2167032009-all.mp3 Agents [PERSON_NAME] [PERSON_…" at bounding box center [611, 357] width 468 height 322
type input "20250916-120010_2167032009-C1"
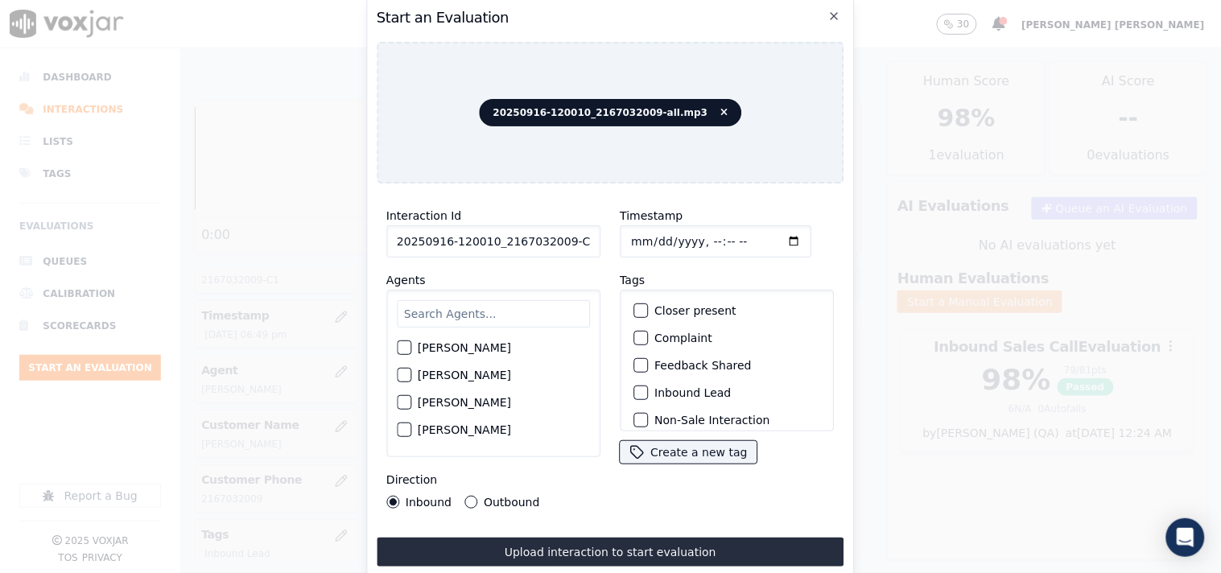
click at [464, 315] on input "text" at bounding box center [493, 313] width 193 height 27
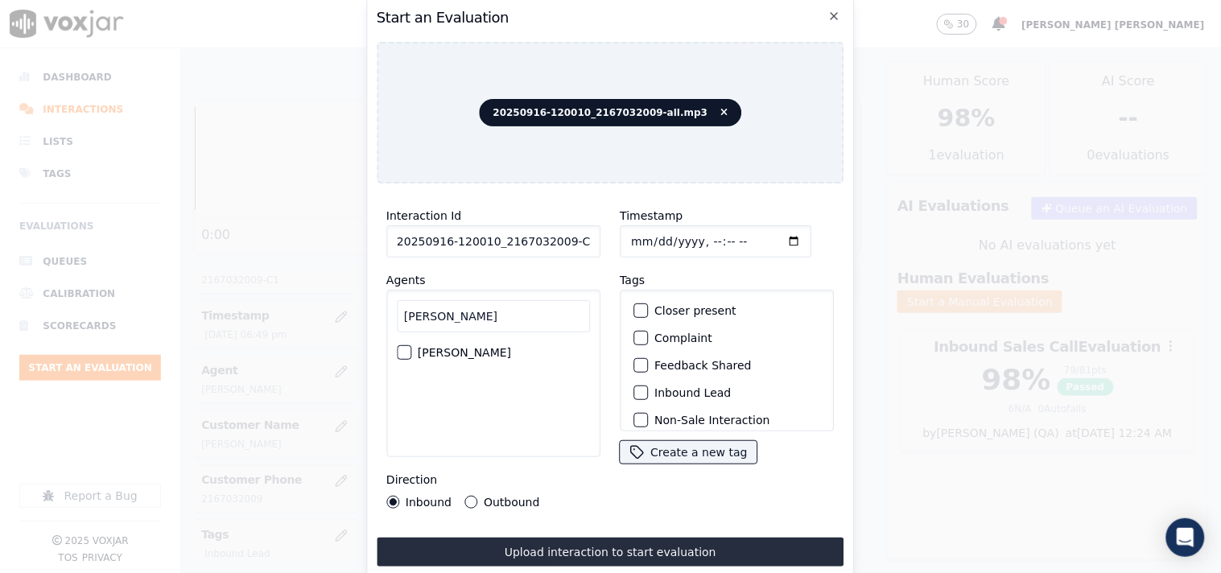
type input "[PERSON_NAME]"
click at [451, 350] on label "[PERSON_NAME]" at bounding box center [464, 352] width 93 height 11
click at [411, 350] on button "[PERSON_NAME]" at bounding box center [404, 352] width 14 height 14
click at [671, 387] on label "Inbound Lead" at bounding box center [692, 392] width 76 height 11
click at [648, 385] on button "Inbound Lead" at bounding box center [640, 392] width 14 height 14
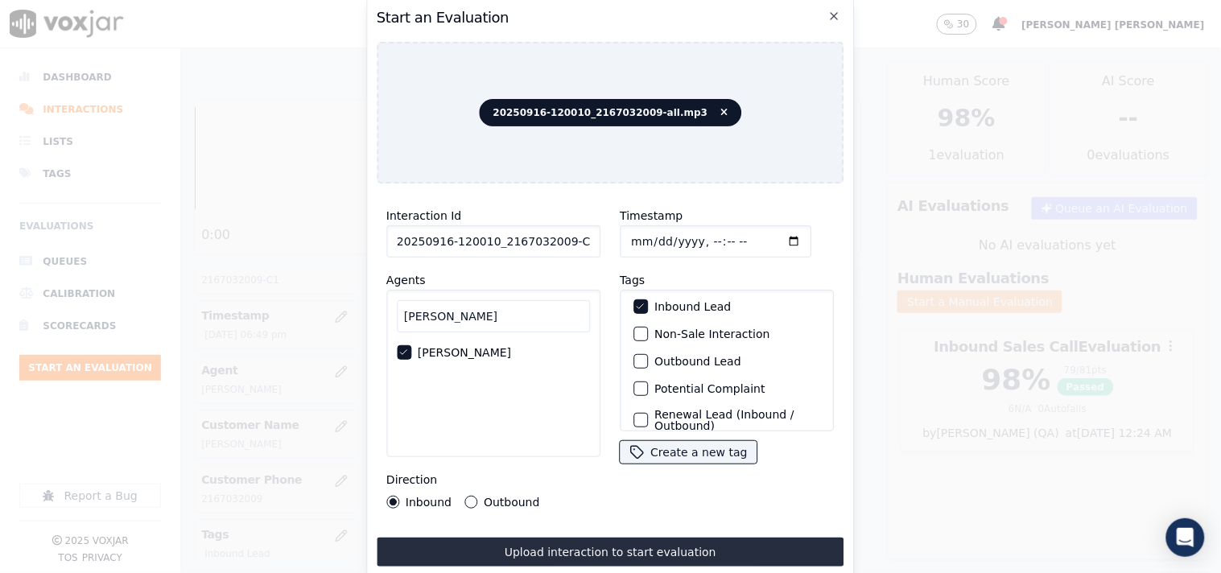
scroll to position [52, 0]
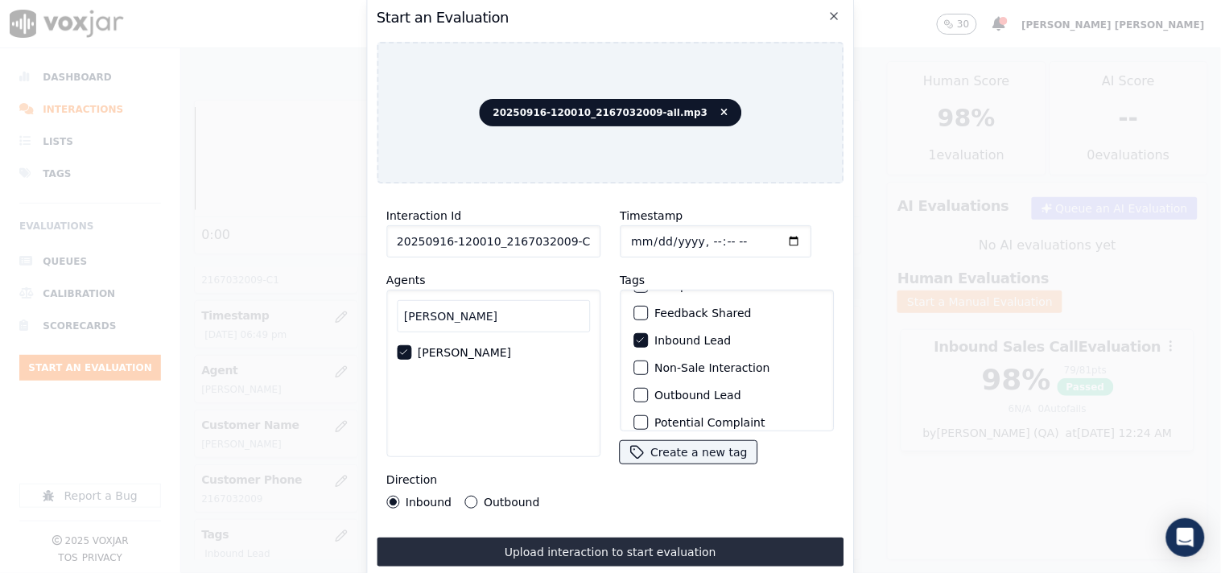
click at [705, 362] on label "Non-Sale Interaction" at bounding box center [711, 367] width 115 height 11
click at [648, 361] on button "Non-Sale Interaction" at bounding box center [640, 368] width 14 height 14
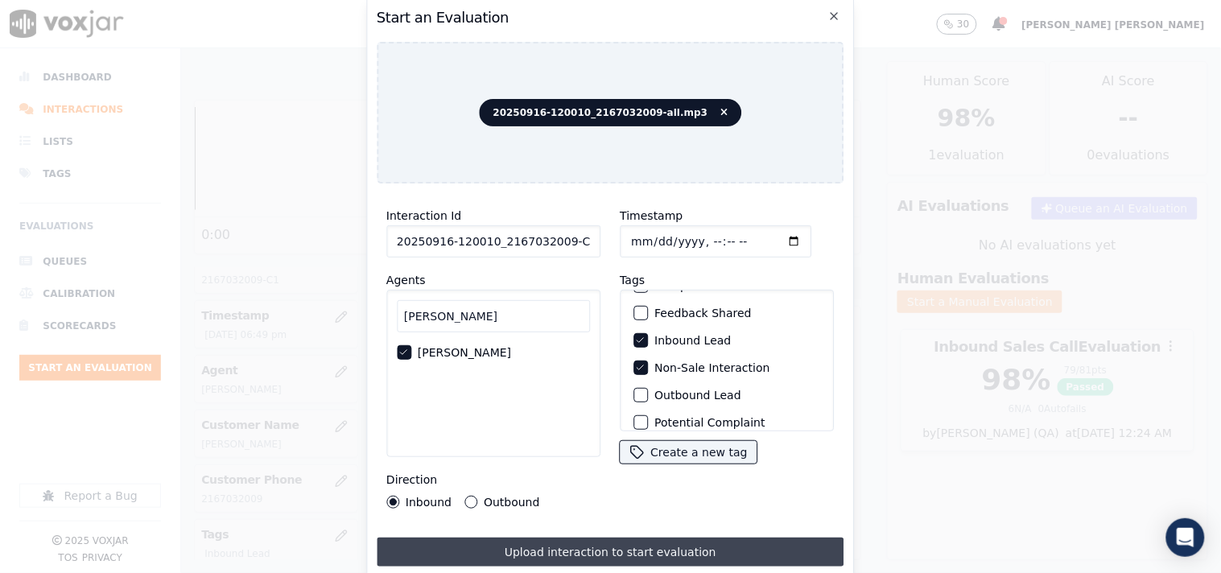
click at [534, 545] on button "Upload interaction to start evaluation" at bounding box center [611, 552] width 468 height 29
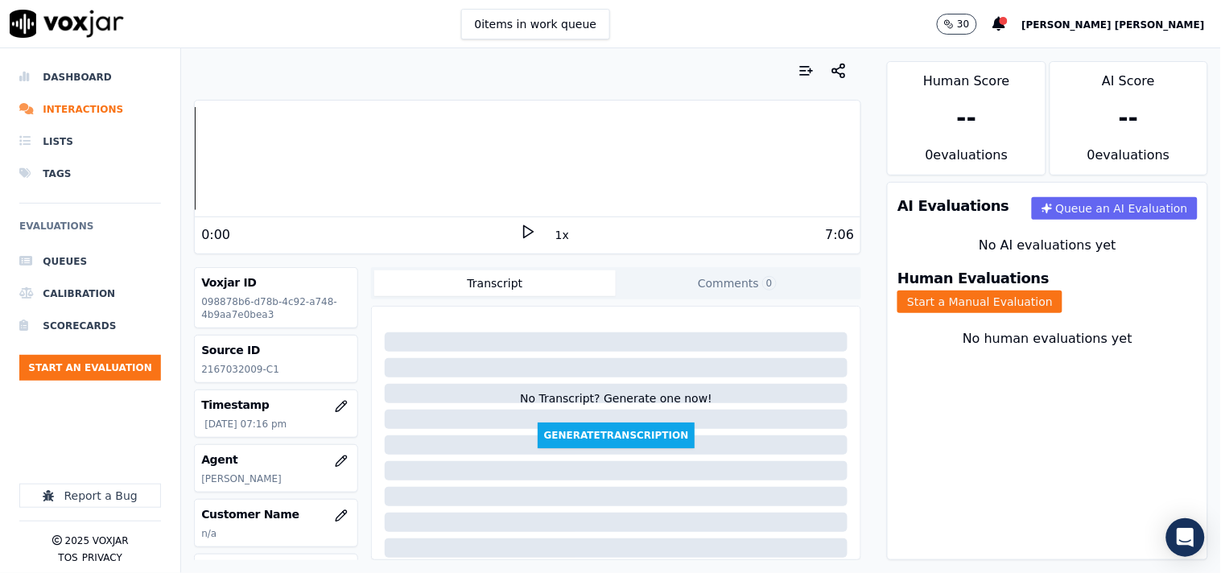
scroll to position [89, 0]
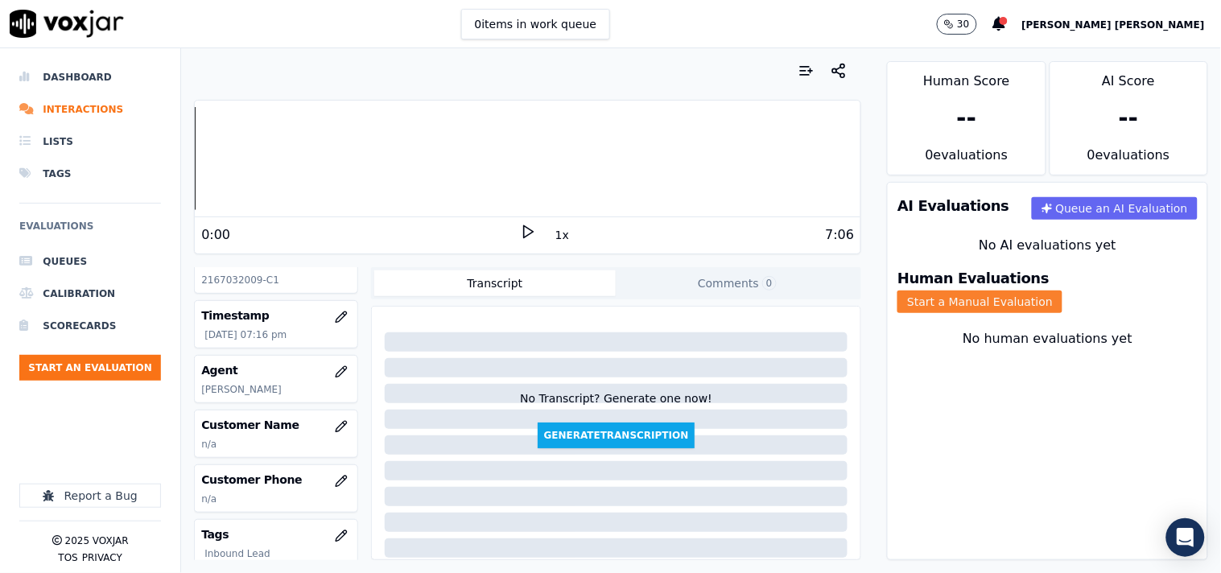
click at [1062, 295] on button "Start a Manual Evaluation" at bounding box center [979, 302] width 165 height 23
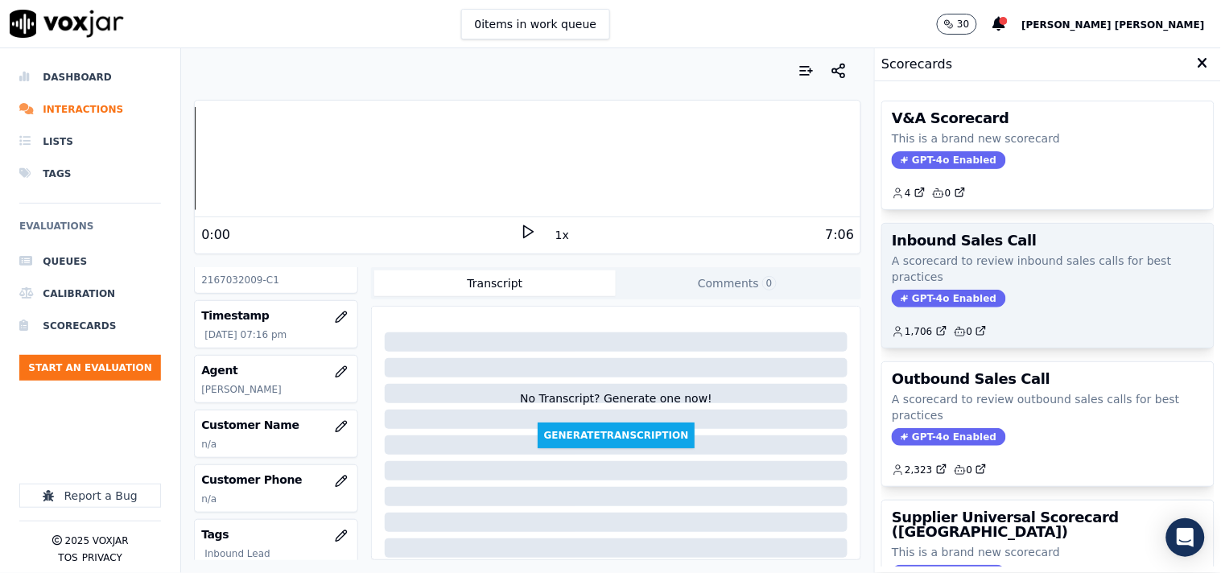
click at [946, 287] on div "Inbound Sales Call A scorecard to review inbound sales calls for best practices…" at bounding box center [1048, 286] width 332 height 124
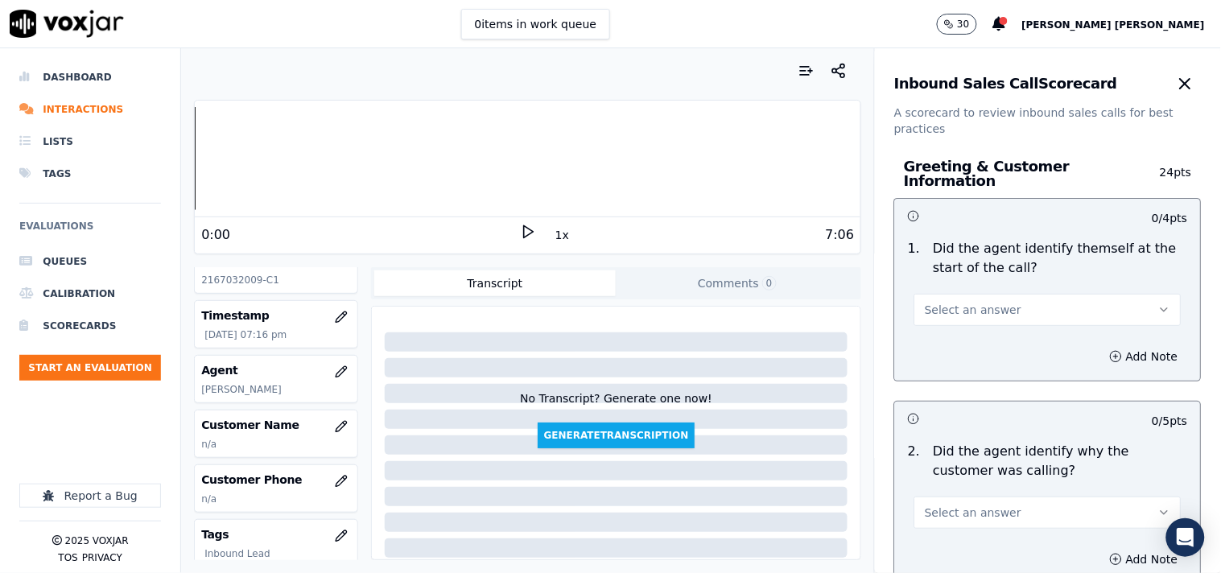
click at [1004, 307] on button "Select an answer" at bounding box center [1047, 310] width 267 height 32
click at [1000, 347] on div "Yes" at bounding box center [1019, 338] width 237 height 26
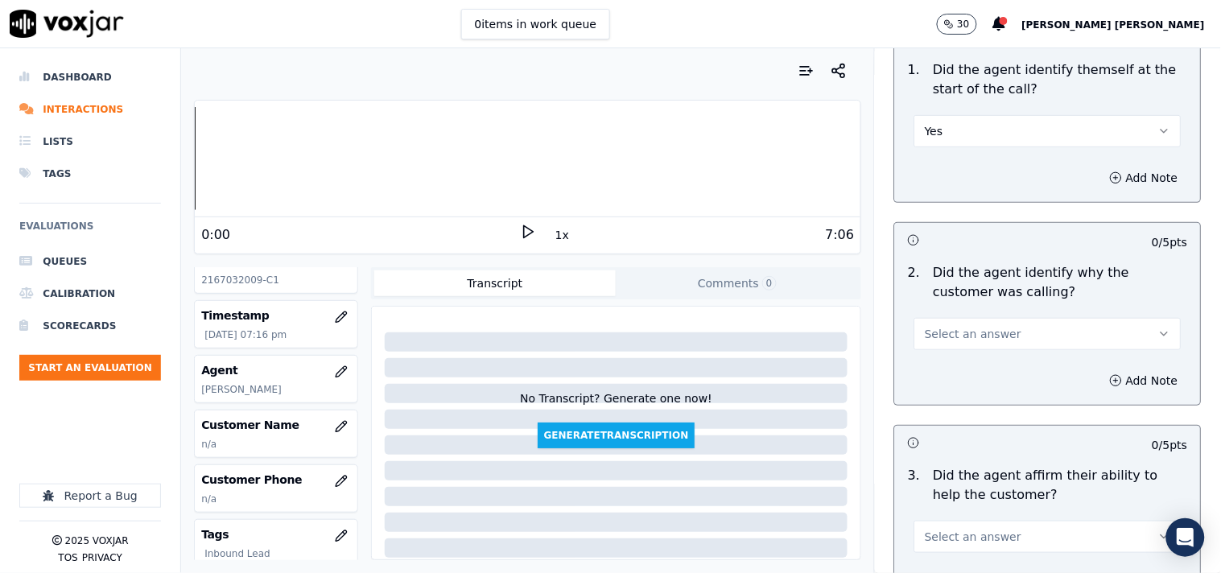
click at [1003, 332] on button "Select an answer" at bounding box center [1047, 334] width 267 height 32
click at [1004, 354] on div "Yes" at bounding box center [1019, 362] width 237 height 26
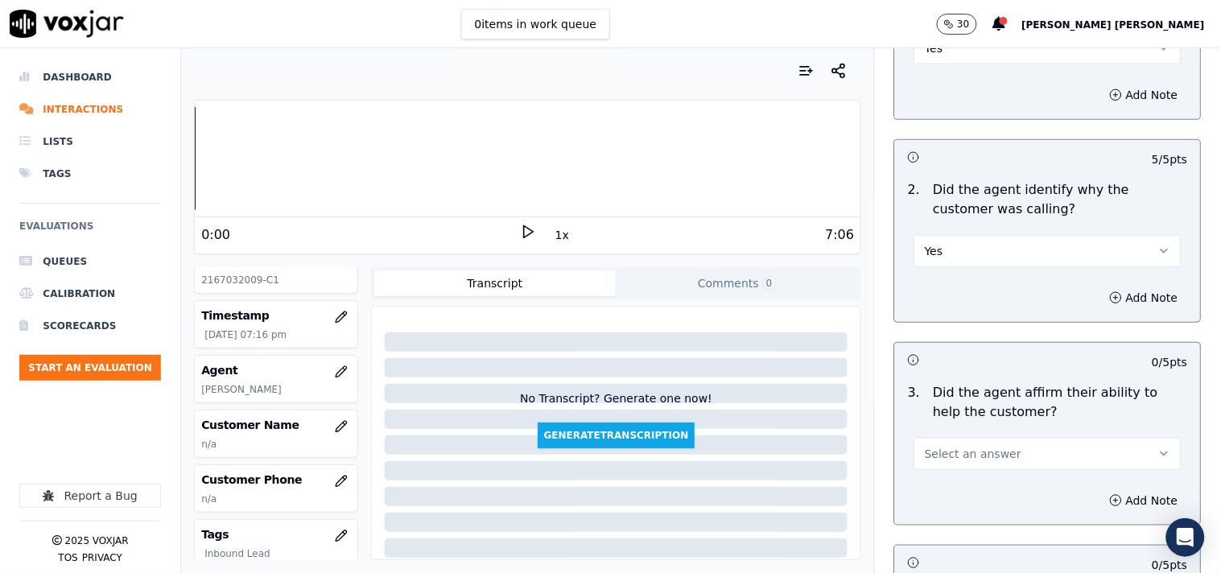
scroll to position [357, 0]
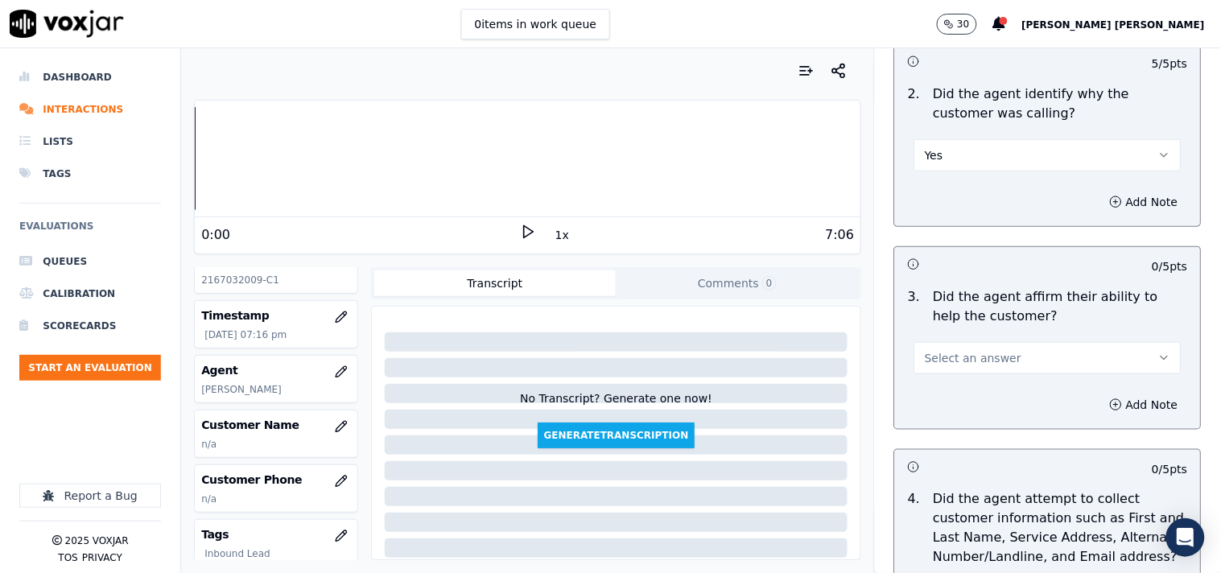
click at [1012, 359] on button "Select an answer" at bounding box center [1047, 358] width 267 height 32
click at [999, 381] on div "Yes" at bounding box center [1019, 386] width 237 height 26
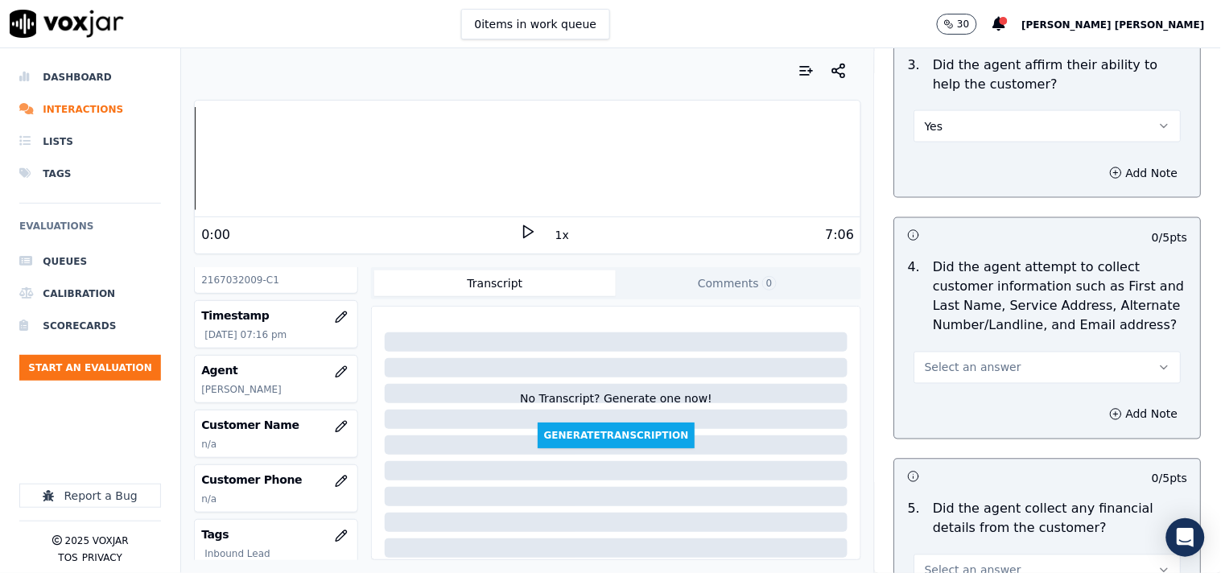
scroll to position [625, 0]
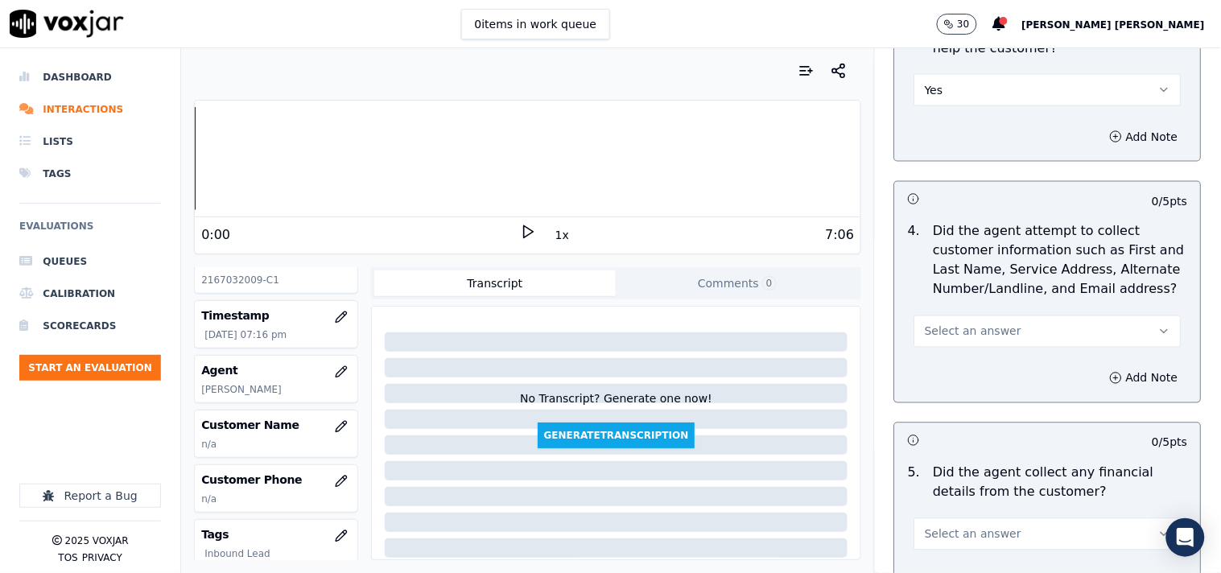
click at [1011, 341] on div "4 . Did the agent attempt to collect customer information such as First and Las…" at bounding box center [1048, 285] width 306 height 138
click at [1009, 323] on button "Select an answer" at bounding box center [1047, 331] width 267 height 32
click at [994, 353] on div "Yes" at bounding box center [1019, 360] width 237 height 26
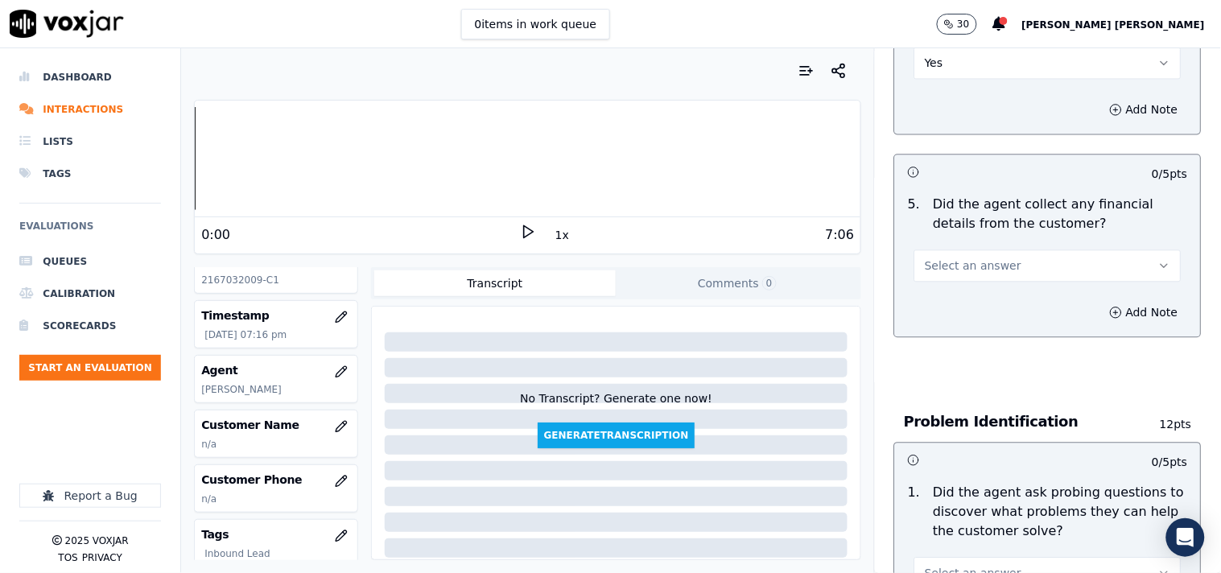
click at [1008, 249] on button "Select an answer" at bounding box center [1047, 265] width 267 height 32
click at [979, 316] on div "No" at bounding box center [1019, 320] width 237 height 26
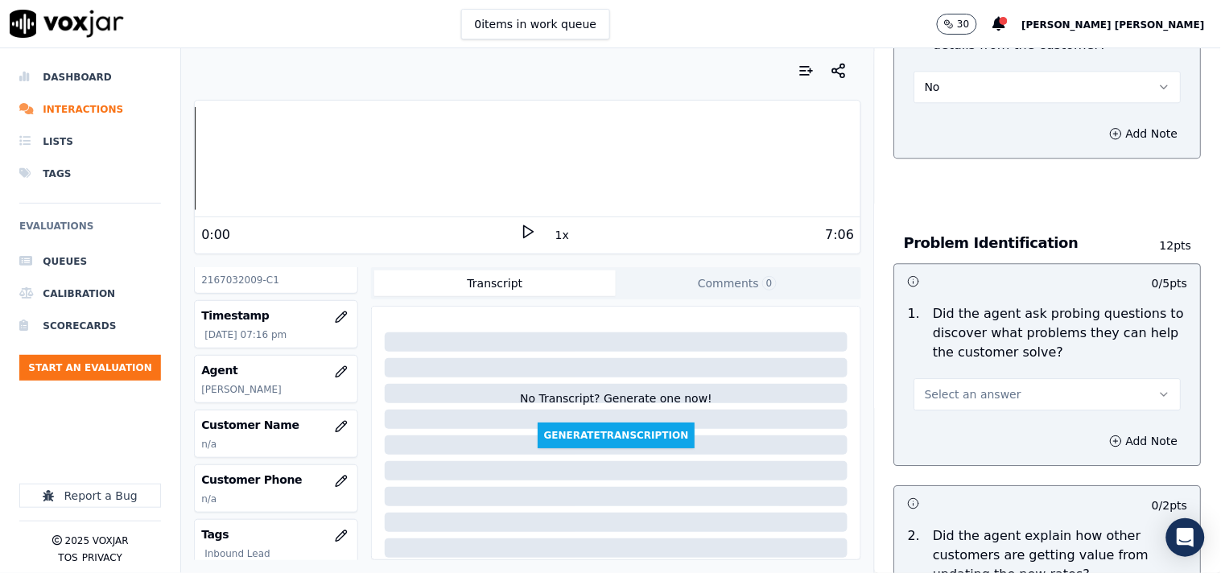
click at [996, 381] on button "Select an answer" at bounding box center [1047, 394] width 267 height 32
click at [971, 423] on div "Yes" at bounding box center [1019, 423] width 237 height 26
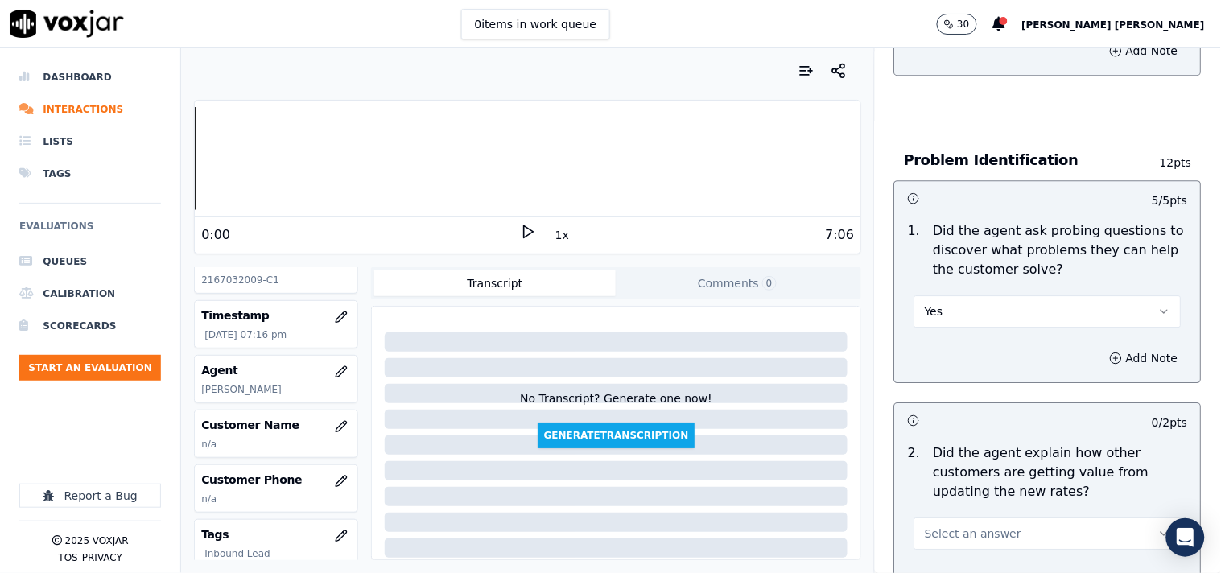
scroll to position [1251, 0]
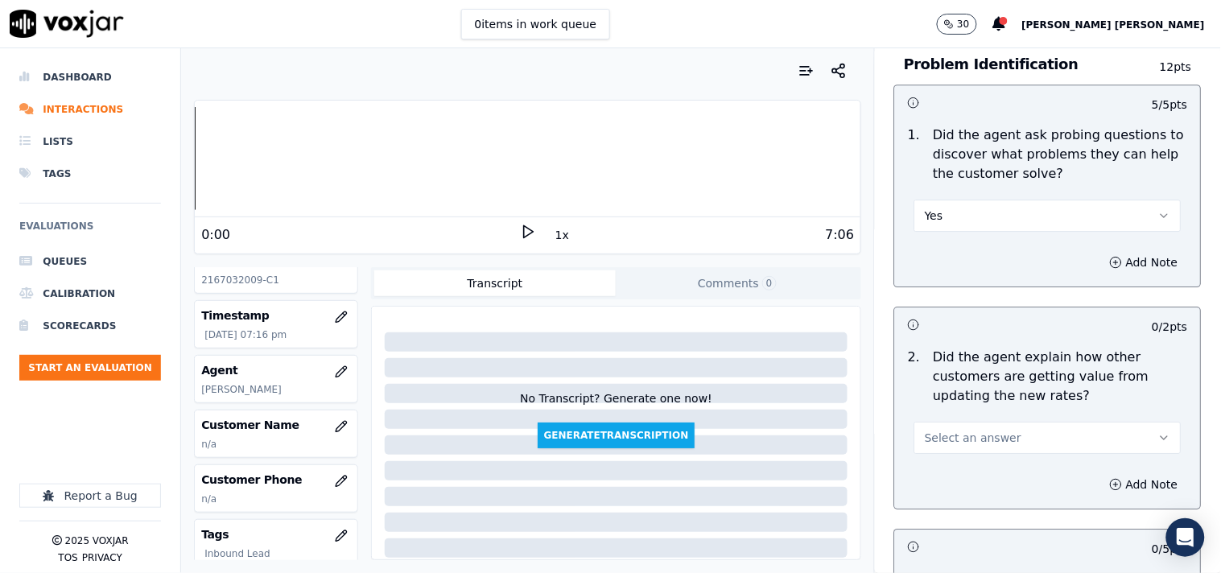
click at [990, 423] on button "Select an answer" at bounding box center [1047, 438] width 267 height 32
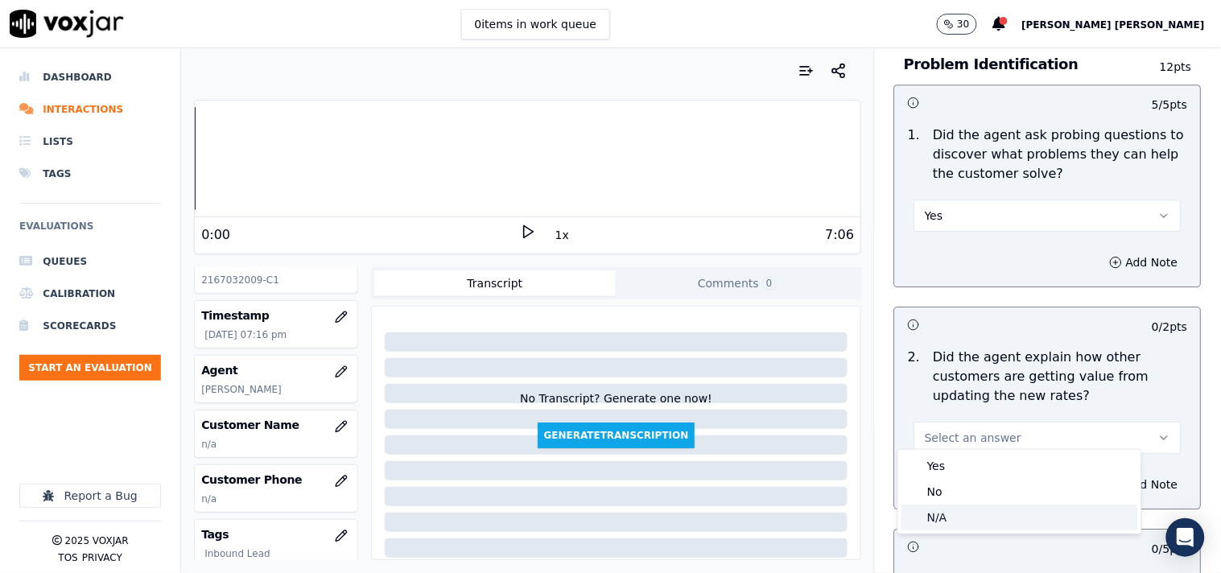
click at [972, 519] on div "N/A" at bounding box center [1019, 518] width 237 height 26
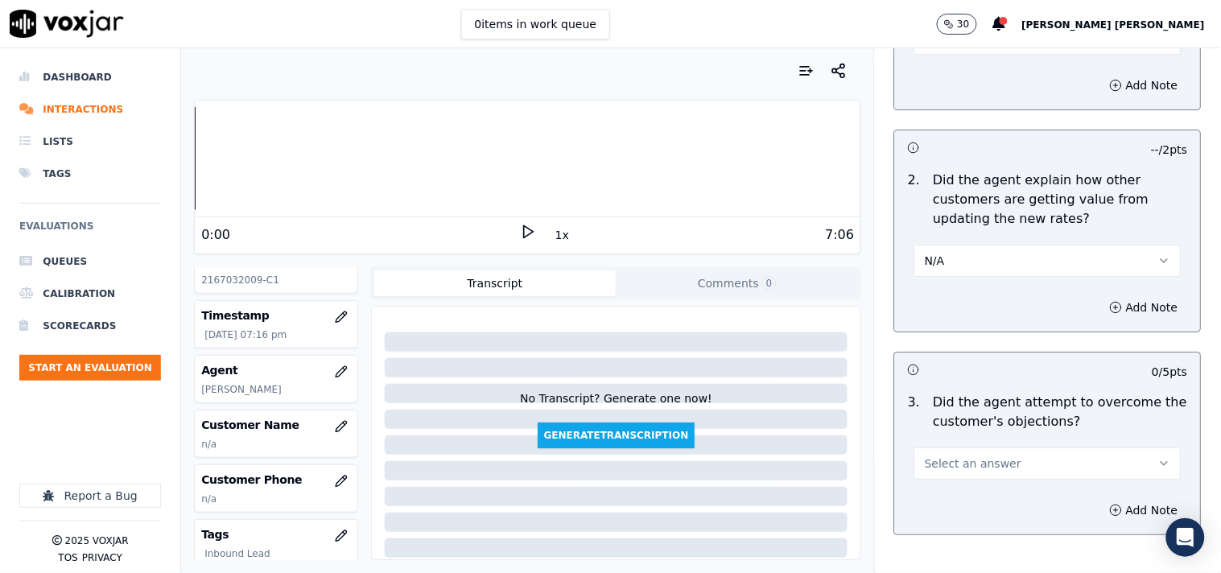
scroll to position [1430, 0]
click at [994, 446] on button "Select an answer" at bounding box center [1047, 462] width 267 height 32
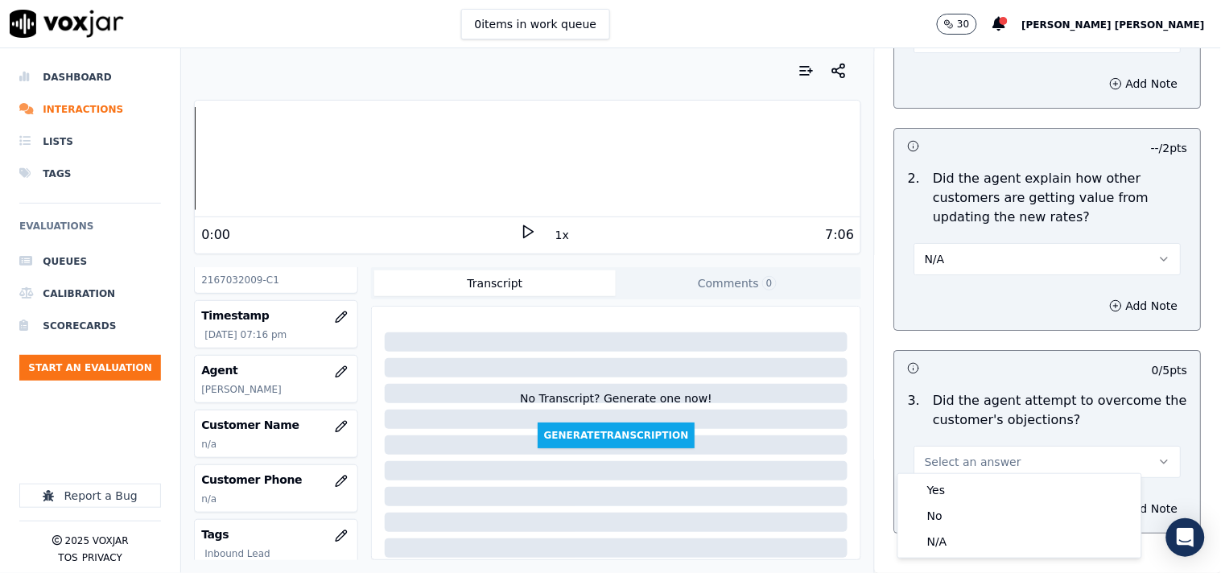
click at [994, 469] on button "Select an answer" at bounding box center [1047, 462] width 267 height 32
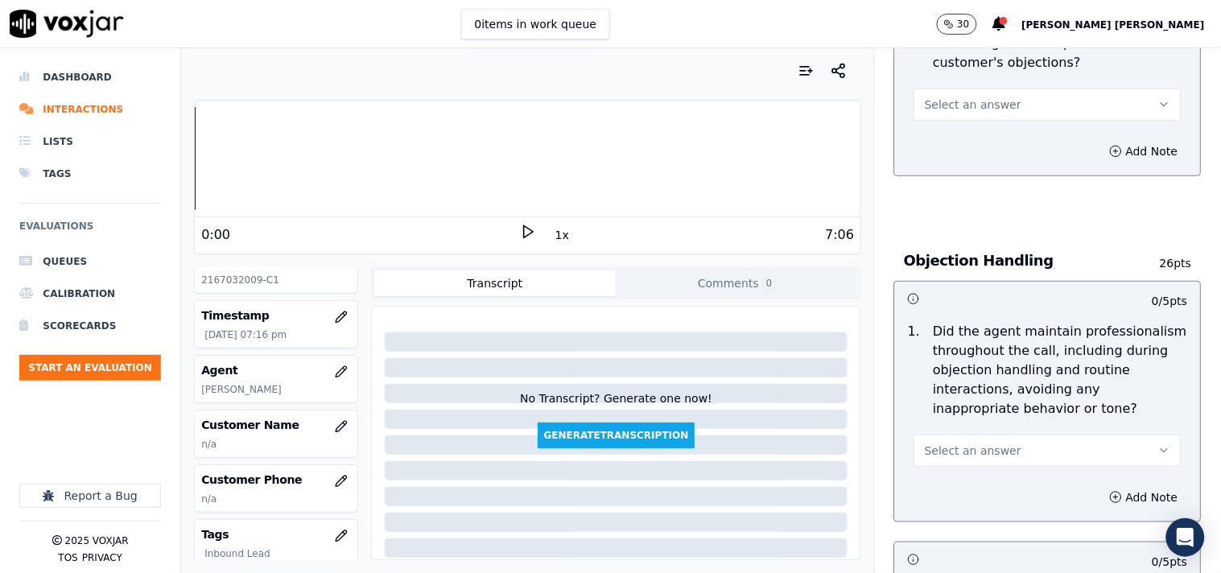
scroll to position [1878, 0]
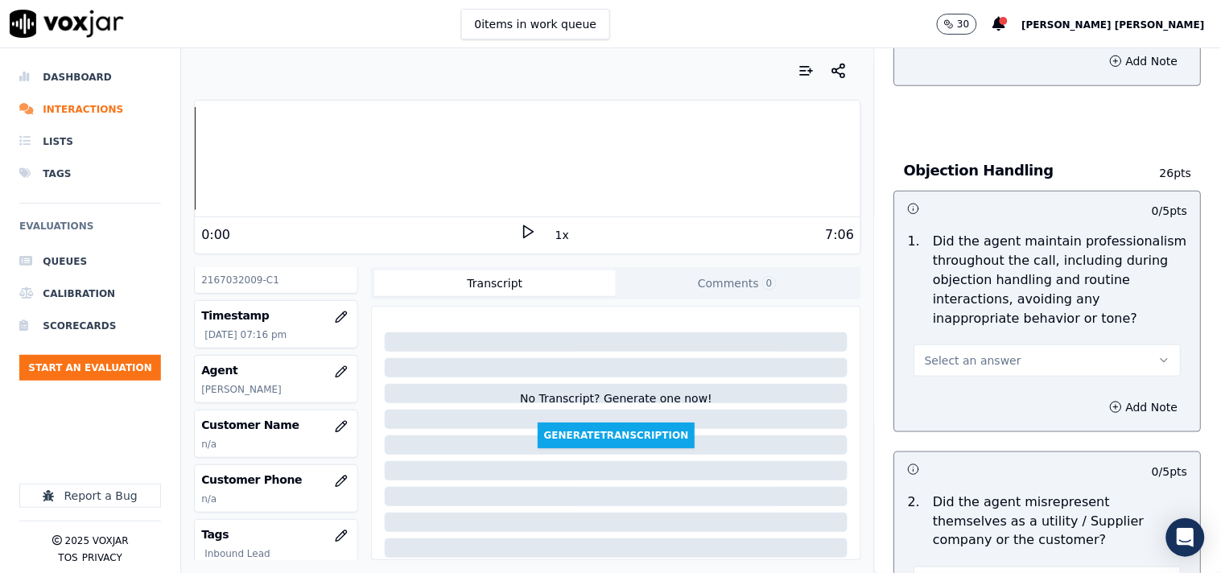
click at [1004, 348] on button "Select an answer" at bounding box center [1047, 360] width 267 height 32
click at [975, 388] on div "Yes" at bounding box center [1019, 390] width 237 height 26
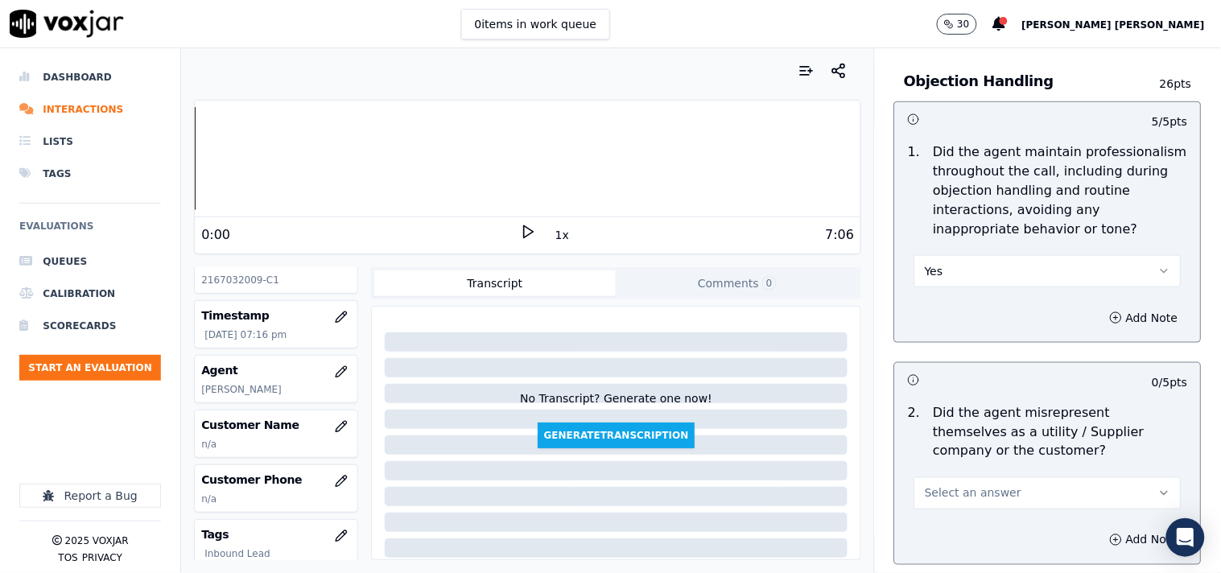
click at [963, 485] on span "Select an answer" at bounding box center [973, 493] width 97 height 16
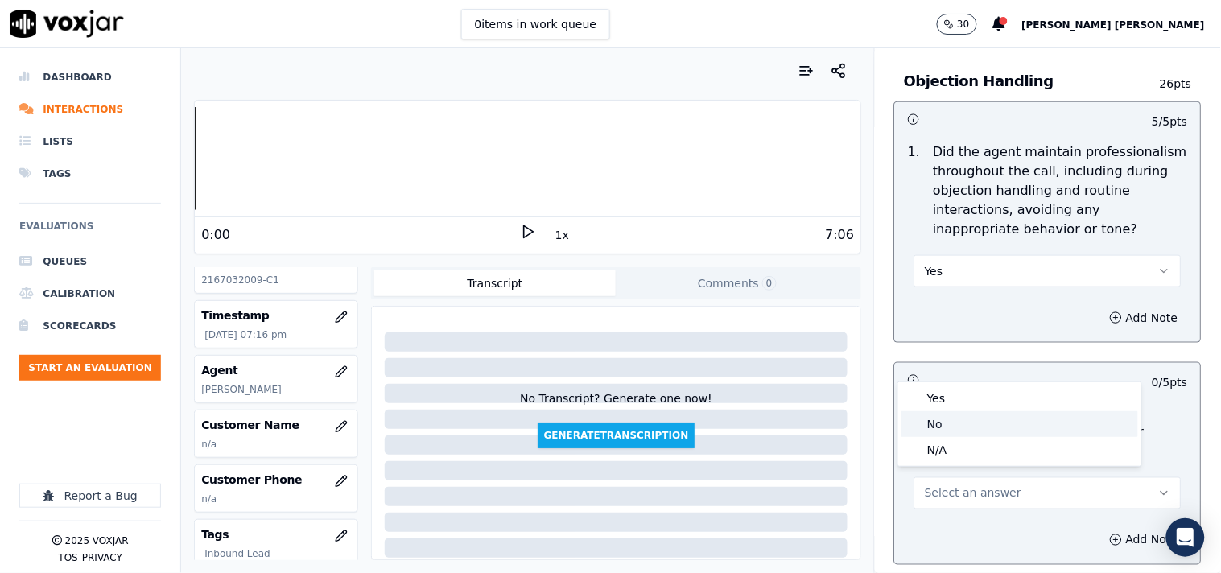
click at [971, 414] on div "No" at bounding box center [1019, 424] width 237 height 26
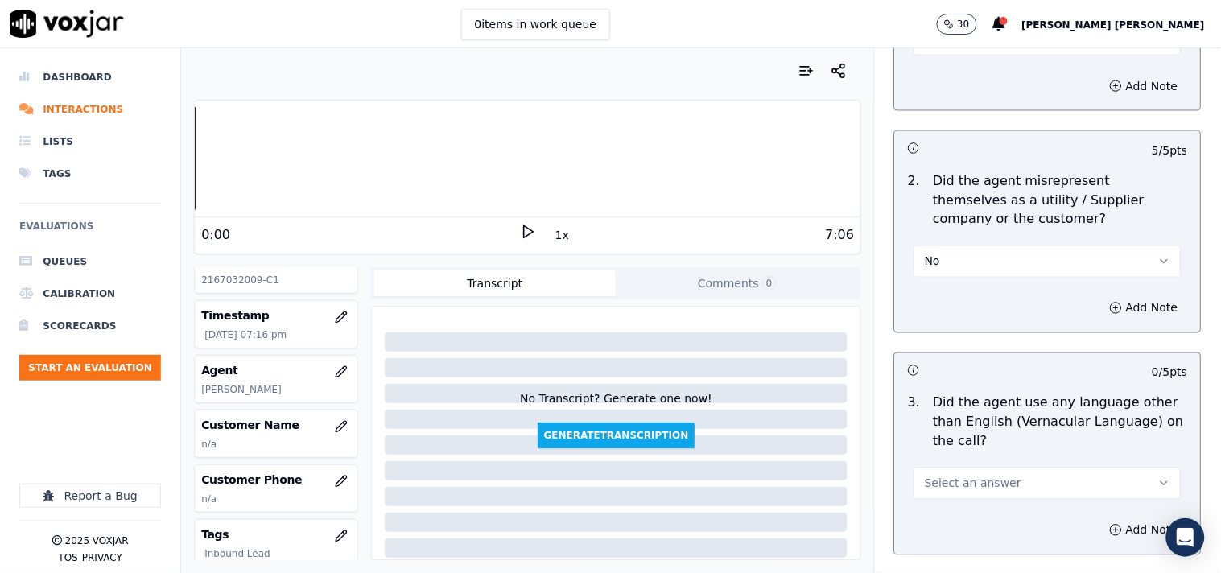
scroll to position [2235, 0]
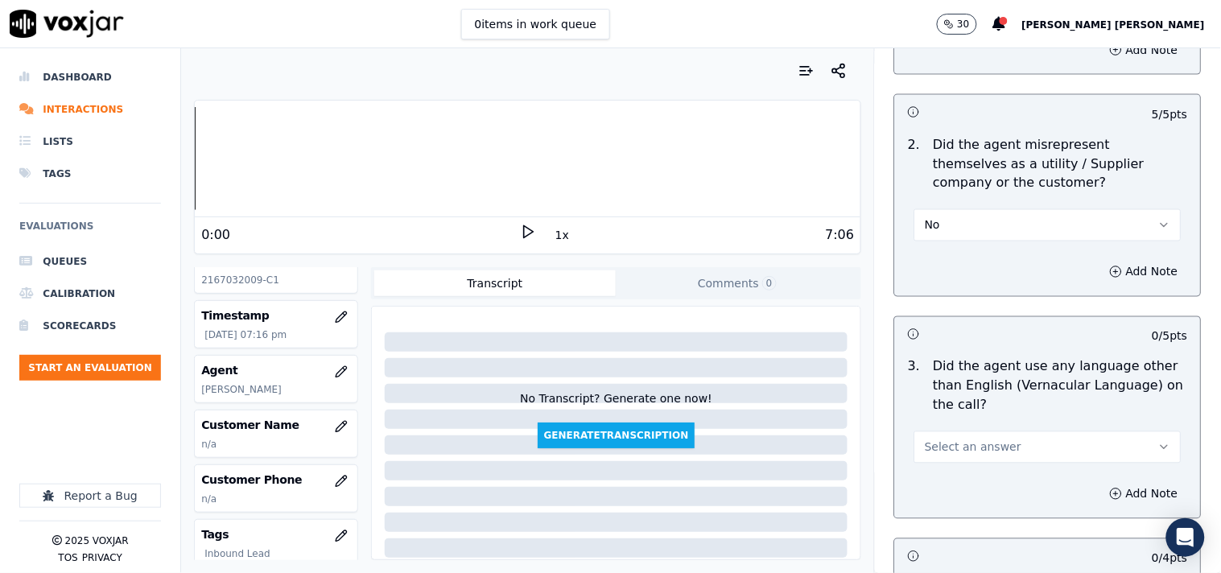
click at [982, 443] on span "Select an answer" at bounding box center [973, 447] width 97 height 16
click at [1044, 503] on div "No" at bounding box center [1019, 502] width 237 height 26
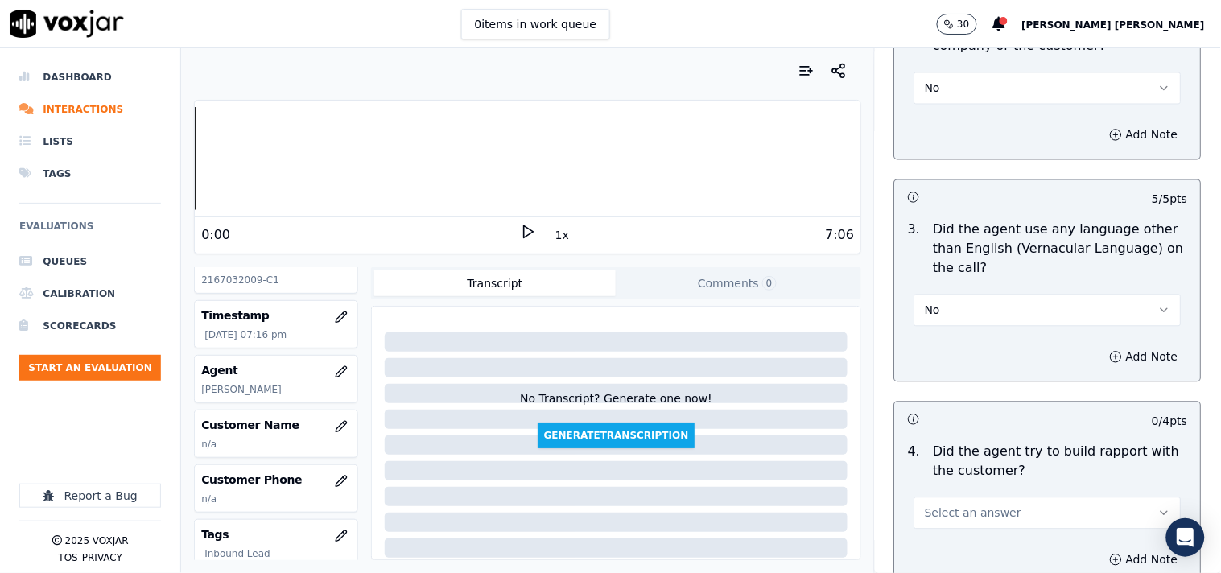
scroll to position [2593, 0]
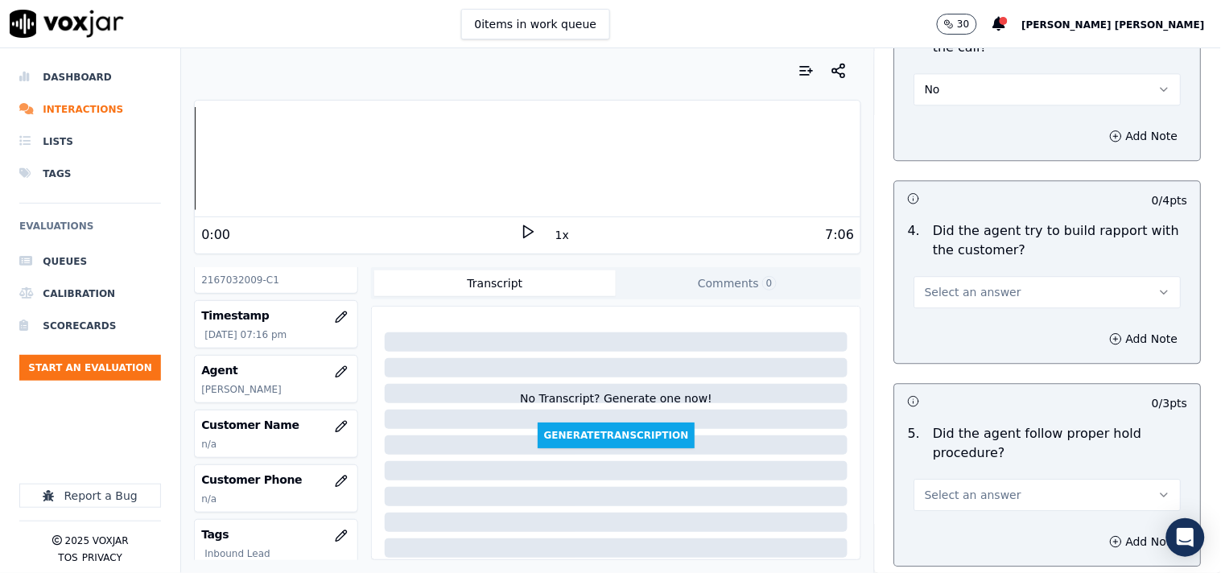
click at [1027, 301] on div "4 . Did the agent try to build rapport with the customer? Select an answer" at bounding box center [1048, 265] width 306 height 100
click at [1015, 294] on button "Select an answer" at bounding box center [1047, 292] width 267 height 32
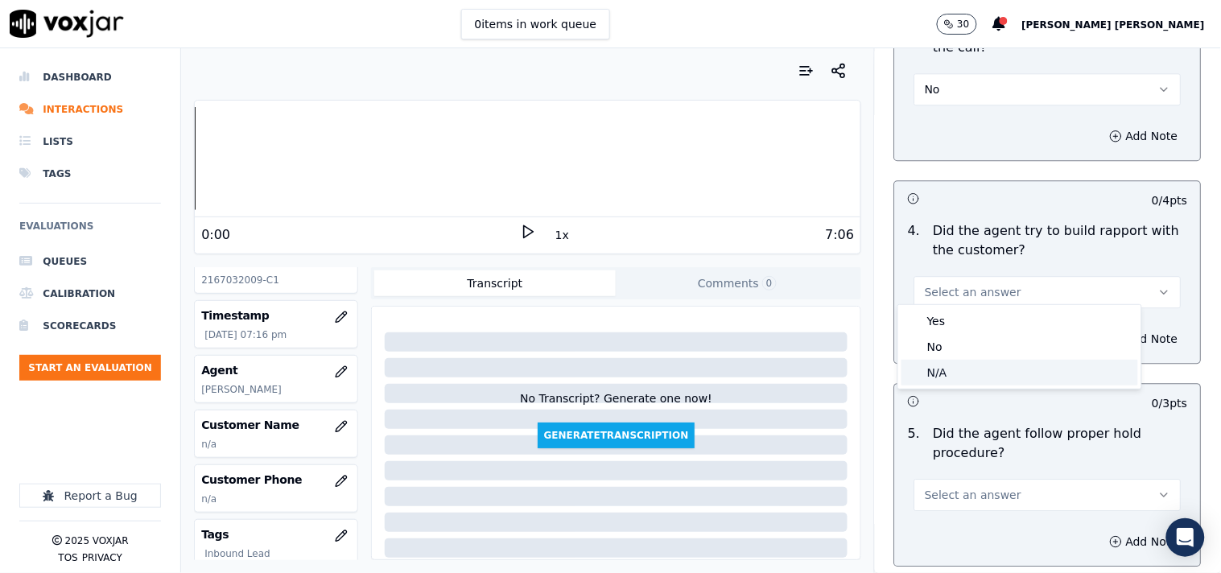
click at [1003, 371] on div "N/A" at bounding box center [1019, 373] width 237 height 26
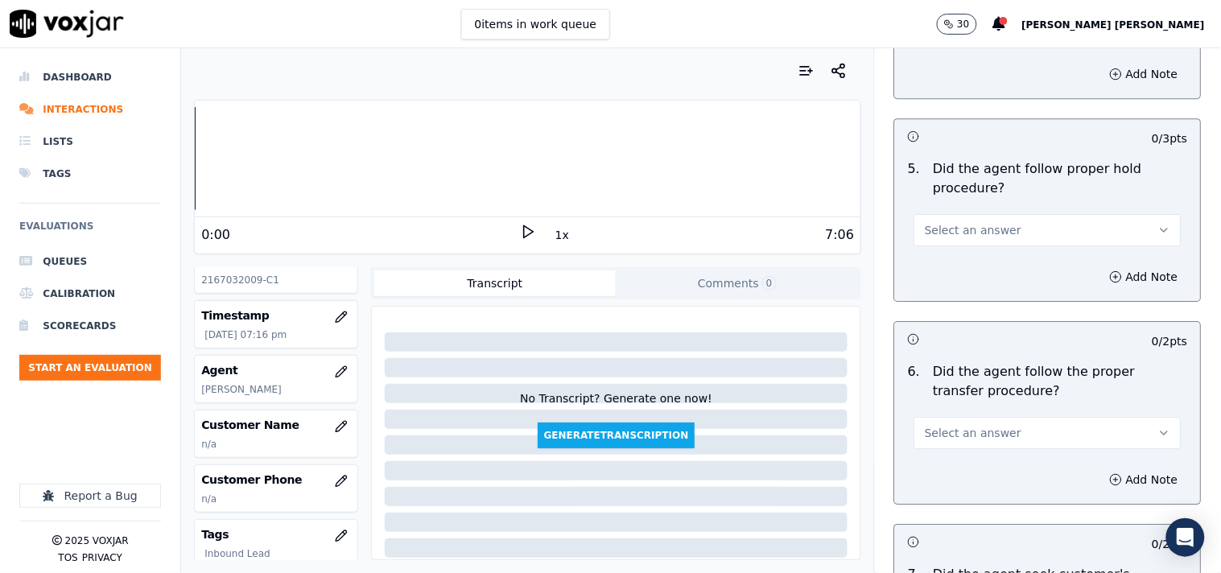
scroll to position [2861, 0]
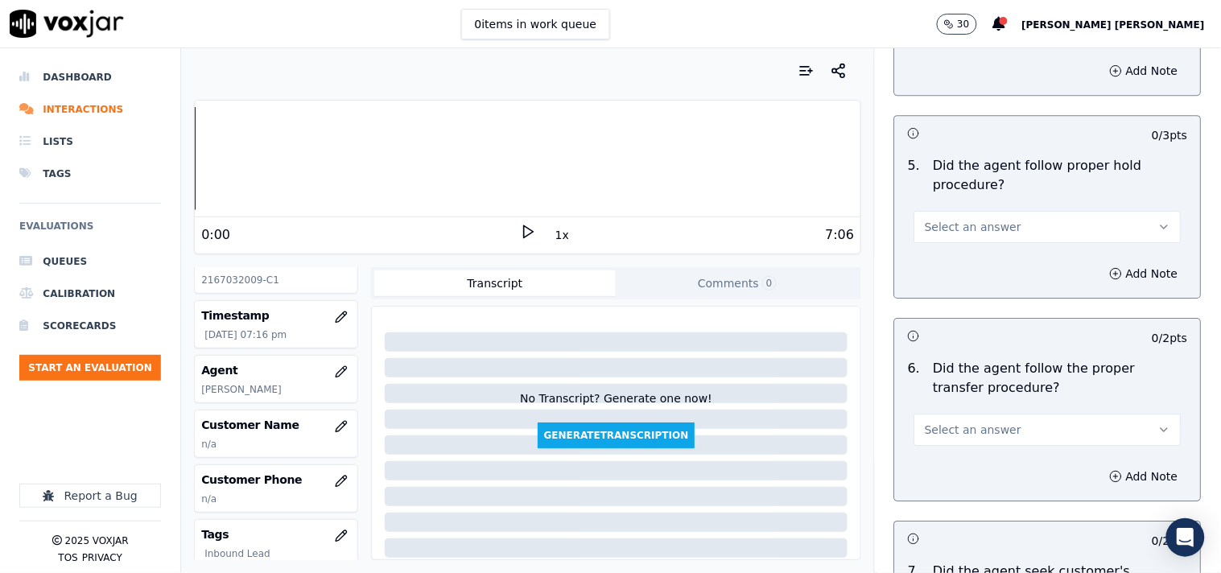
click at [1002, 221] on button "Select an answer" at bounding box center [1047, 227] width 267 height 32
click at [980, 261] on div "Yes" at bounding box center [1019, 256] width 237 height 26
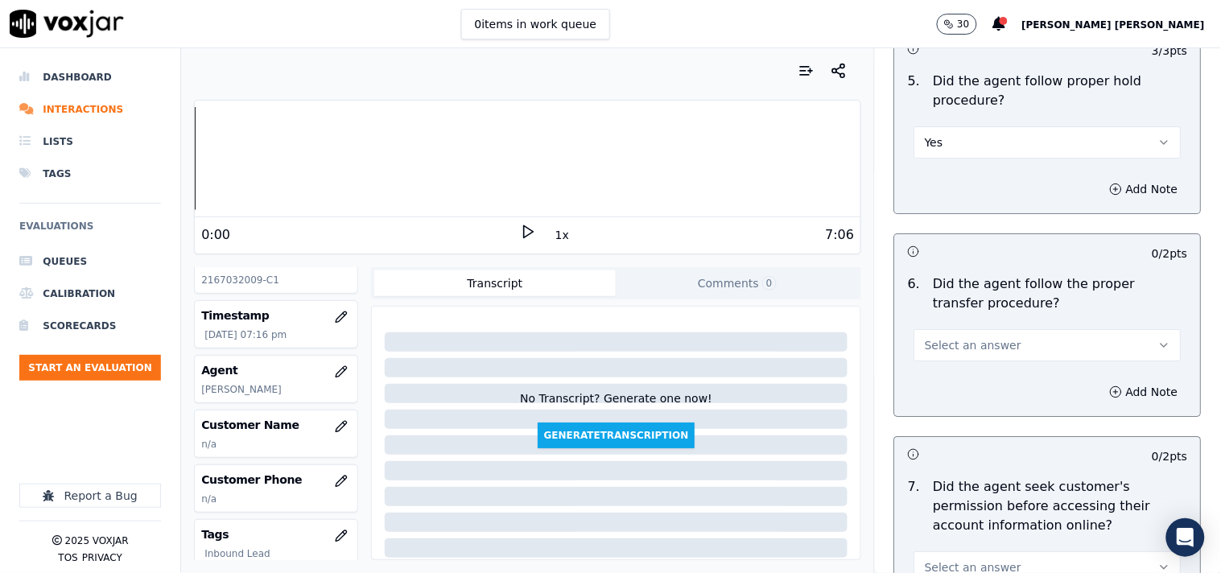
scroll to position [3040, 0]
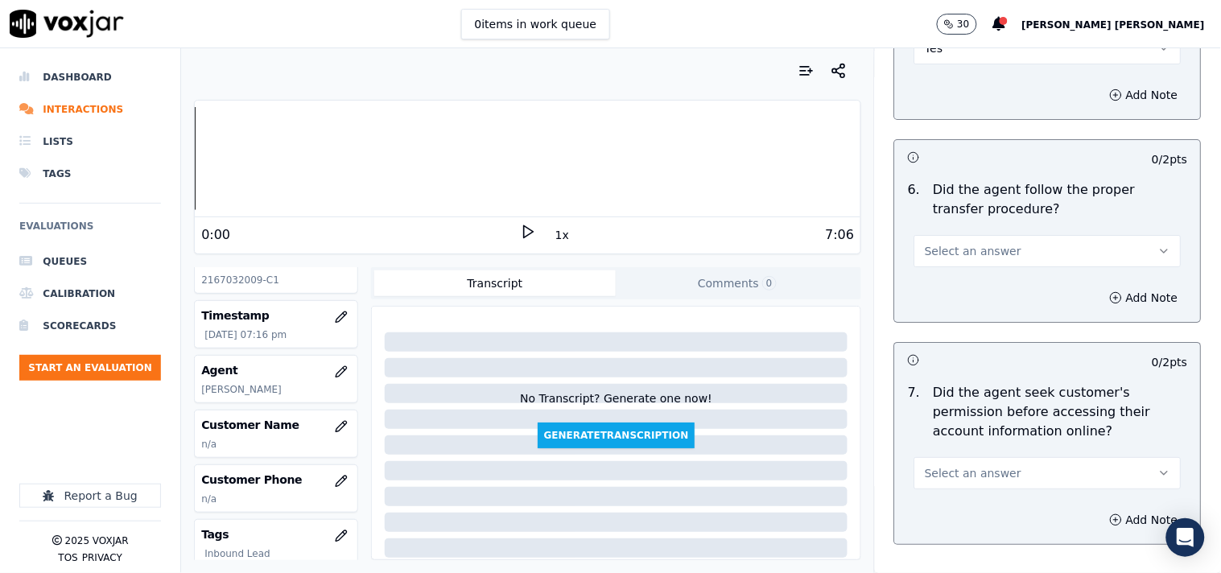
click at [980, 274] on div "Add Note" at bounding box center [1048, 298] width 306 height 48
click at [985, 262] on div "6 . Did the agent follow the proper transfer procedure? Select an answer" at bounding box center [1048, 224] width 306 height 100
click at [987, 244] on span "Select an answer" at bounding box center [973, 251] width 97 height 16
click at [974, 290] on div "Yes" at bounding box center [1019, 280] width 237 height 26
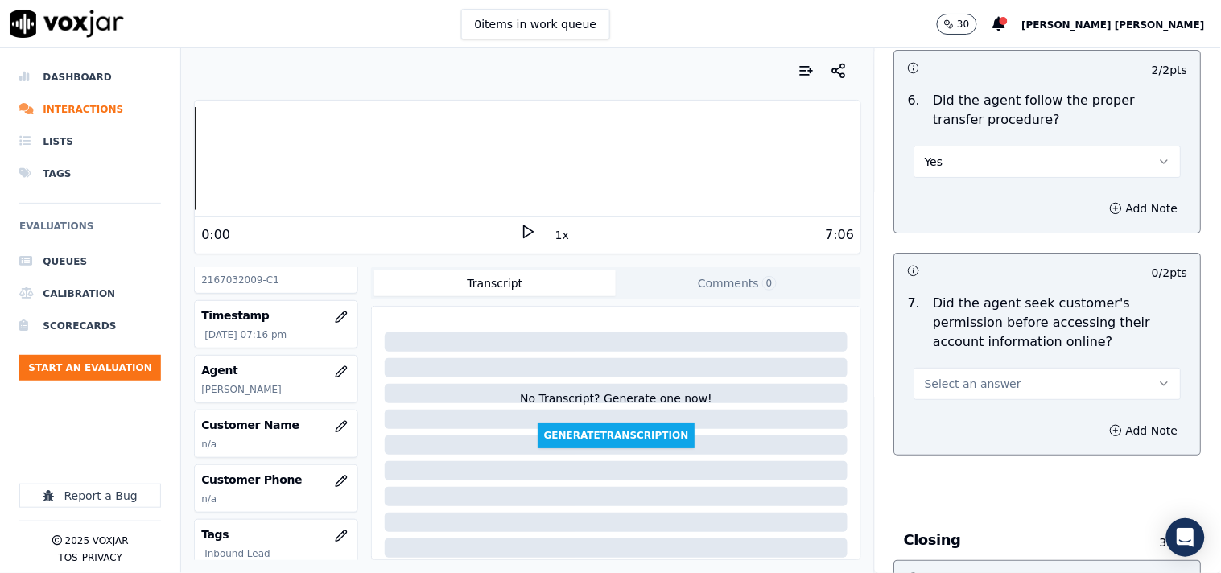
click at [985, 376] on span "Select an answer" at bounding box center [973, 384] width 97 height 16
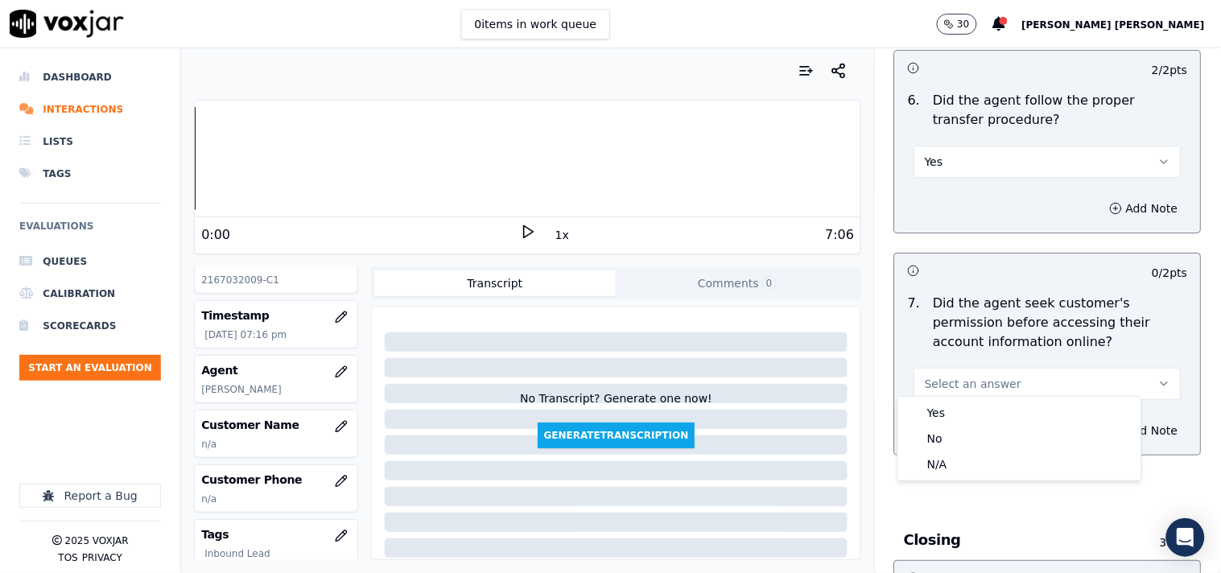
click at [968, 394] on div "7 . Did the agent seek customer's permission before accessing their account inf…" at bounding box center [1048, 346] width 306 height 119
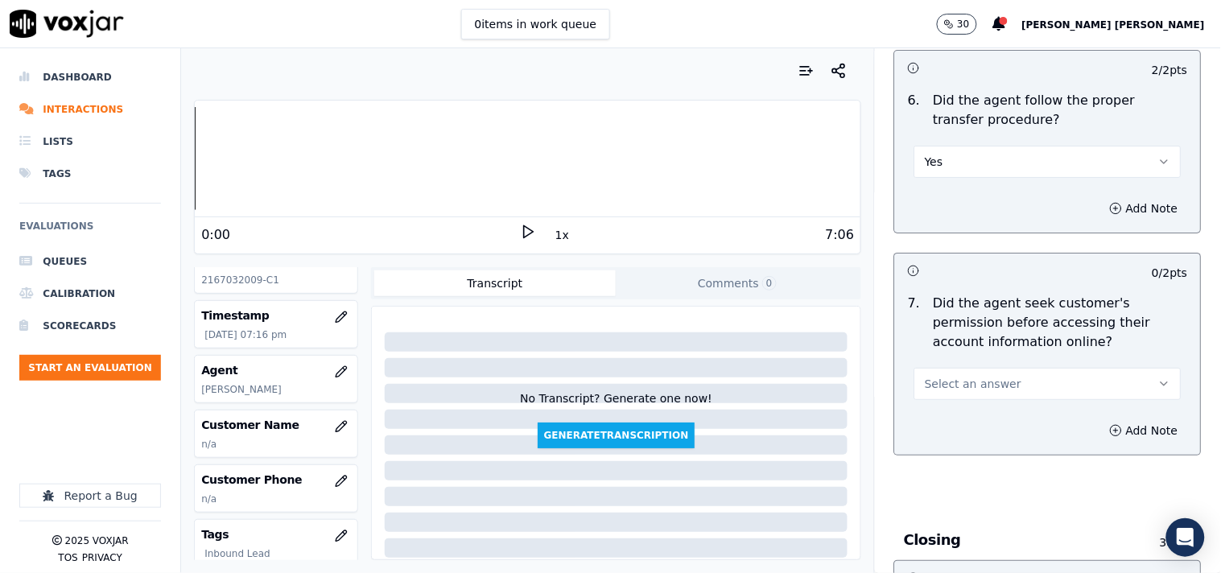
click at [967, 406] on div "Add Note" at bounding box center [1048, 430] width 306 height 48
click at [974, 377] on span "Select an answer" at bounding box center [973, 384] width 97 height 16
click at [961, 420] on div "Yes" at bounding box center [1019, 413] width 237 height 26
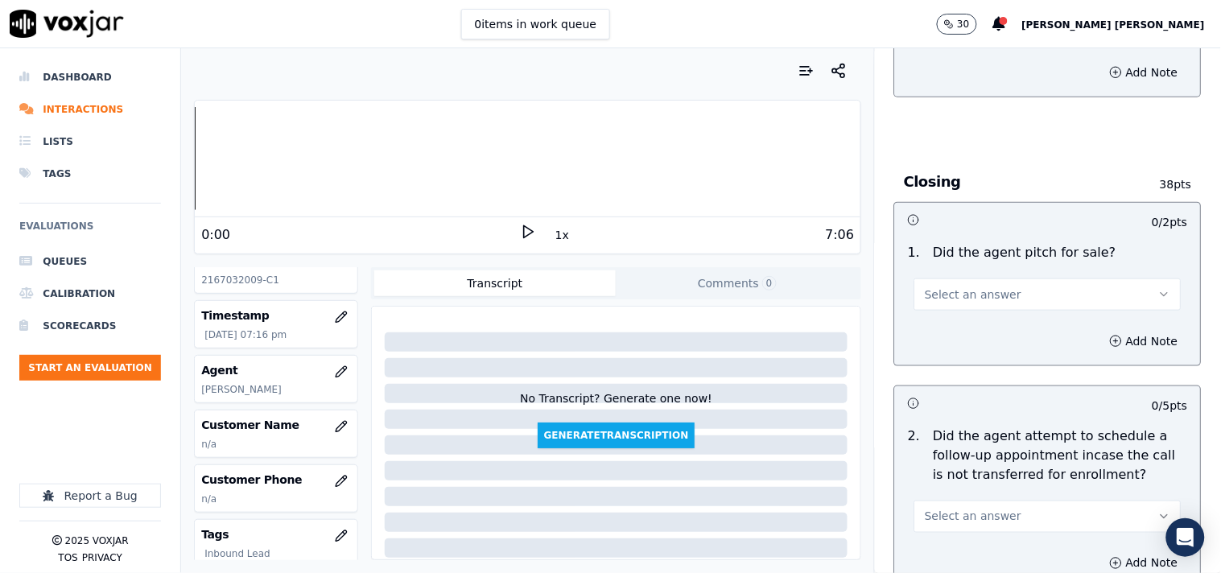
click at [982, 295] on button "Select an answer" at bounding box center [1047, 294] width 267 height 32
click at [978, 328] on div "Yes" at bounding box center [1019, 324] width 237 height 26
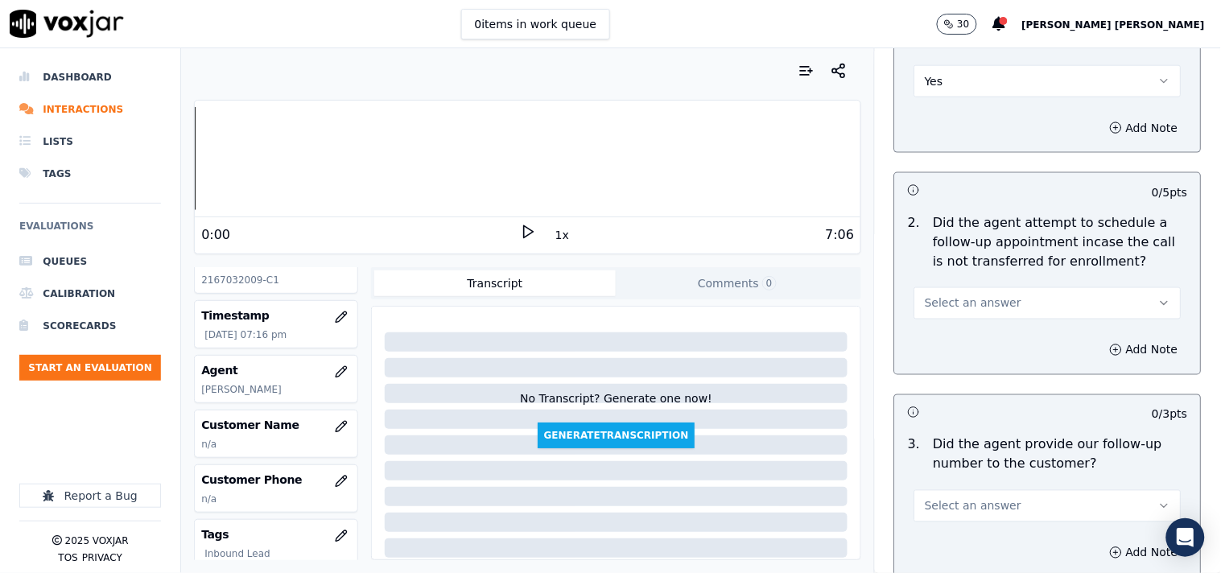
scroll to position [3845, 0]
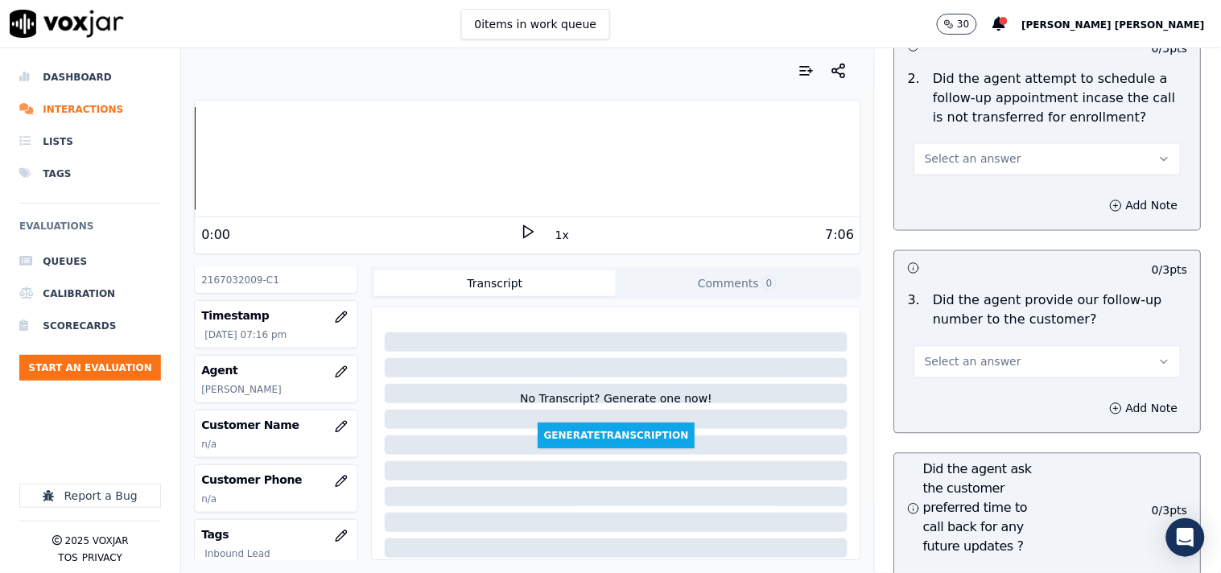
click at [980, 143] on button "Select an answer" at bounding box center [1047, 159] width 267 height 32
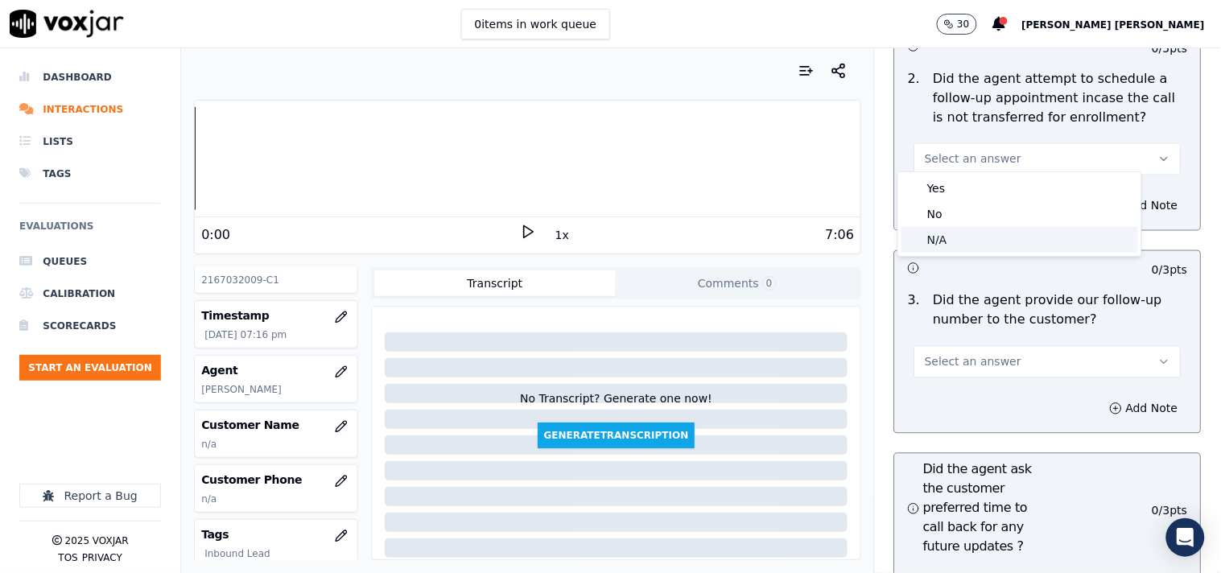
drag, startPoint x: 969, startPoint y: 223, endPoint x: 968, endPoint y: 233, distance: 10.5
click at [968, 233] on div "Yes No N/A" at bounding box center [1019, 214] width 243 height 84
click at [968, 233] on div "N/A" at bounding box center [1019, 240] width 237 height 26
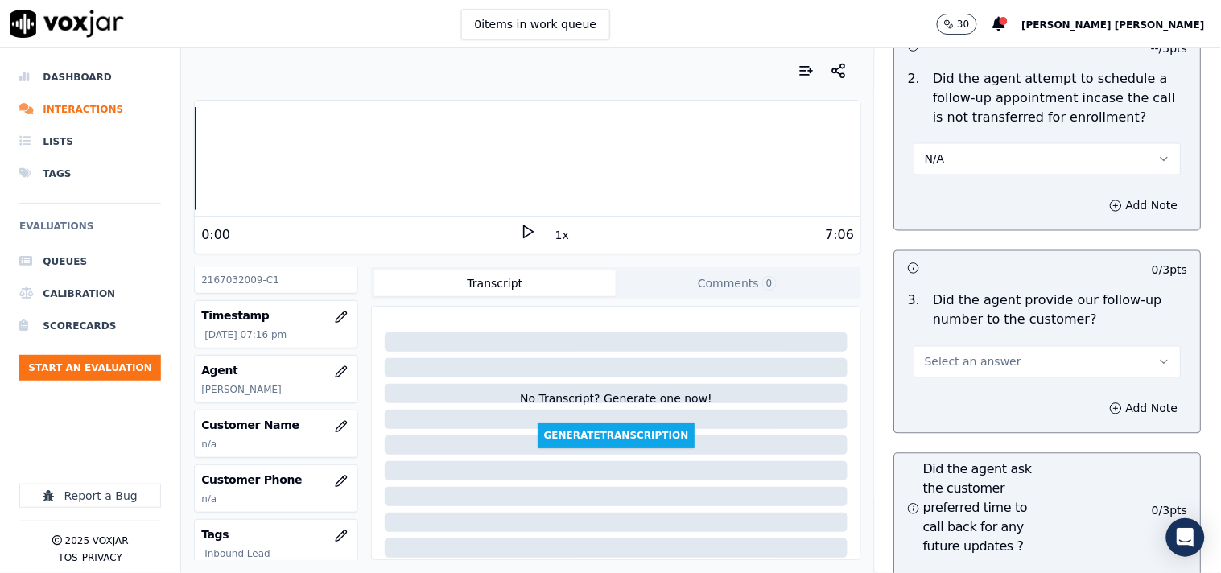
click at [968, 354] on span "Select an answer" at bounding box center [973, 362] width 97 height 16
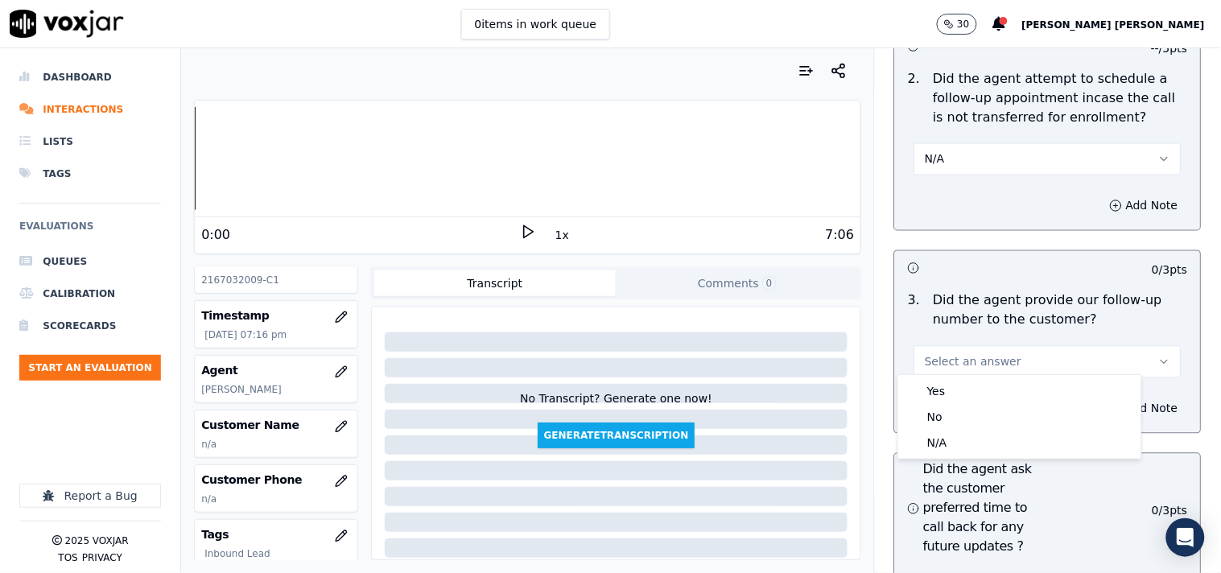
click at [967, 371] on button "Select an answer" at bounding box center [1047, 362] width 267 height 32
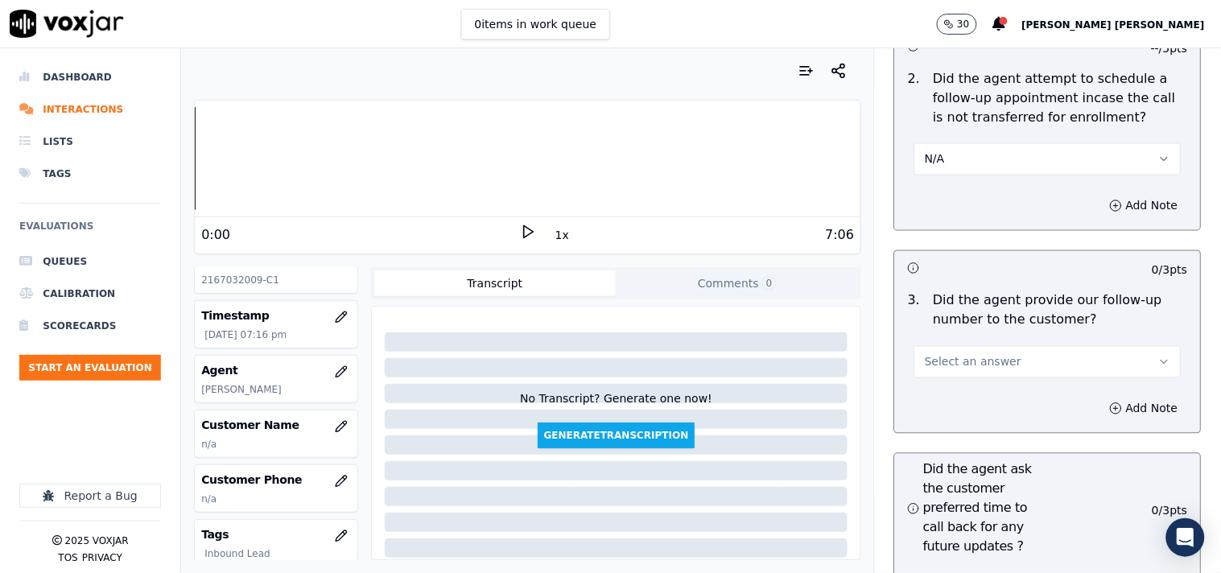
click at [975, 354] on span "Select an answer" at bounding box center [973, 362] width 97 height 16
click at [972, 392] on div "Yes" at bounding box center [1019, 391] width 237 height 26
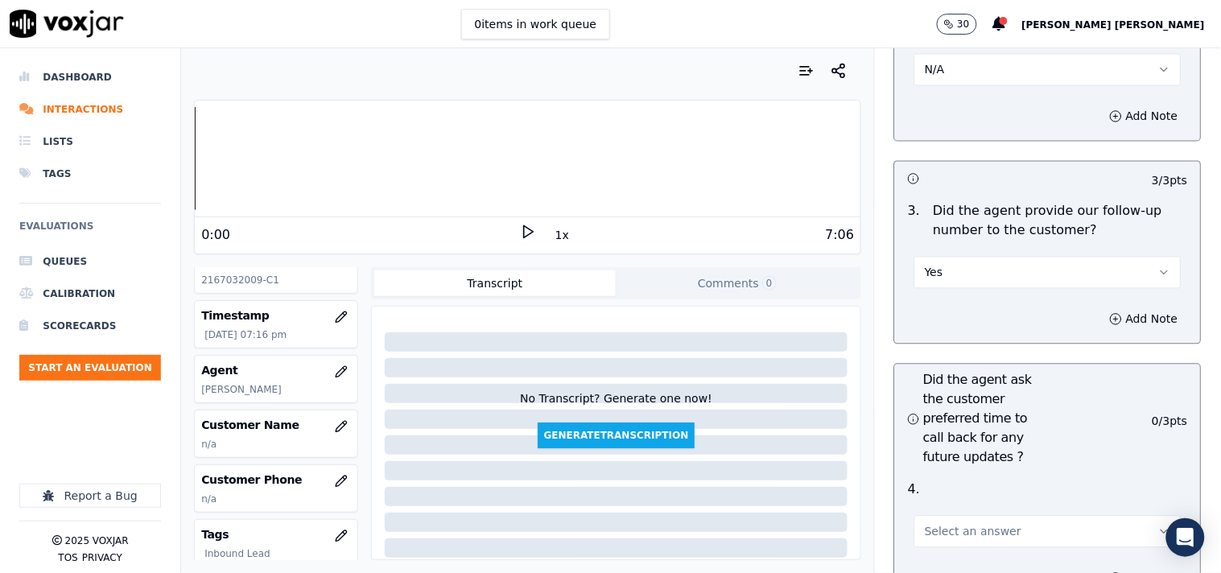
click at [976, 524] on span "Select an answer" at bounding box center [973, 532] width 97 height 16
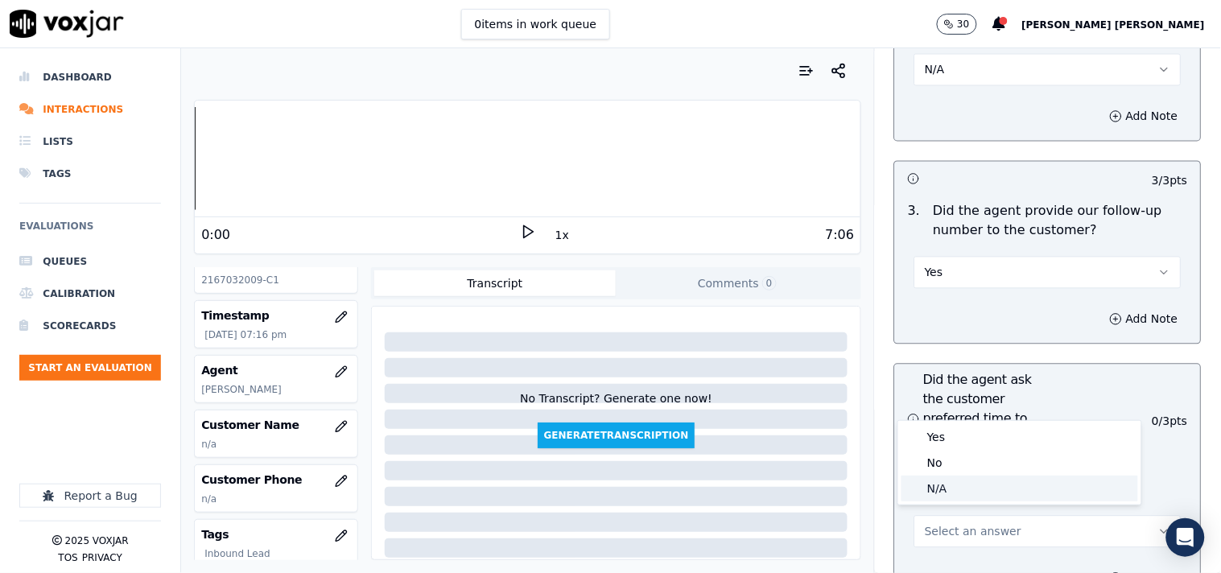
click at [958, 483] on div "N/A" at bounding box center [1019, 489] width 237 height 26
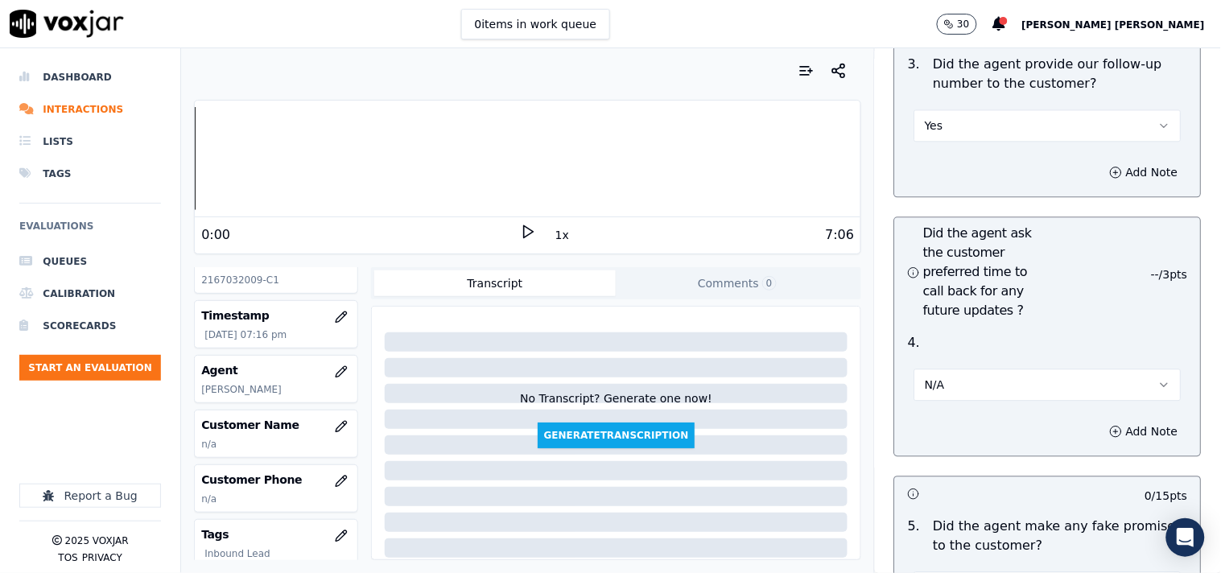
scroll to position [4292, 0]
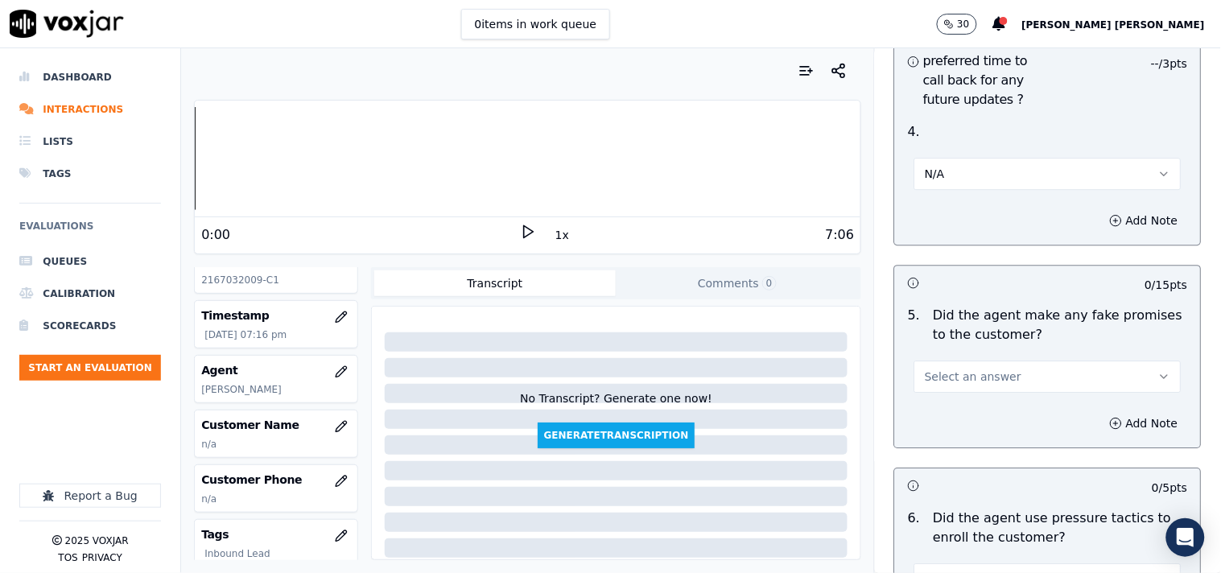
click at [967, 369] on span "Select an answer" at bounding box center [973, 377] width 97 height 16
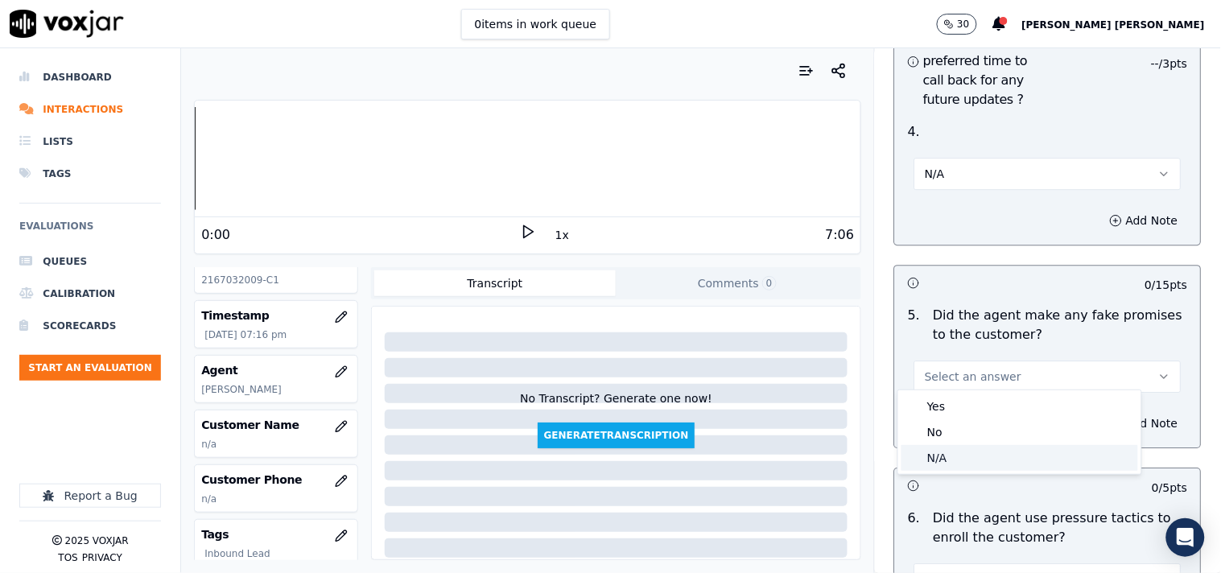
click at [946, 446] on div "N/A" at bounding box center [1019, 458] width 237 height 26
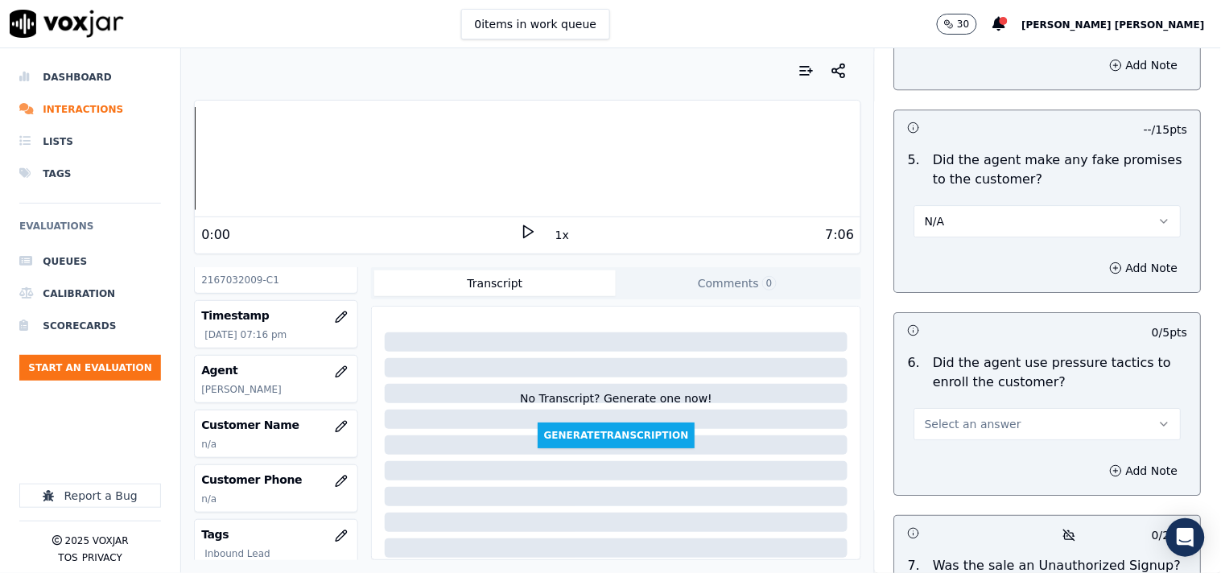
scroll to position [4471, 0]
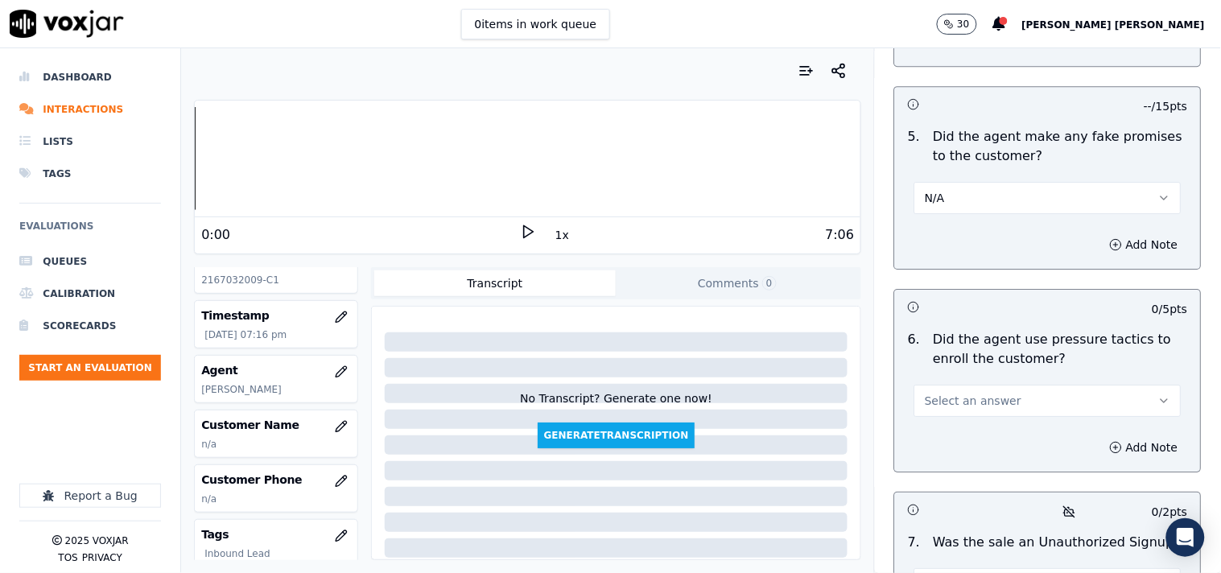
click at [971, 400] on span "Select an answer" at bounding box center [973, 401] width 97 height 16
click at [952, 449] on div "No" at bounding box center [1019, 456] width 237 height 26
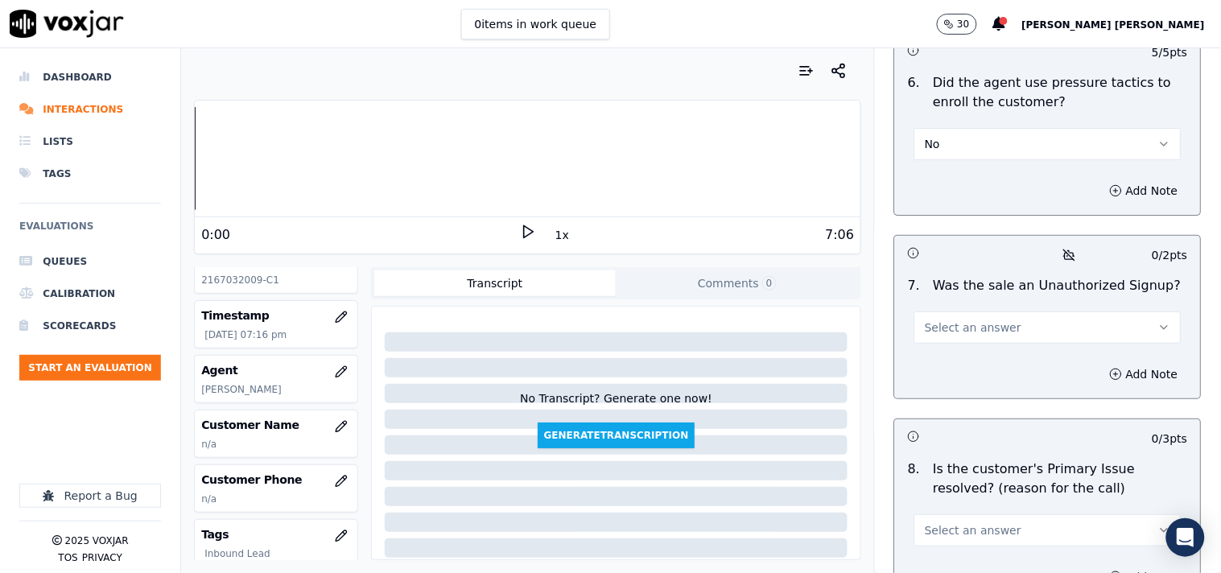
scroll to position [4739, 0]
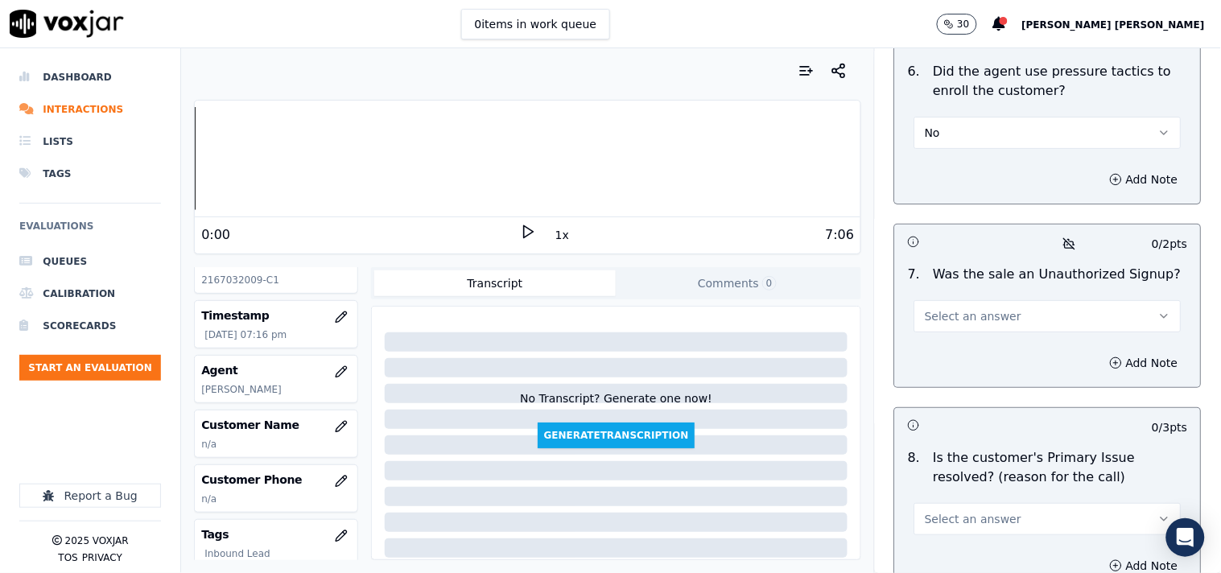
click at [964, 318] on button "Select an answer" at bounding box center [1047, 316] width 267 height 32
click at [975, 342] on div "Yes" at bounding box center [1019, 346] width 237 height 26
click at [991, 314] on button "Yes" at bounding box center [1047, 316] width 267 height 32
click at [976, 366] on div "No" at bounding box center [1019, 372] width 237 height 26
click at [990, 324] on button "No" at bounding box center [1047, 316] width 267 height 32
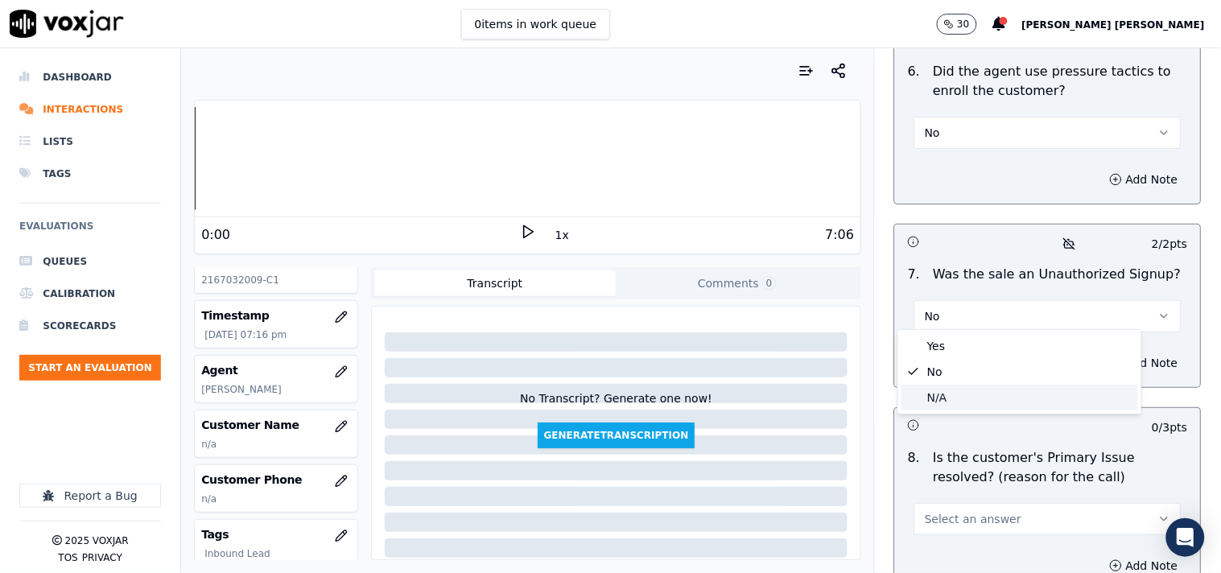
click at [962, 394] on div "N/A" at bounding box center [1019, 398] width 237 height 26
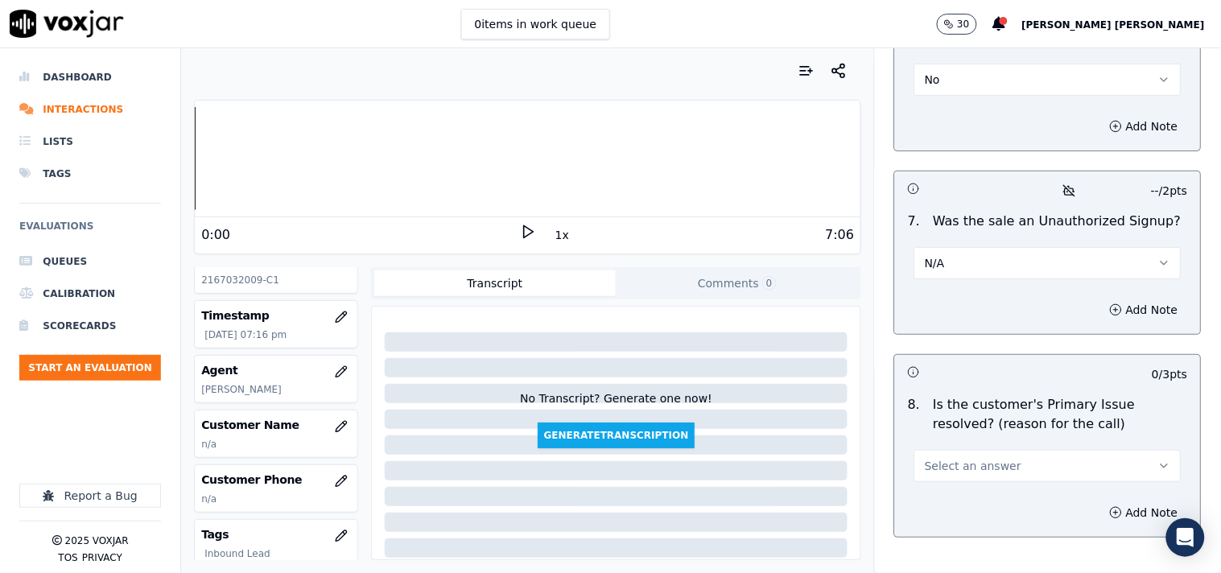
scroll to position [4829, 0]
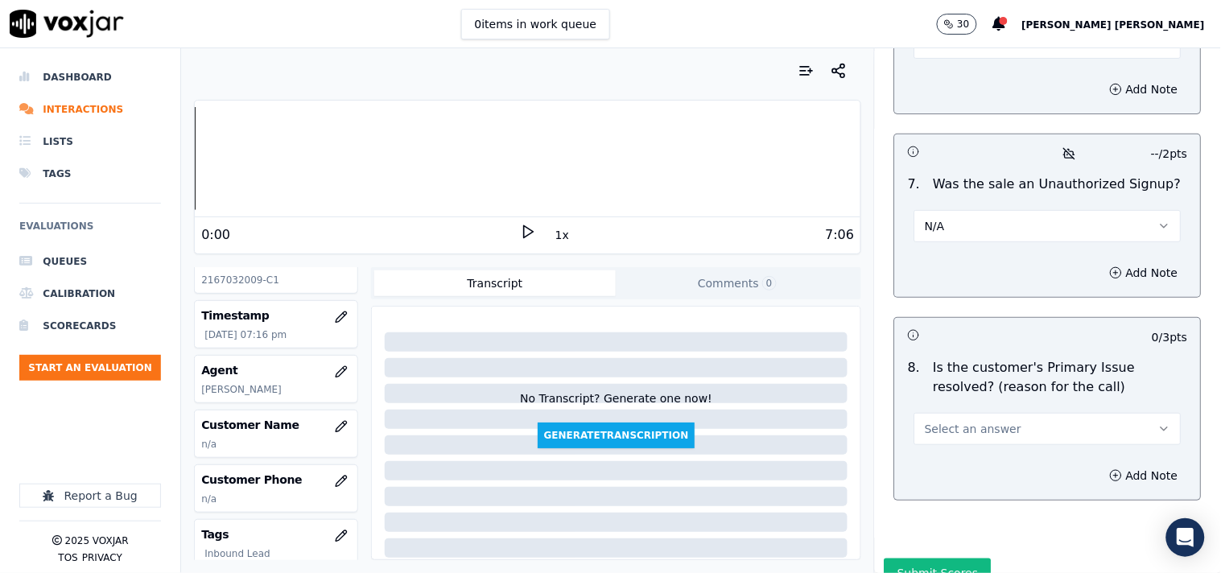
click at [991, 428] on button "Select an answer" at bounding box center [1047, 429] width 267 height 32
click at [975, 448] on div "Yes" at bounding box center [1019, 460] width 237 height 26
click at [1100, 262] on button "Add Note" at bounding box center [1144, 273] width 88 height 23
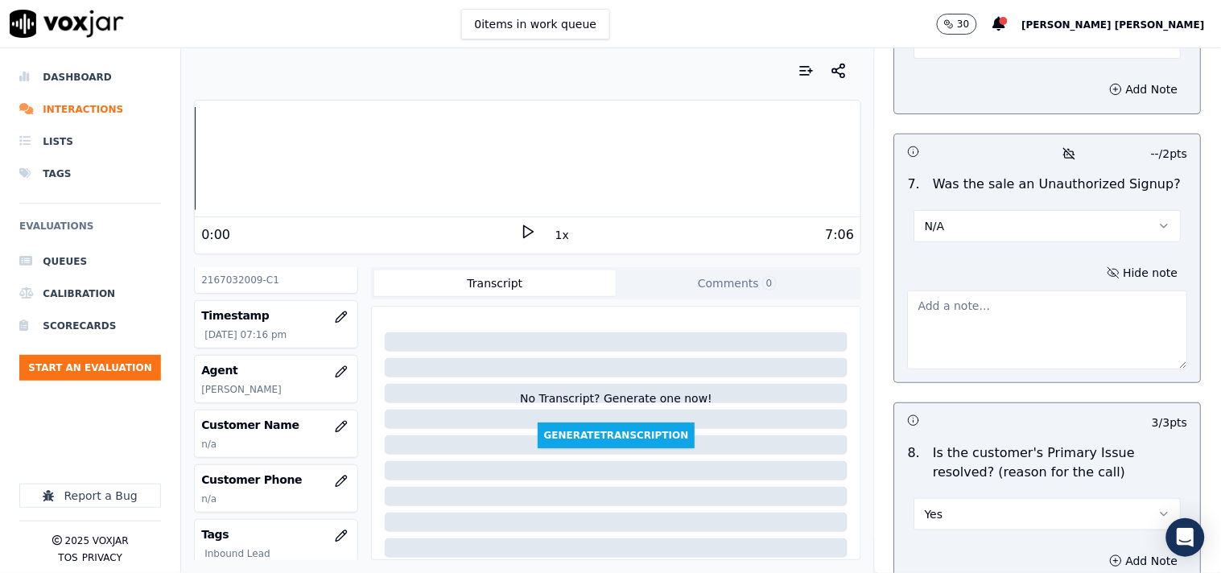
click at [1053, 309] on textarea at bounding box center [1048, 330] width 280 height 79
paste textarea "While doing CTS verification ,Cts agent reading the statement "Do you understan…"
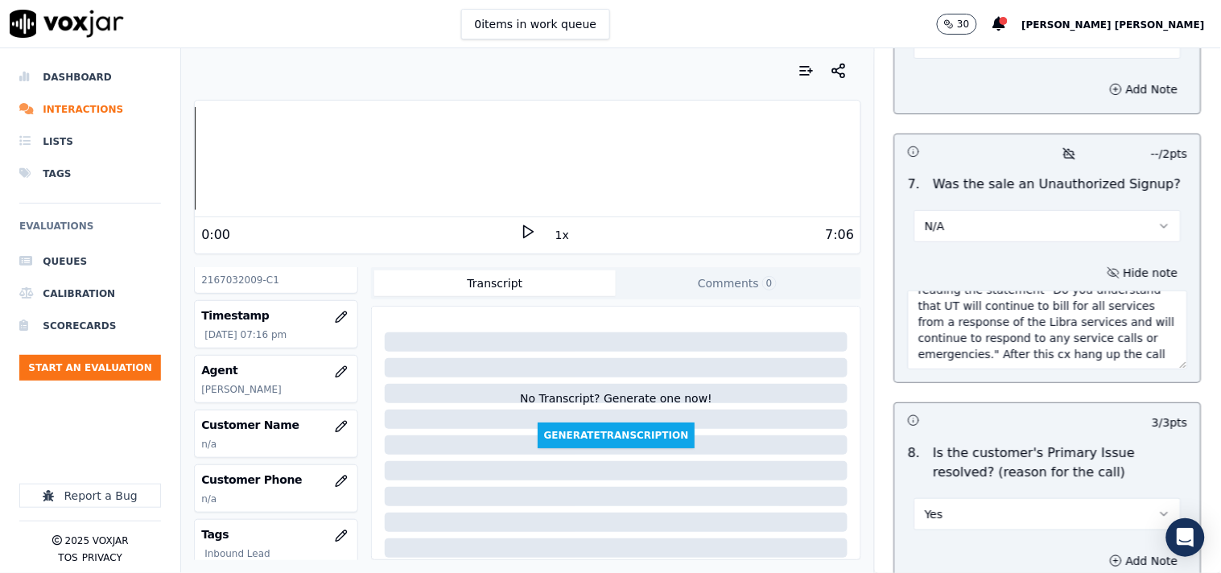
scroll to position [0, 0]
click at [908, 295] on textarea "While doing CTS verification ,Cts agent reading the statement "Do you understan…" at bounding box center [1048, 330] width 280 height 79
paste textarea "Call id-20250916-135819"
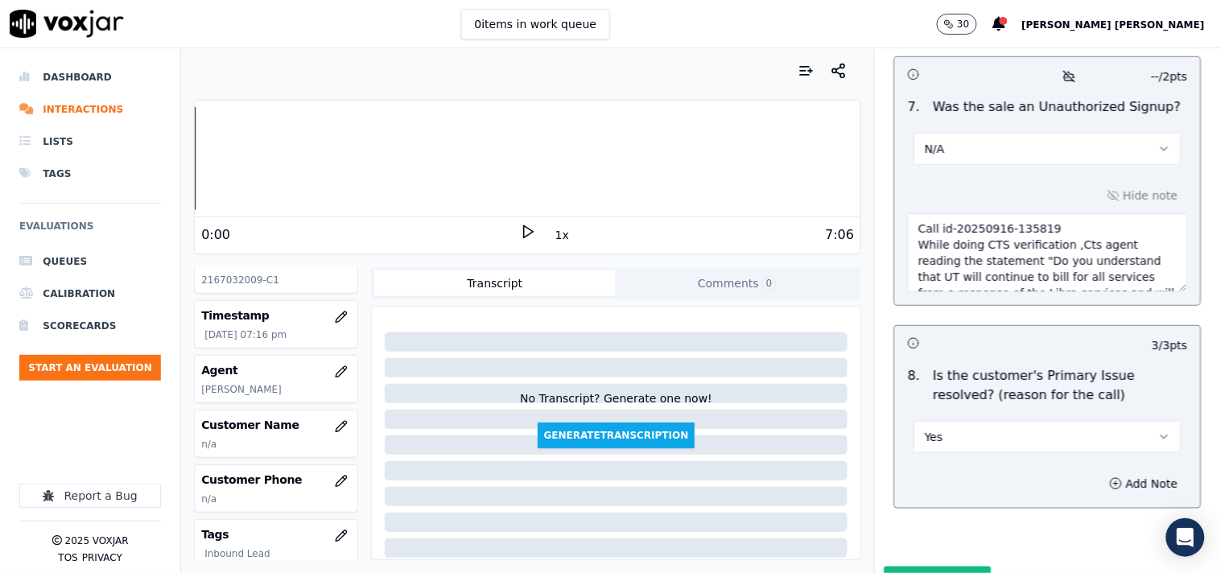
scroll to position [4972, 0]
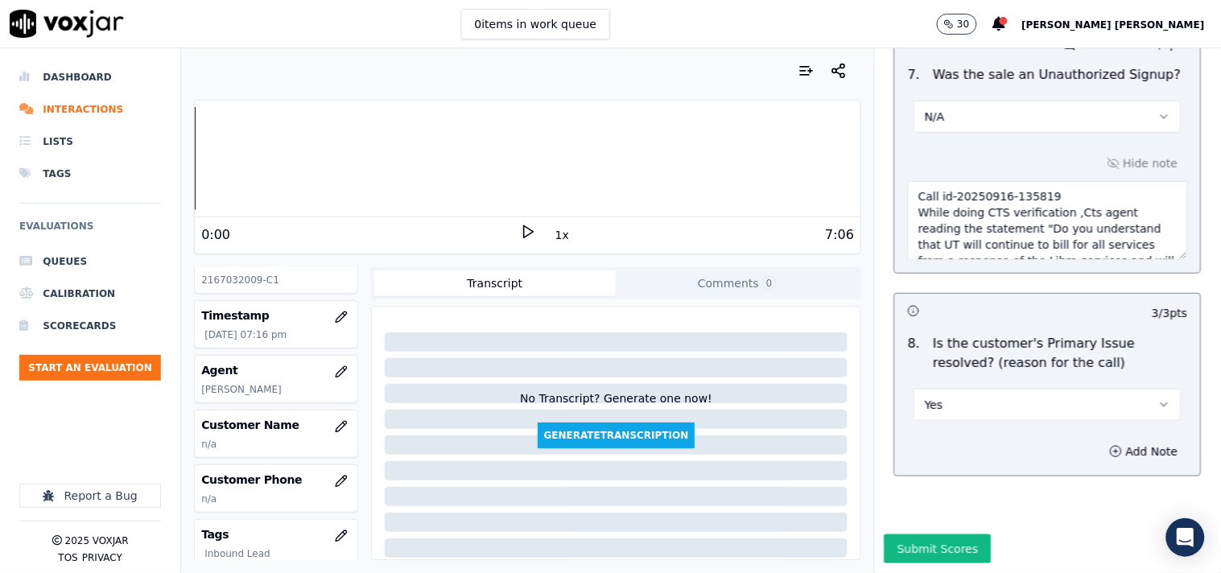
type textarea "Call id-20250916-135819 While doing CTS verification ,Cts agent reading the sta…"
click at [335, 425] on icon "button" at bounding box center [341, 426] width 13 height 13
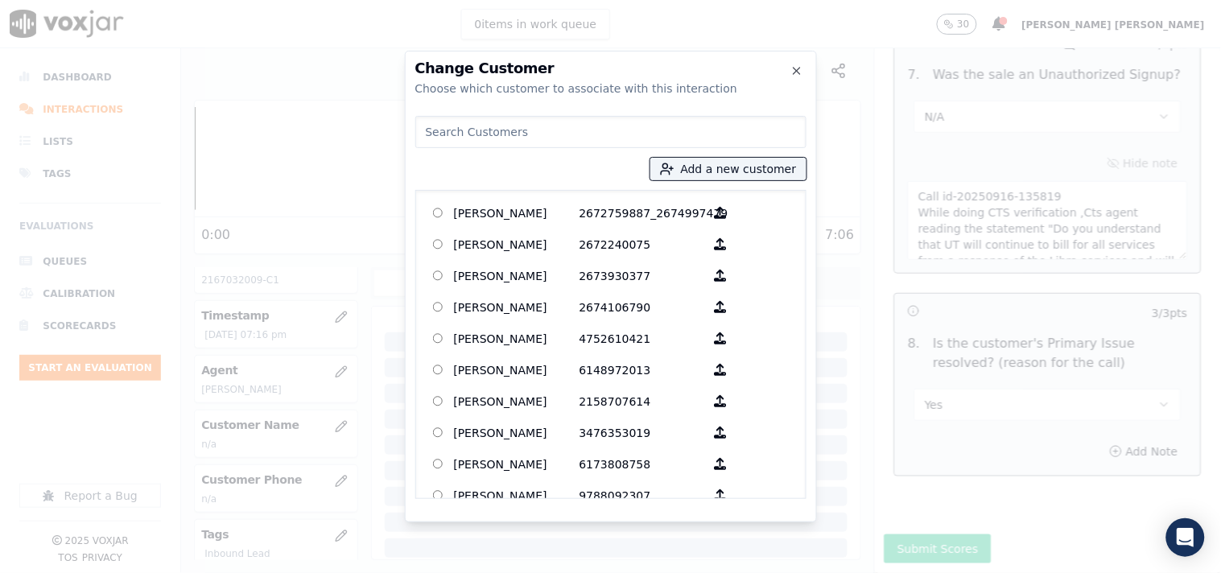
click at [532, 134] on input at bounding box center [610, 132] width 391 height 32
paste input "[PERSON_NAME]"
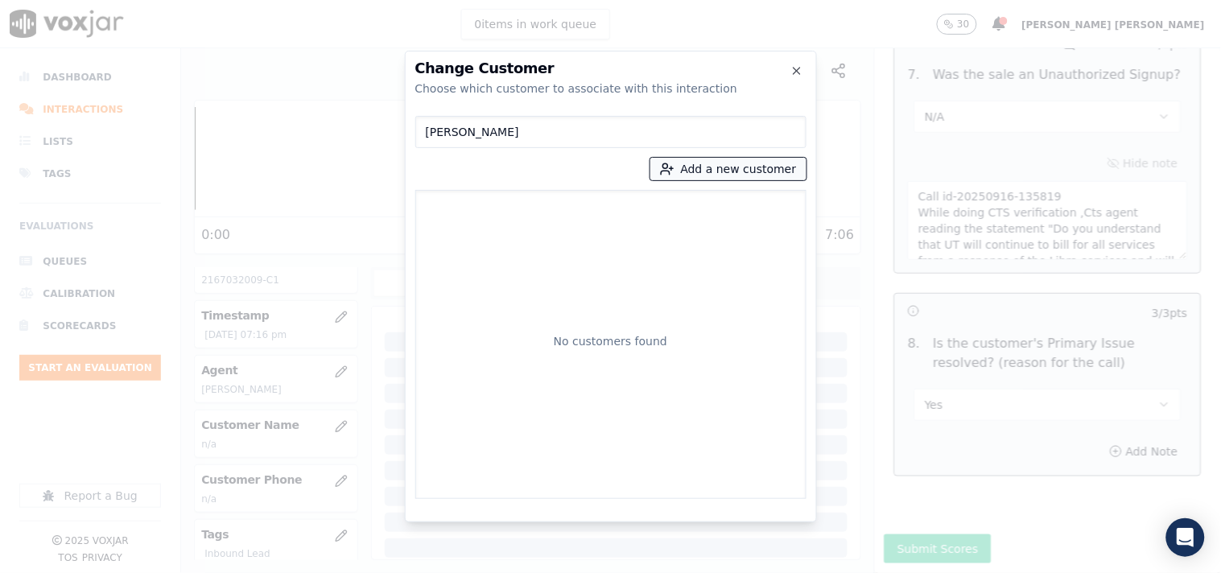
type input "[PERSON_NAME]"
click at [717, 167] on button "Add a new customer" at bounding box center [728, 169] width 156 height 23
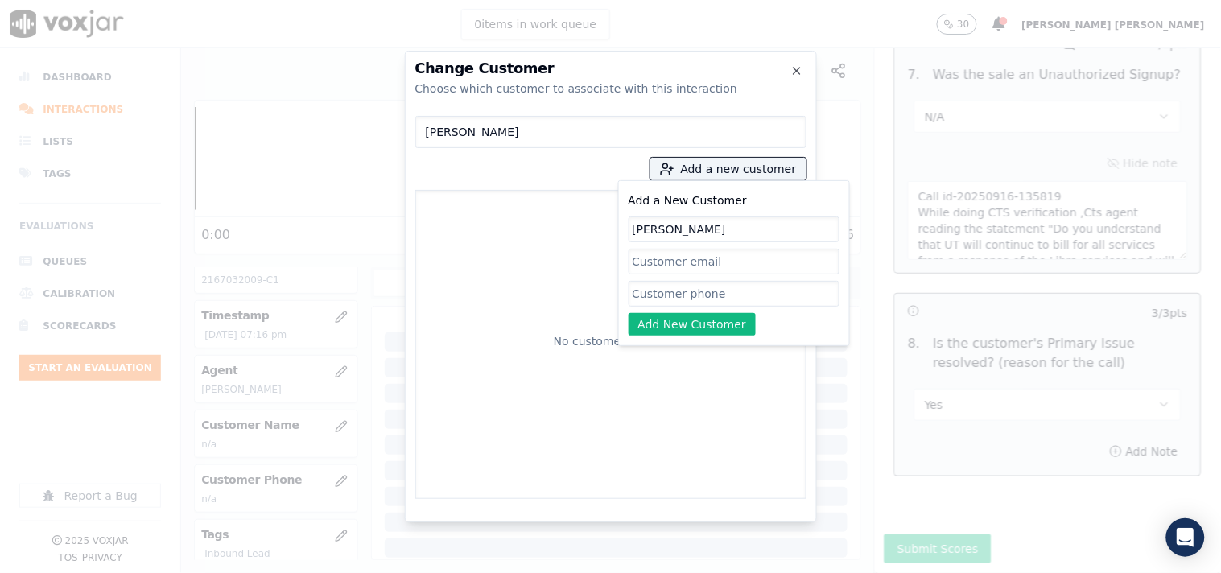
type input "[PERSON_NAME]"
drag, startPoint x: 695, startPoint y: 293, endPoint x: 608, endPoint y: 245, distance: 99.0
click at [695, 293] on input "Add a New Customer" at bounding box center [734, 294] width 211 height 26
paste input "4845139381"
type input "4845139381"
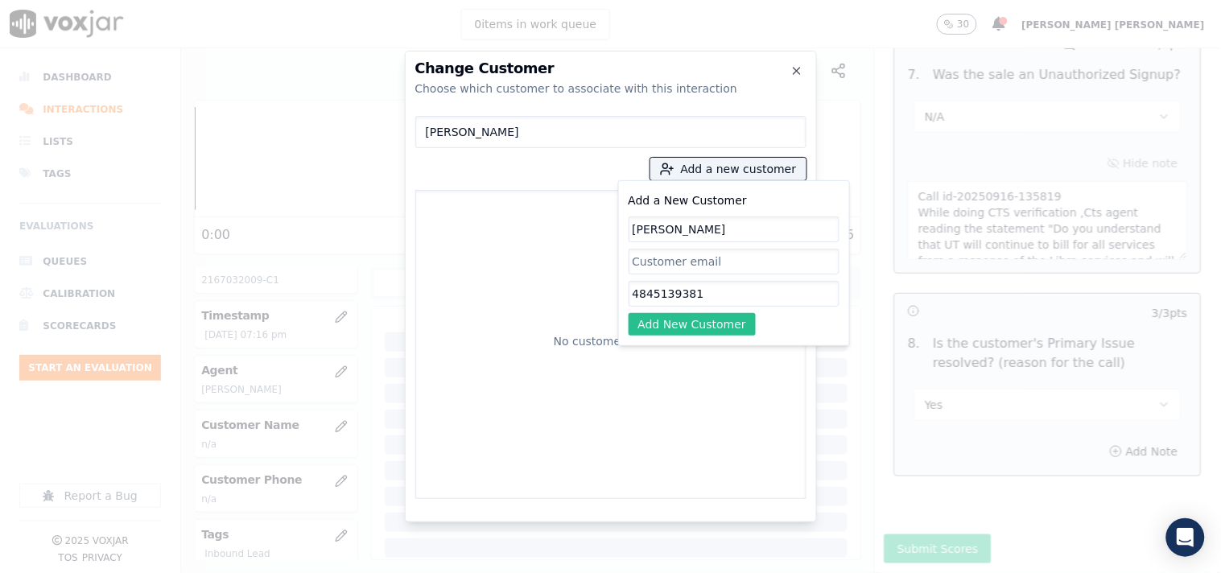
click at [736, 330] on button "Add New Customer" at bounding box center [693, 324] width 128 height 23
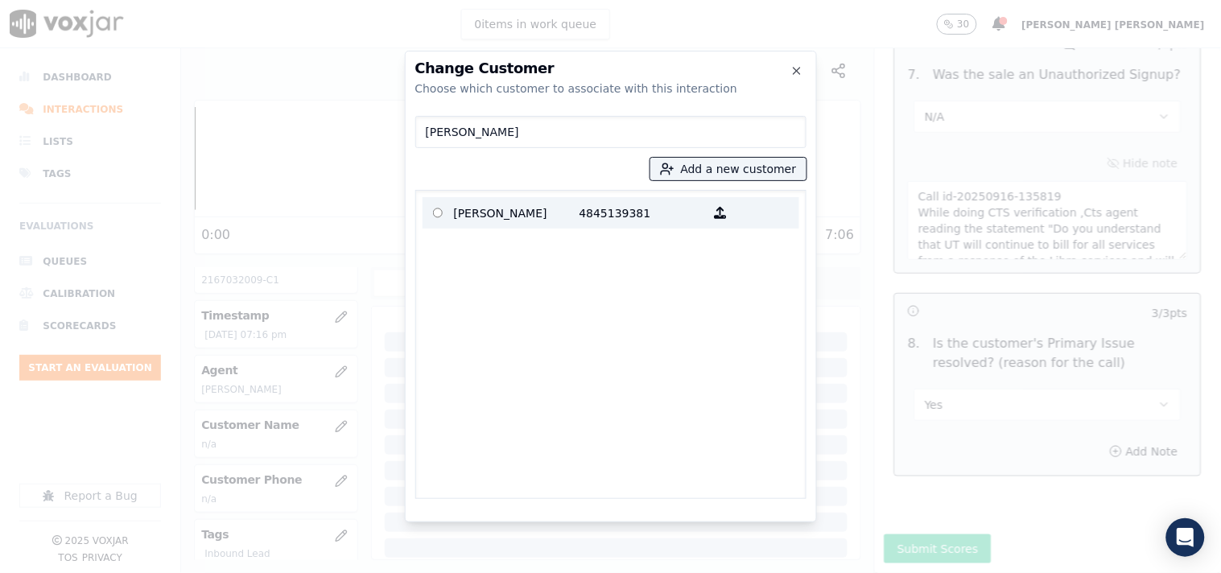
click at [504, 204] on p "[PERSON_NAME]" at bounding box center [517, 212] width 126 height 25
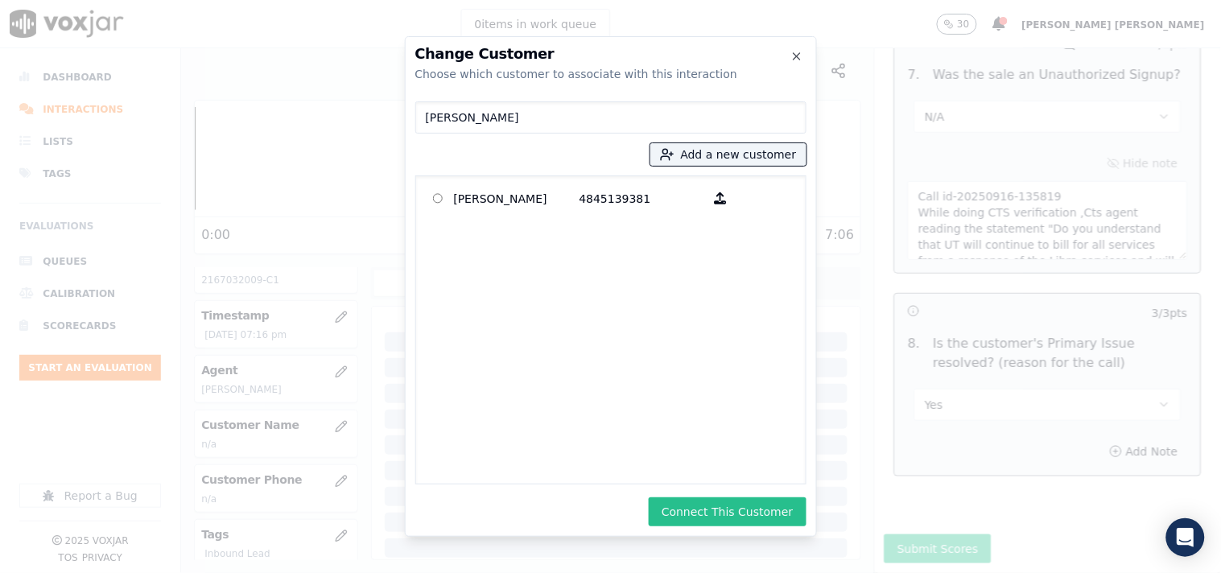
click at [738, 502] on button "Connect This Customer" at bounding box center [727, 511] width 157 height 29
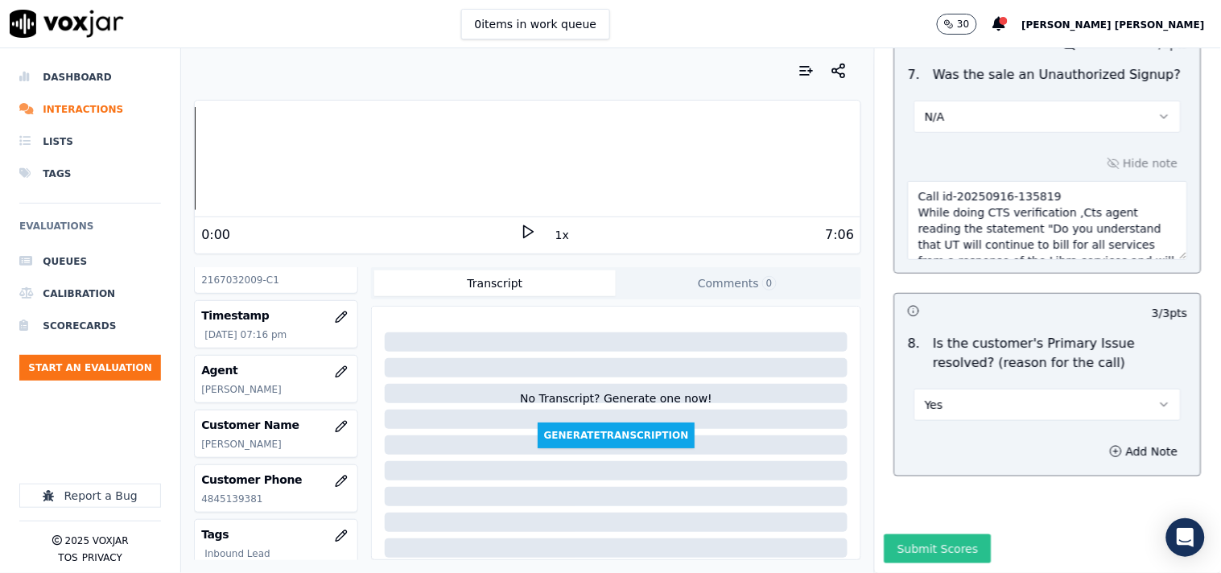
click at [963, 534] on button "Submit Scores" at bounding box center [937, 548] width 107 height 29
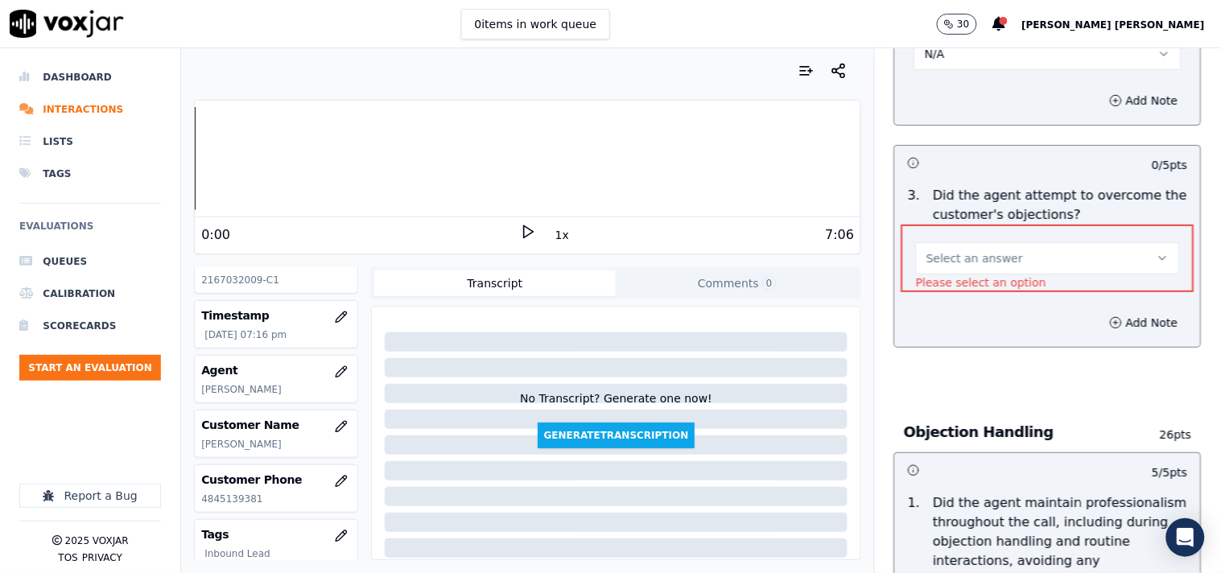
scroll to position [1592, 0]
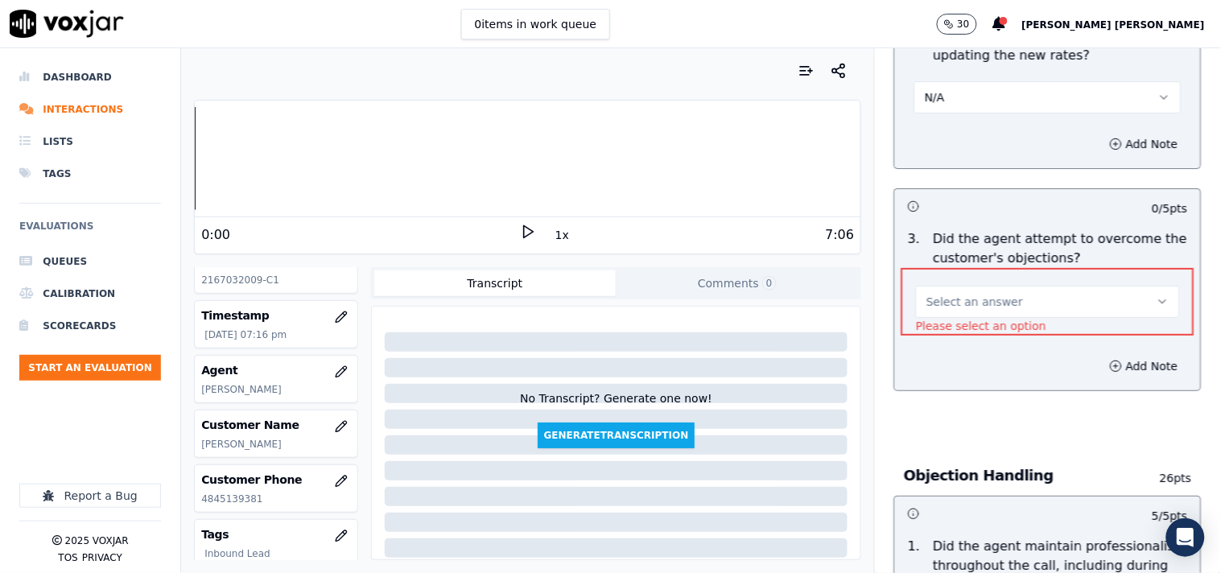
click at [1061, 299] on button "Select an answer" at bounding box center [1048, 302] width 264 height 32
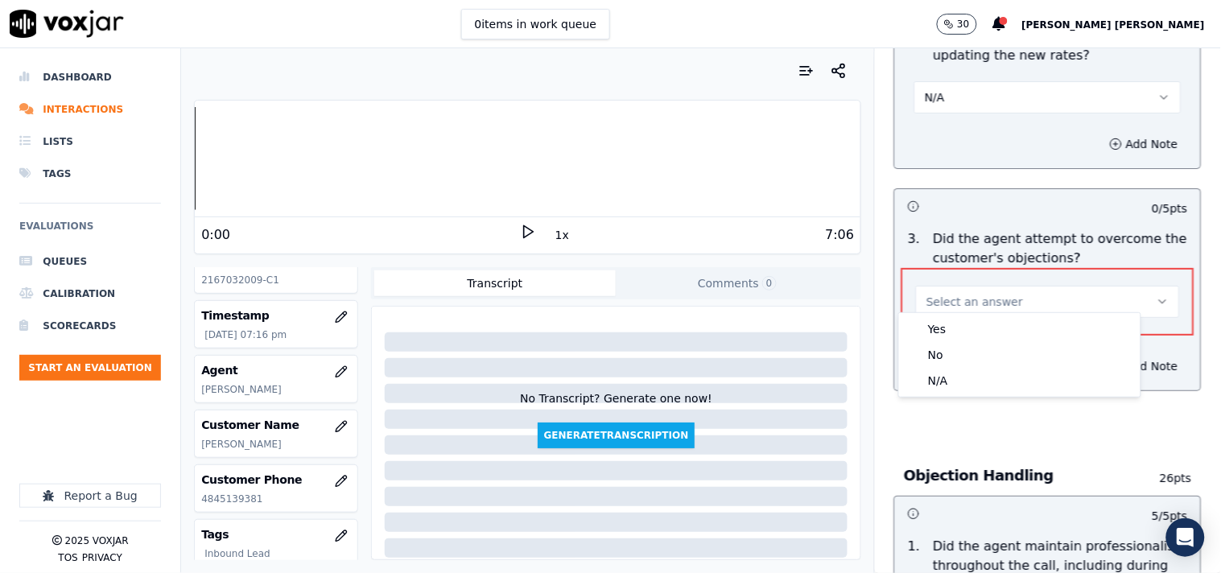
click at [1045, 315] on div "Yes No N/A" at bounding box center [1019, 355] width 241 height 84
click at [1040, 327] on div "Yes" at bounding box center [1019, 329] width 235 height 26
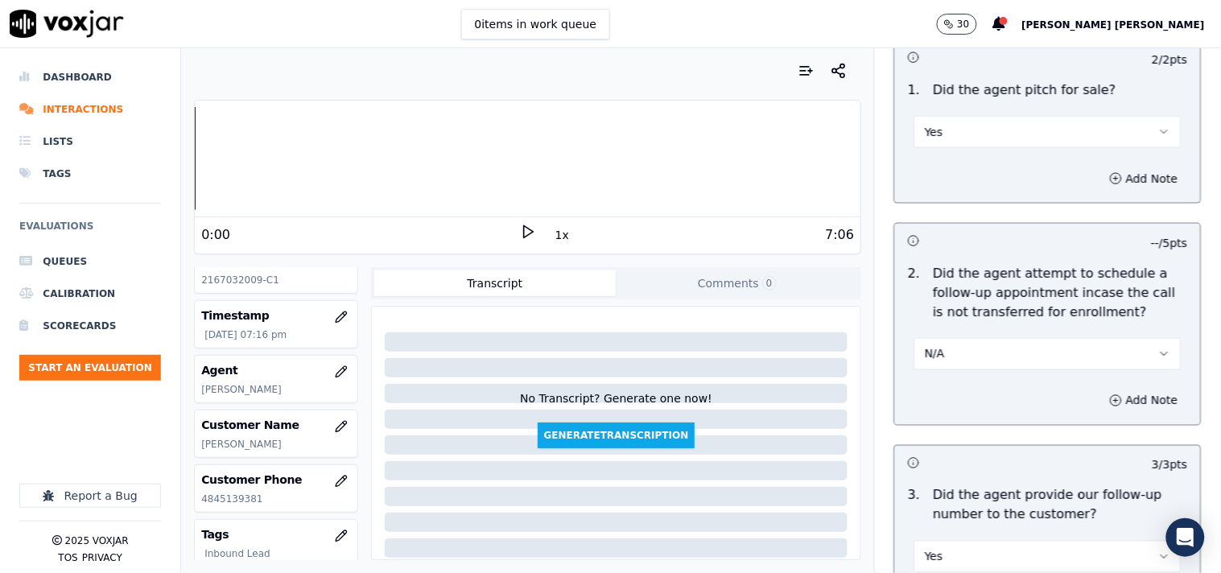
scroll to position [4972, 0]
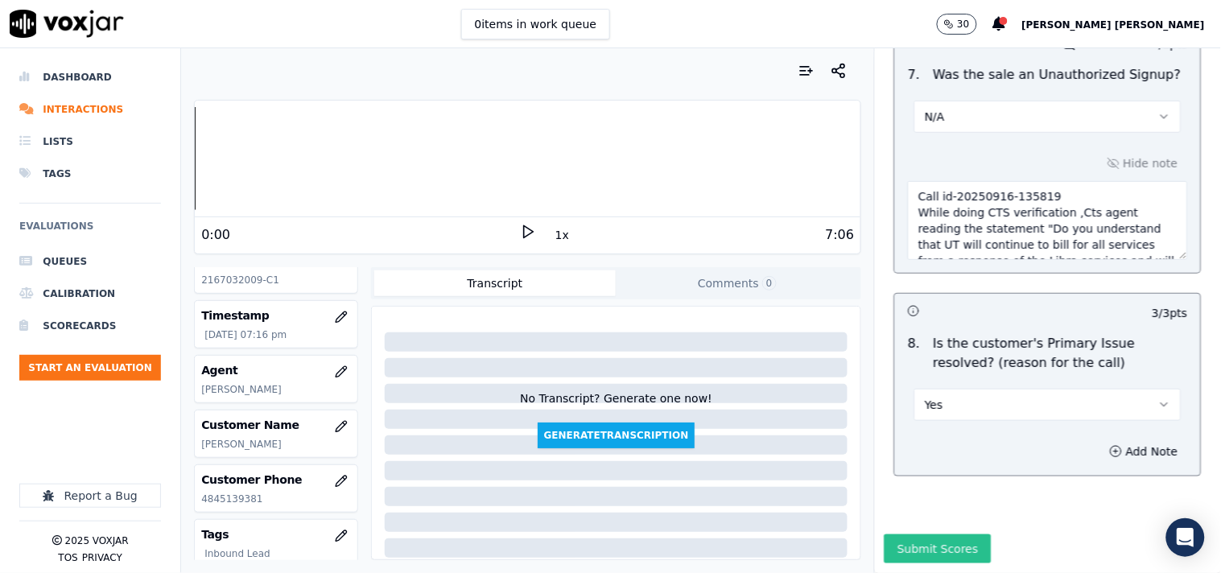
click at [913, 534] on button "Submit Scores" at bounding box center [937, 548] width 107 height 29
